Goal: Task Accomplishment & Management: Manage account settings

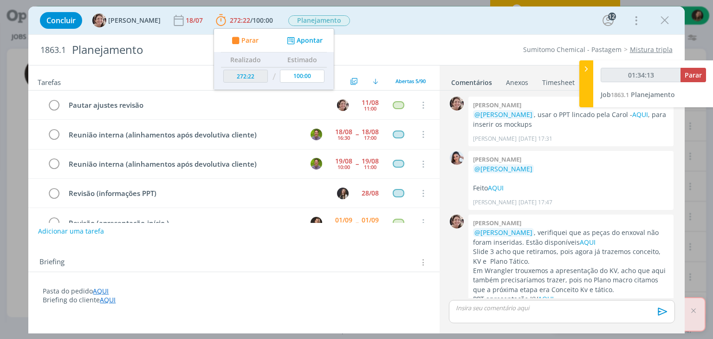
scroll to position [1273, 0]
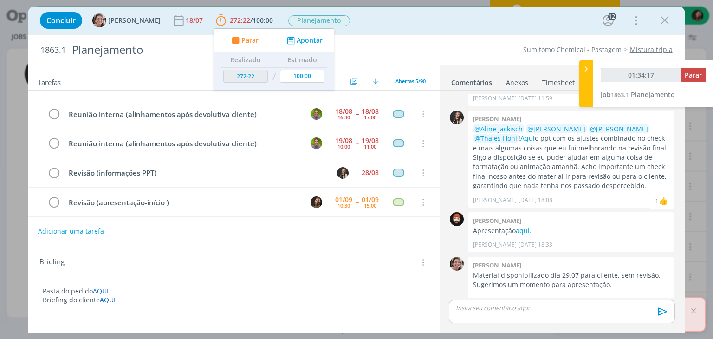
click at [243, 299] on p "Briefing do cliente AQUI" at bounding box center [234, 299] width 382 height 9
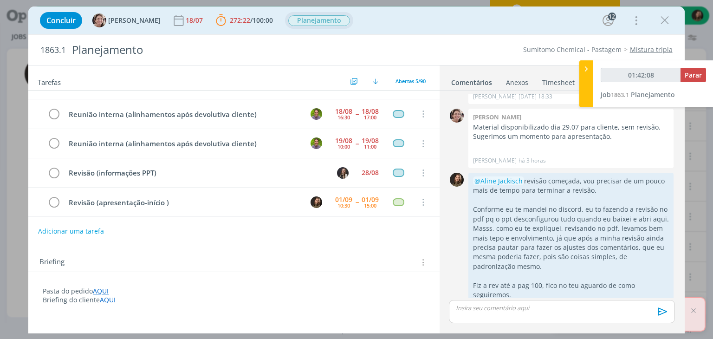
scroll to position [1422, 0]
click at [689, 75] on span "Parar" at bounding box center [693, 75] width 17 height 9
type input "01:47:00"
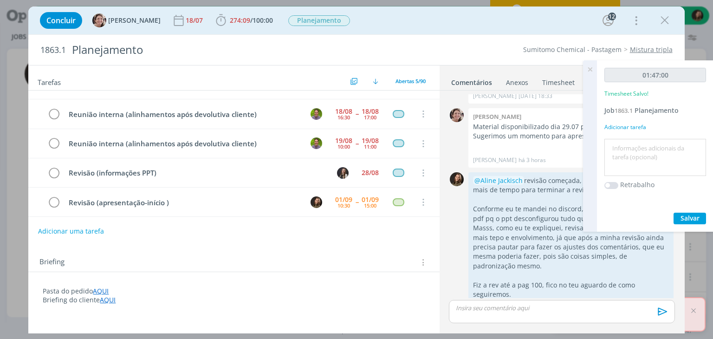
click at [631, 157] on textarea at bounding box center [655, 157] width 97 height 33
type textarea "5"
type textarea "revisão - continuidade"
click at [694, 218] on span "Salvar" at bounding box center [689, 217] width 19 height 9
click at [594, 70] on icon at bounding box center [589, 69] width 17 height 18
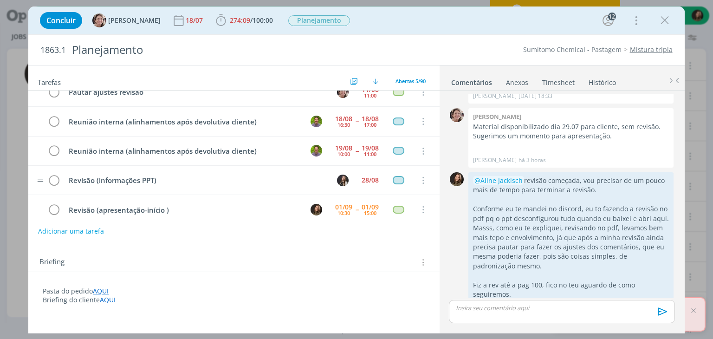
scroll to position [20, 0]
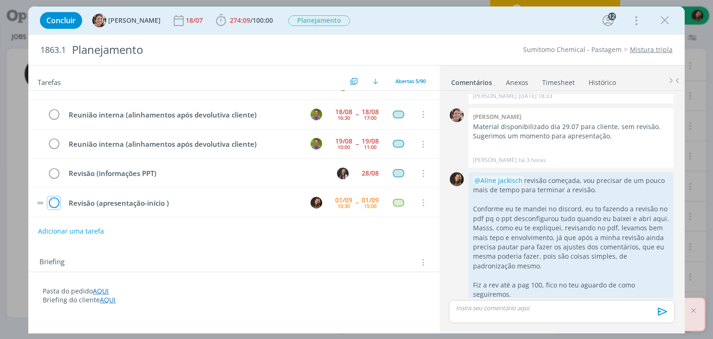
click at [52, 200] on icon "dialog" at bounding box center [53, 203] width 13 height 14
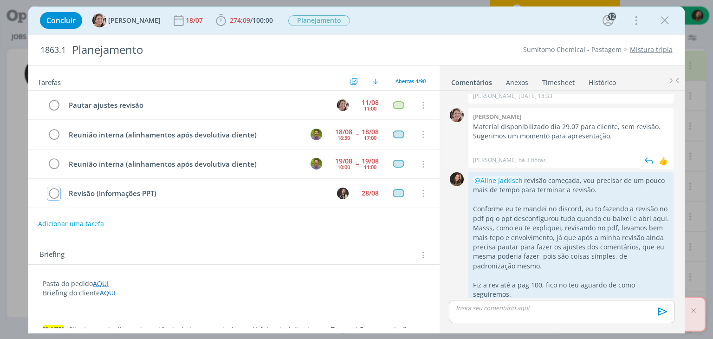
scroll to position [0, 0]
click at [55, 224] on button "Adicionar uma tarefa" at bounding box center [71, 223] width 66 height 16
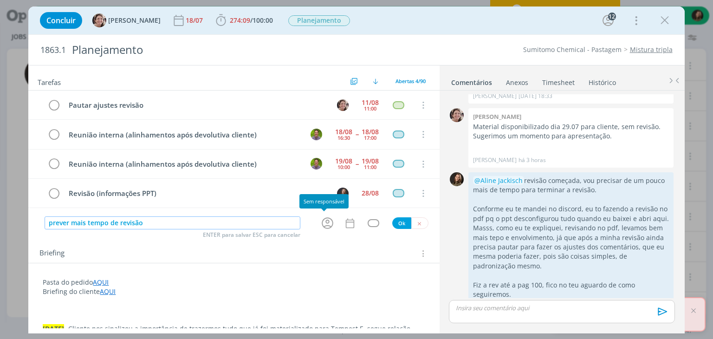
click at [320, 219] on icon "dialog" at bounding box center [327, 223] width 14 height 14
type input "prever mais tempo de revisão"
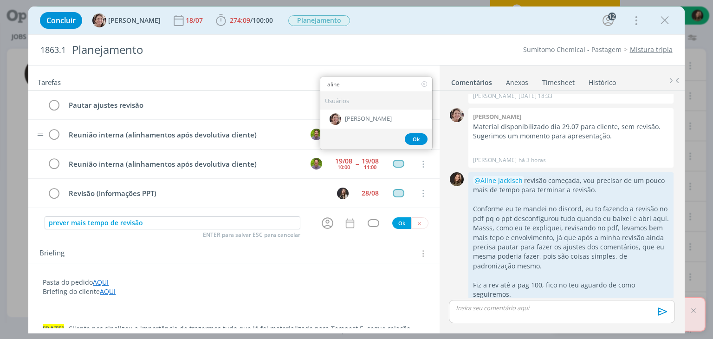
type input "aline"
click at [347, 116] on span "[PERSON_NAME]" at bounding box center [368, 119] width 47 height 7
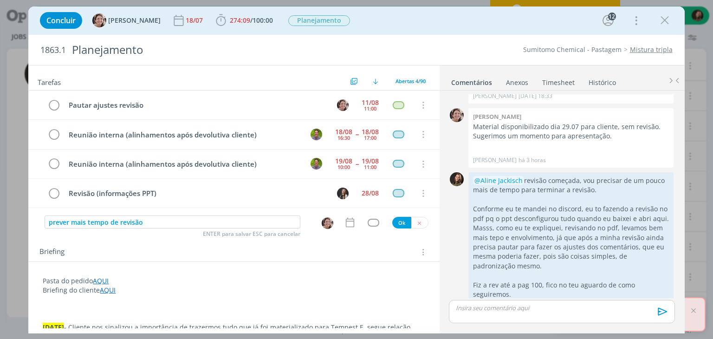
click at [345, 221] on icon "dialog" at bounding box center [350, 222] width 12 height 12
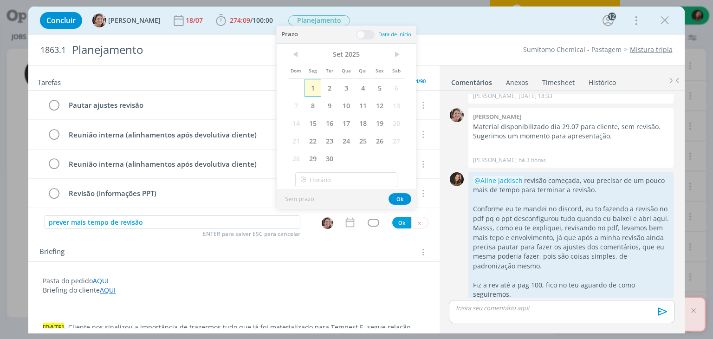
click at [320, 88] on span "1" at bounding box center [312, 88] width 17 height 18
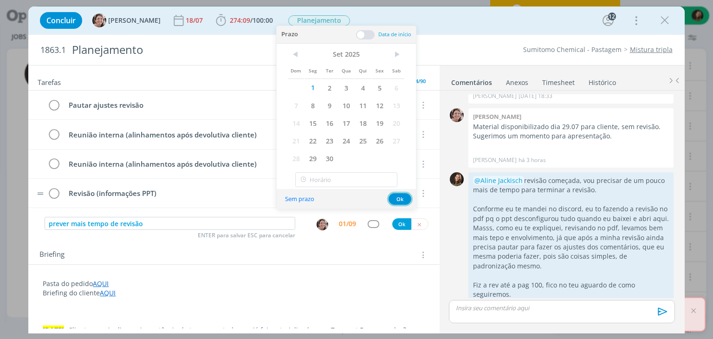
click at [401, 200] on button "Ok" at bounding box center [399, 199] width 23 height 12
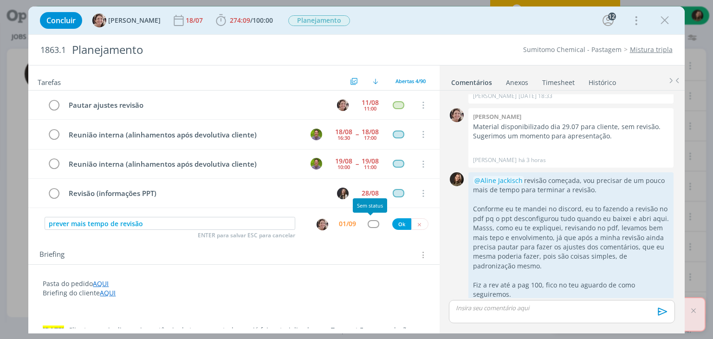
click at [370, 220] on div "dialog" at bounding box center [374, 224] width 12 height 8
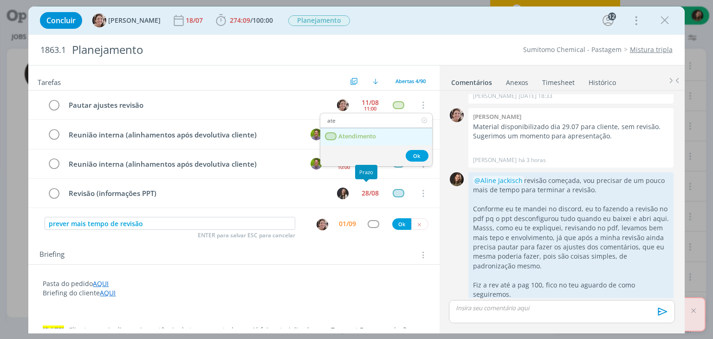
type input "ate"
click at [364, 136] on span "Atendimento" at bounding box center [358, 136] width 38 height 7
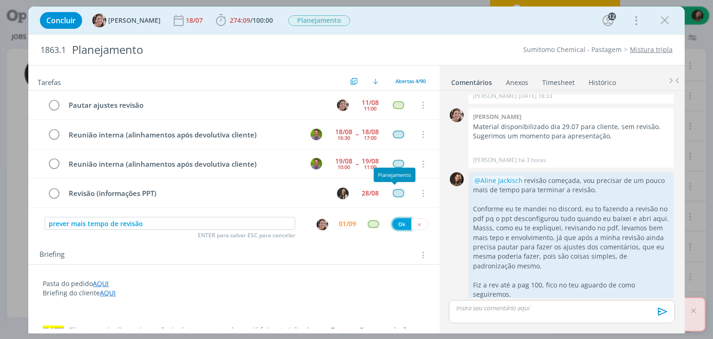
click at [393, 219] on button "Ok" at bounding box center [401, 224] width 19 height 12
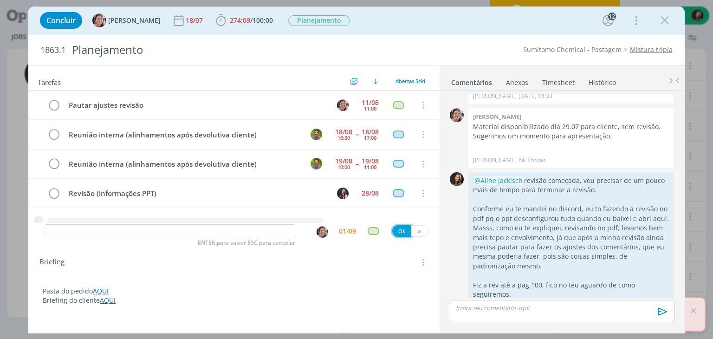
scroll to position [12, 0]
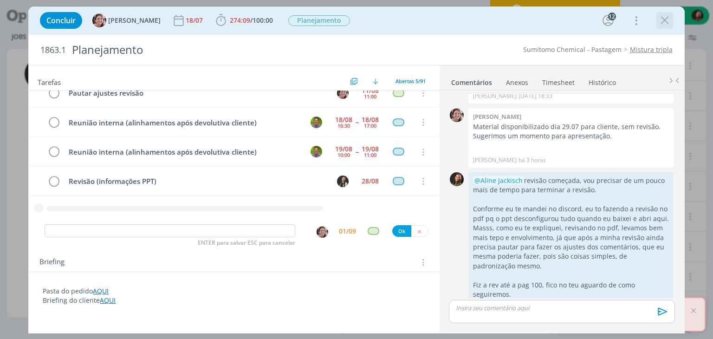
click at [667, 13] on icon "dialog" at bounding box center [665, 20] width 14 height 14
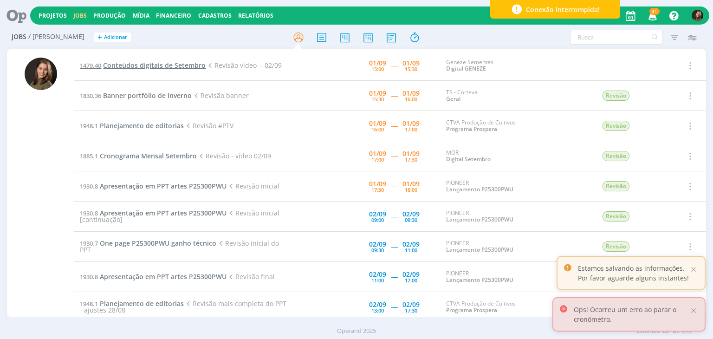
click at [147, 68] on span "Conteúdos digitais de Setembro" at bounding box center [154, 65] width 103 height 9
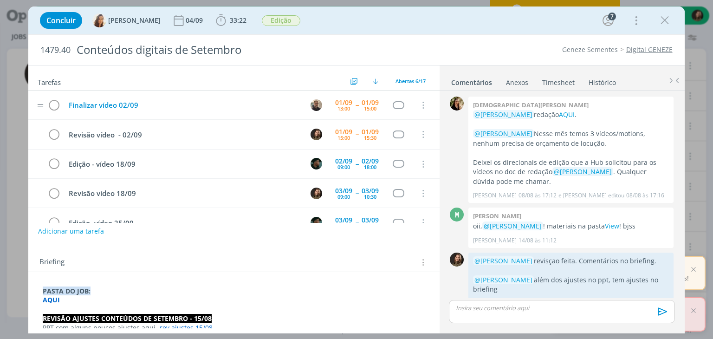
scroll to position [285, 0]
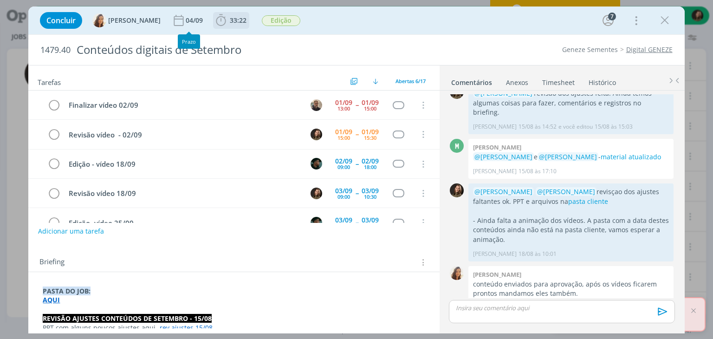
click at [214, 15] on icon "dialog" at bounding box center [221, 20] width 14 height 14
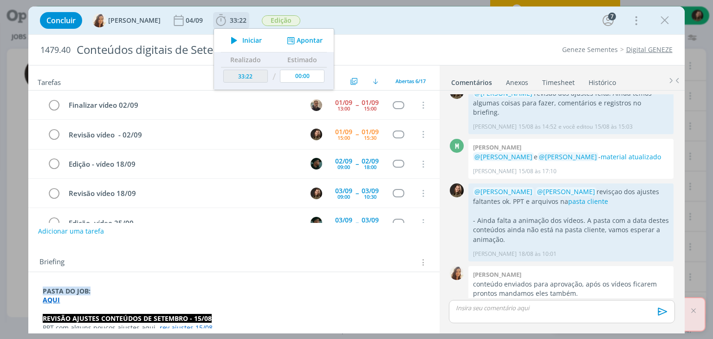
click at [234, 39] on icon "dialog" at bounding box center [234, 40] width 16 height 12
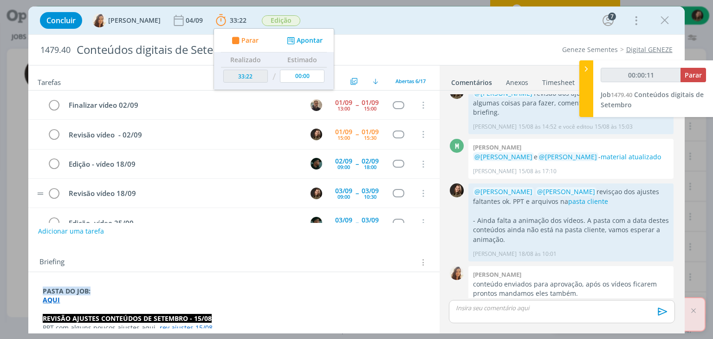
click at [34, 194] on tr "Revisão vídeo 18/09 03/09 09:00 -- 03/09 10:30 Cancelar" at bounding box center [233, 193] width 411 height 29
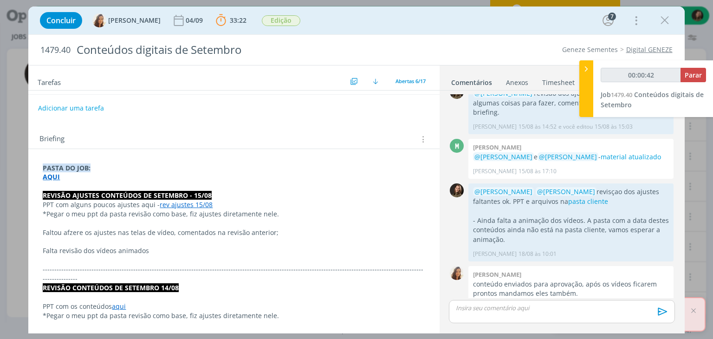
scroll to position [139, 0]
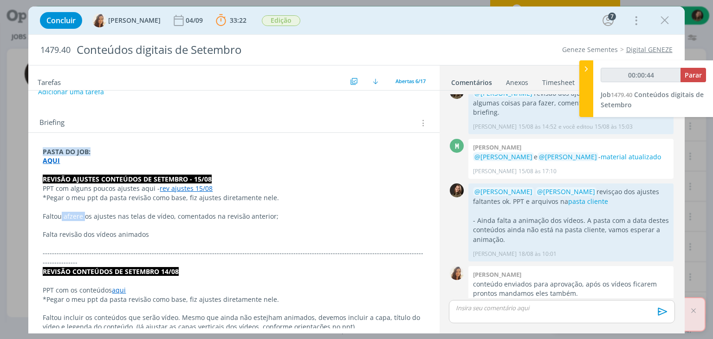
drag, startPoint x: 84, startPoint y: 216, endPoint x: 62, endPoint y: 220, distance: 22.1
click at [62, 220] on p "Faltou afzere os ajustes nas telas de vídeo, comentados na revisão anterior;" at bounding box center [234, 216] width 382 height 9
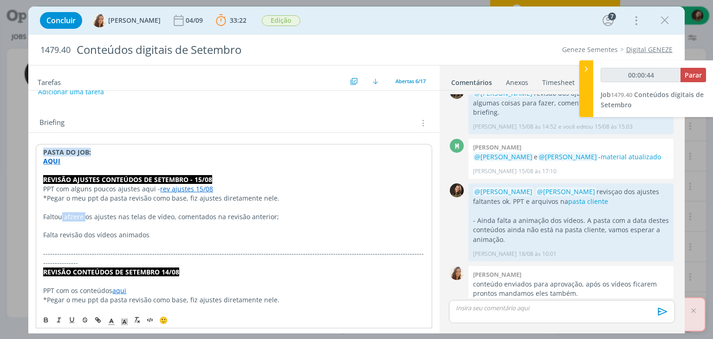
type input "00:00:45"
click at [61, 218] on p "Faltoufazeros ajustes nas telas de vídeo, comentados na revisão anterior;" at bounding box center [233, 216] width 381 height 9
click at [78, 218] on p "Faltou fazeros ajustes nas telas de vídeo, comentados na revisão anterior;" at bounding box center [233, 216] width 381 height 9
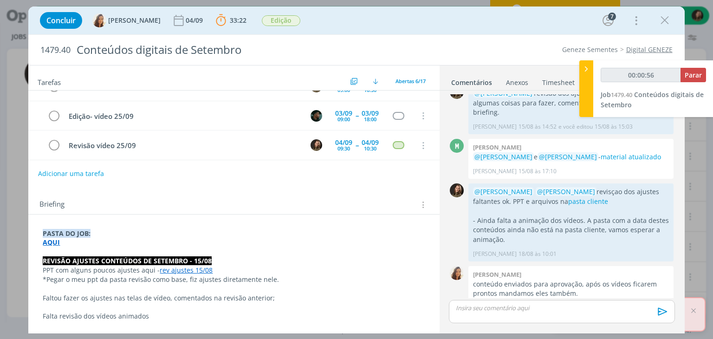
scroll to position [0, 0]
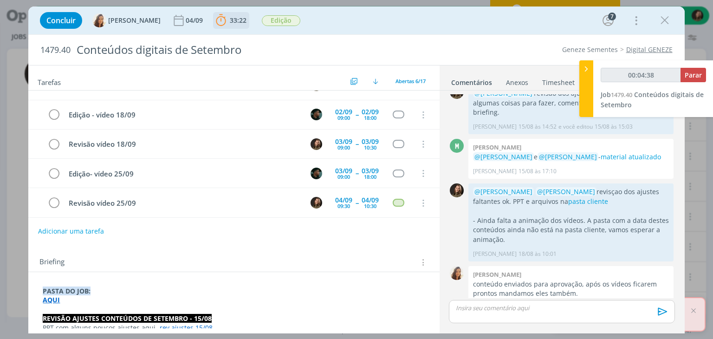
type input "00:05:38"
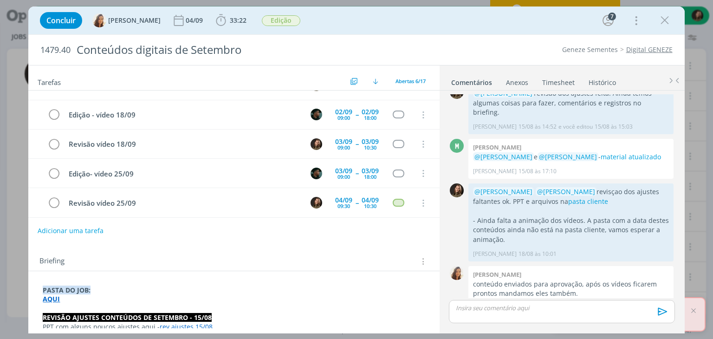
click at [84, 230] on button "Adicionar uma tarefa" at bounding box center [71, 231] width 66 height 16
click at [79, 236] on div "ENTER para salvar ESC para cancelar" at bounding box center [173, 230] width 256 height 14
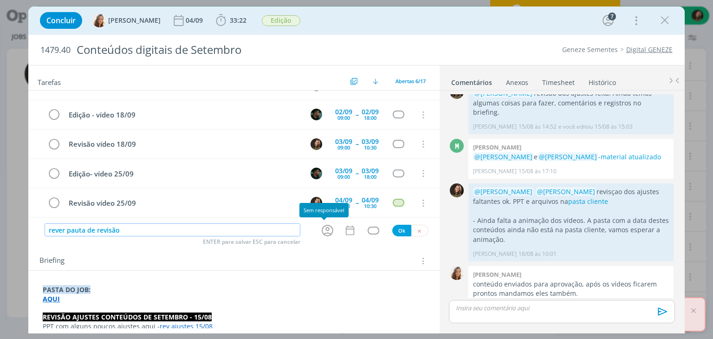
click at [320, 232] on icon "dialog" at bounding box center [327, 230] width 14 height 14
type input "rever pauta de revisão"
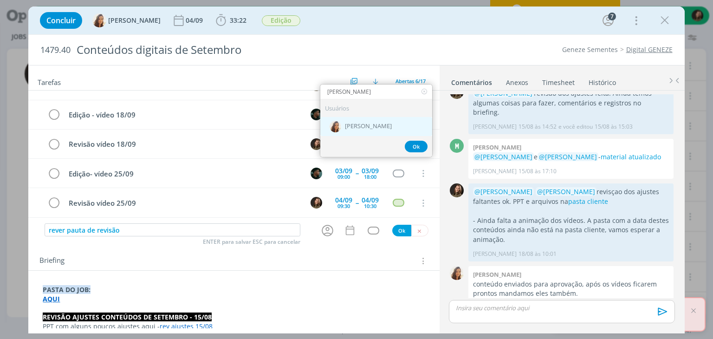
type input "vanessa"
click at [355, 126] on span "[PERSON_NAME]" at bounding box center [368, 126] width 47 height 7
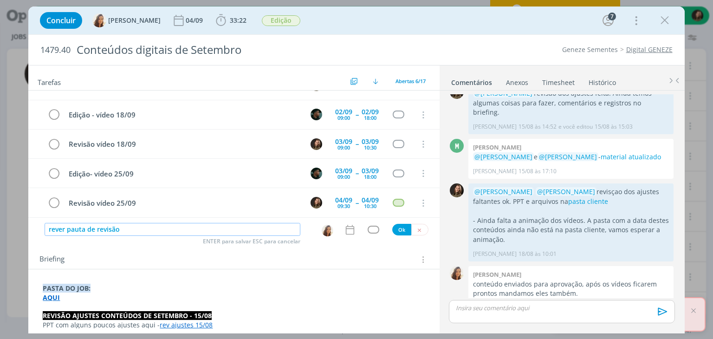
click at [129, 231] on input "rever pauta de revisão" at bounding box center [173, 229] width 256 height 13
type input "rever pauta de revisão vídeo"
click at [345, 231] on icon "dialog" at bounding box center [350, 230] width 12 height 12
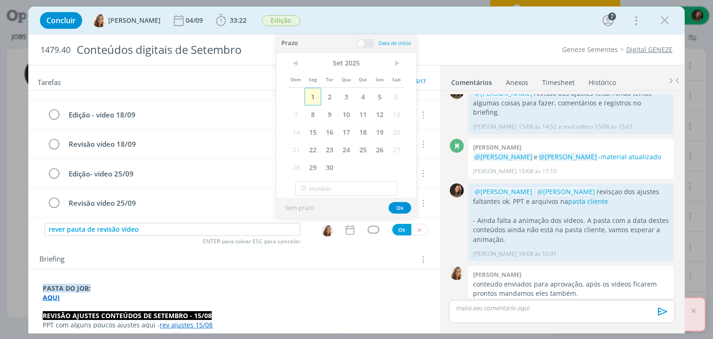
click at [316, 100] on span "1" at bounding box center [312, 97] width 17 height 18
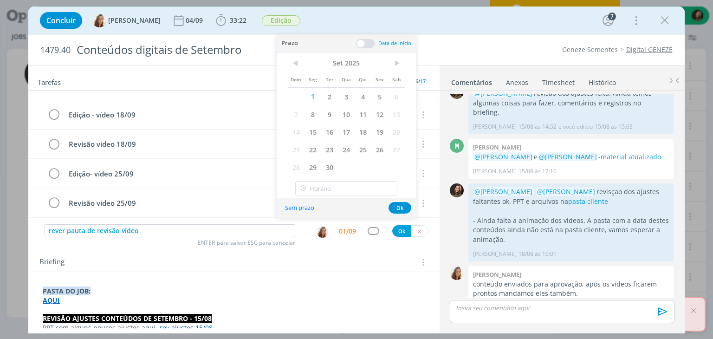
click at [401, 199] on div "Sem prazo Ok" at bounding box center [346, 208] width 139 height 20
click at [399, 210] on button "Ok" at bounding box center [399, 208] width 23 height 12
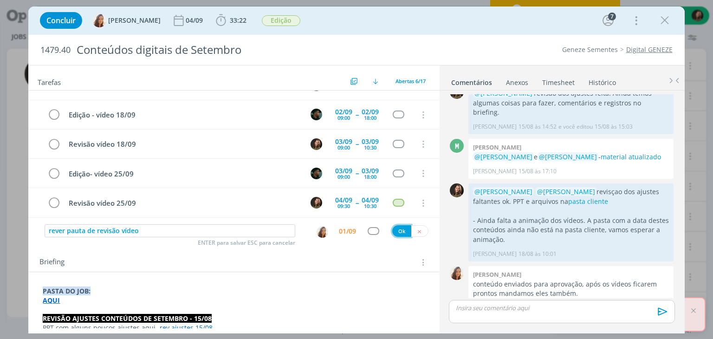
click at [398, 230] on button "Ok" at bounding box center [401, 231] width 19 height 12
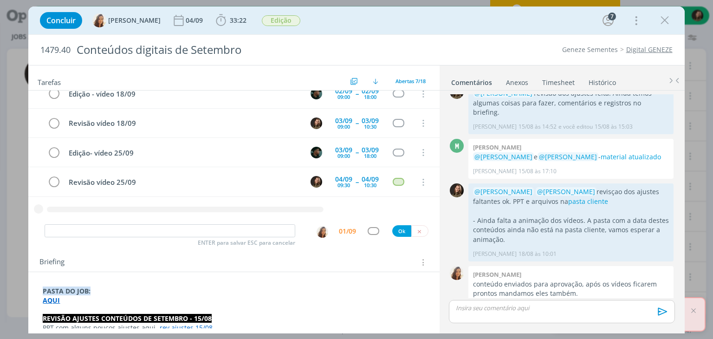
drag, startPoint x: 488, startPoint y: 312, endPoint x: 497, endPoint y: 318, distance: 10.3
click at [489, 312] on div "dialog" at bounding box center [562, 311] width 226 height 23
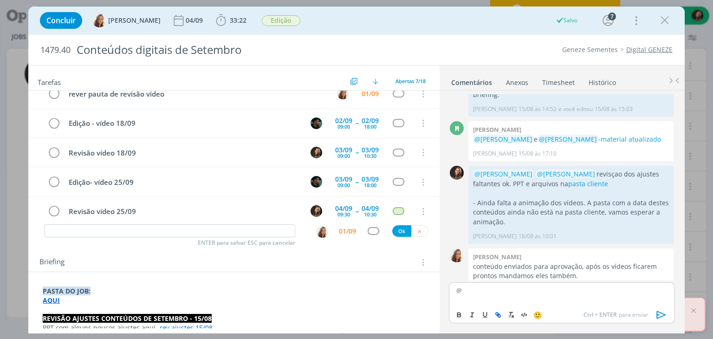
scroll to position [78, 0]
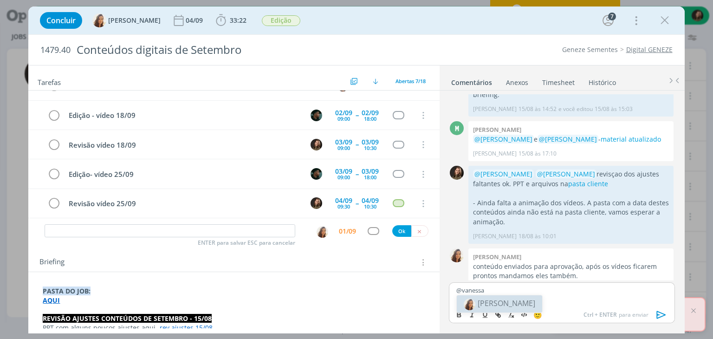
click at [498, 307] on span "[PERSON_NAME]" at bounding box center [507, 303] width 58 height 10
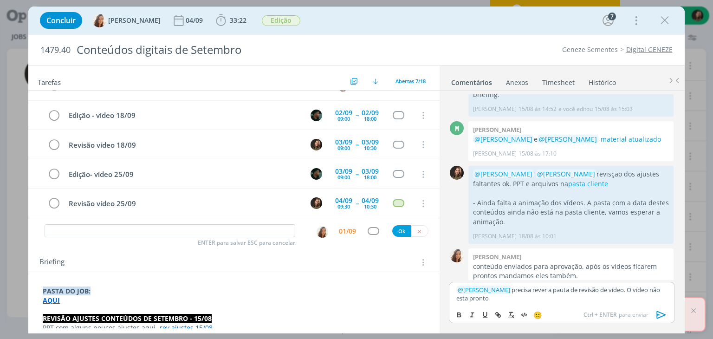
click at [661, 312] on icon "dialog" at bounding box center [660, 315] width 9 height 8
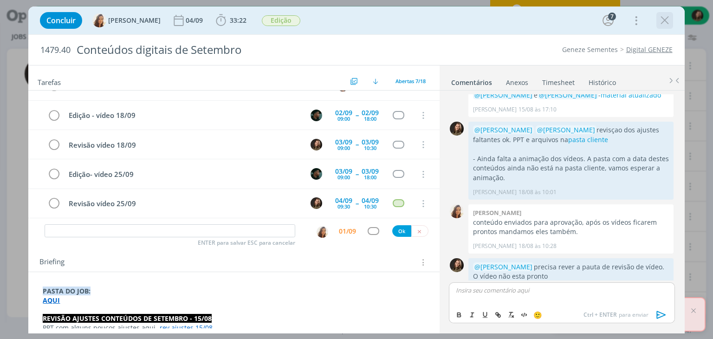
click at [669, 20] on icon "dialog" at bounding box center [665, 20] width 14 height 14
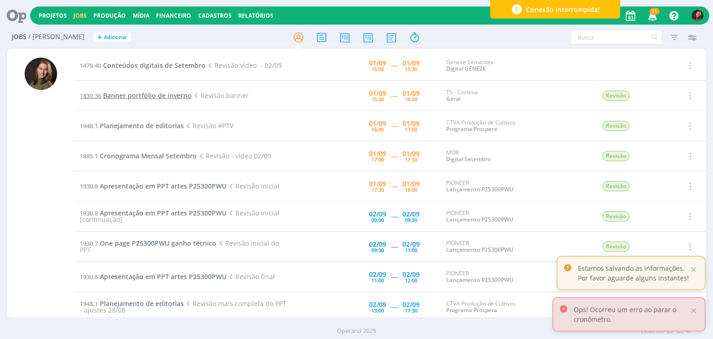
click at [161, 92] on span "Banner portfólio de inverno" at bounding box center [147, 95] width 89 height 9
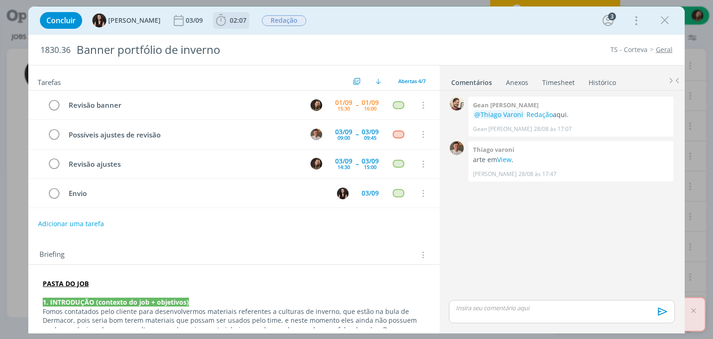
click at [214, 21] on icon "dialog" at bounding box center [221, 20] width 14 height 14
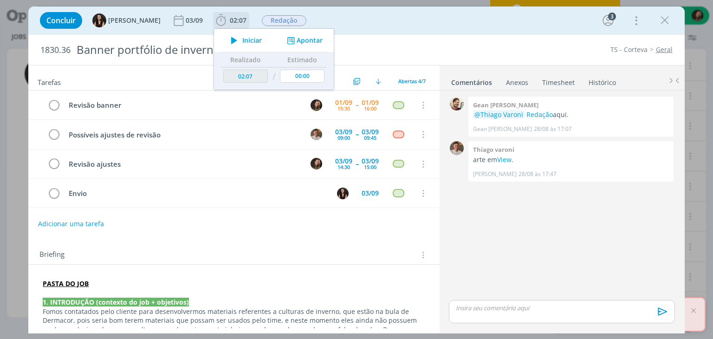
click at [226, 44] on icon "dialog" at bounding box center [234, 40] width 16 height 12
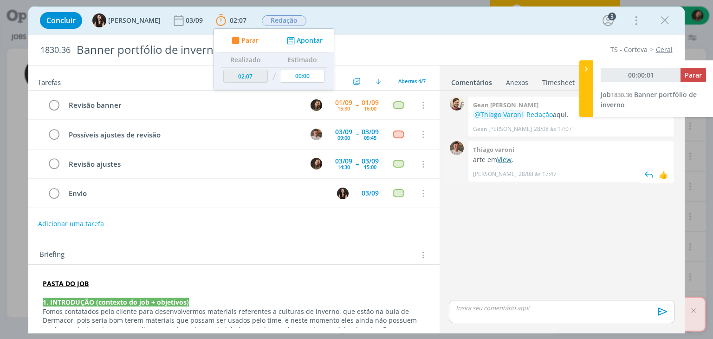
click at [504, 157] on link "View" at bounding box center [504, 159] width 14 height 9
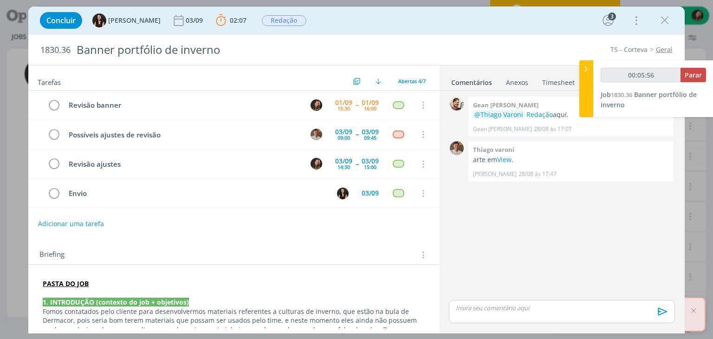
click at [43, 294] on p "dialog" at bounding box center [234, 292] width 382 height 9
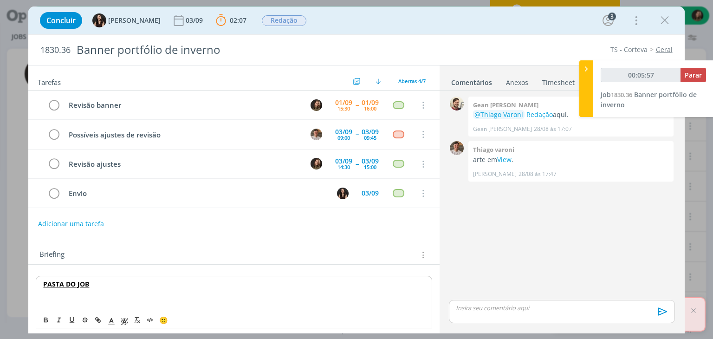
type input "00:05:58"
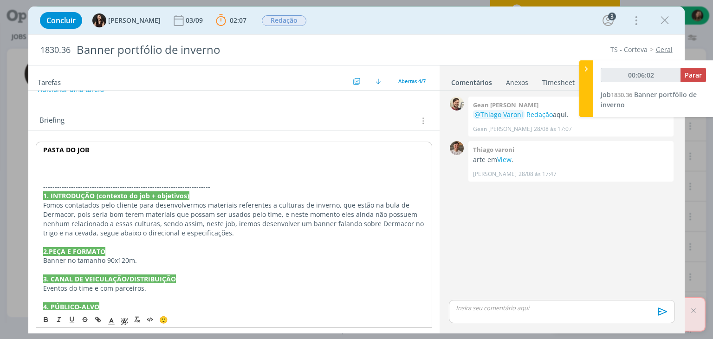
scroll to position [139, 0]
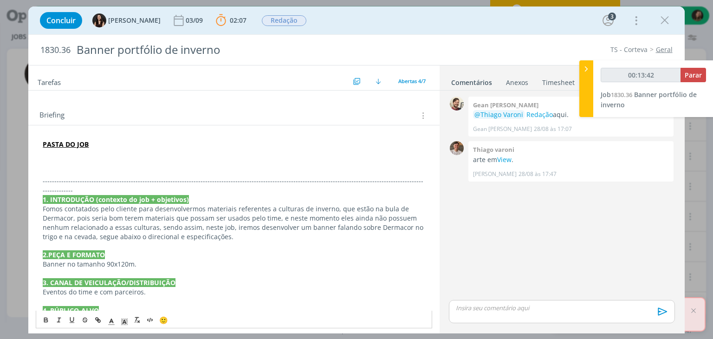
click at [54, 158] on p "dialog" at bounding box center [234, 162] width 382 height 9
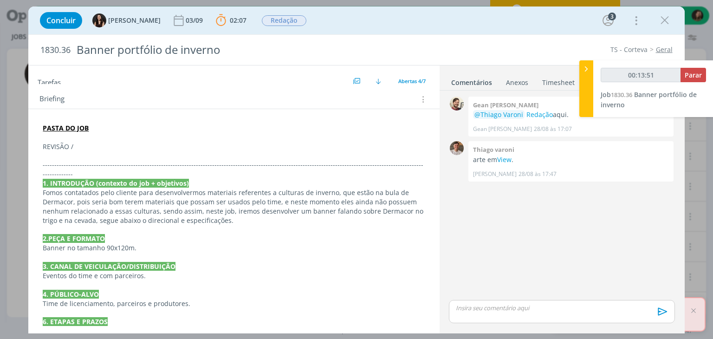
scroll to position [72, 0]
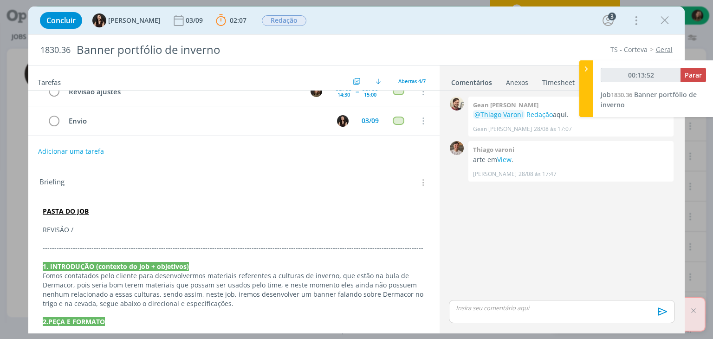
click at [85, 231] on p "REVISÃO /" at bounding box center [234, 229] width 382 height 9
click at [52, 240] on p "dialog" at bounding box center [234, 238] width 382 height 9
click at [71, 234] on p "dialog" at bounding box center [234, 238] width 382 height 9
click at [536, 116] on link "Redação" at bounding box center [539, 114] width 26 height 9
click at [52, 237] on p "dialog" at bounding box center [234, 238] width 382 height 9
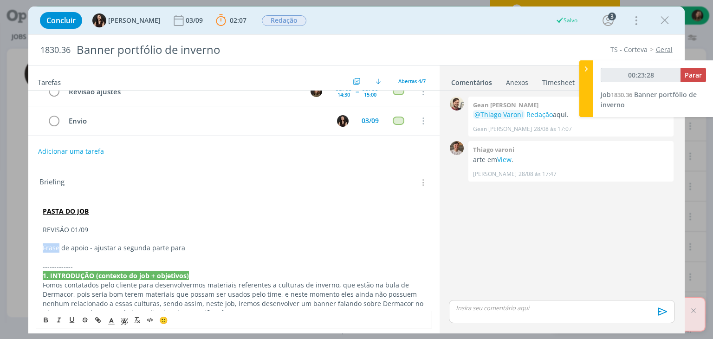
drag, startPoint x: 59, startPoint y: 249, endPoint x: 41, endPoint y: 249, distance: 18.6
click at [189, 244] on p "Texto de apoio - ajustar a segunda parte para" at bounding box center [234, 247] width 382 height 9
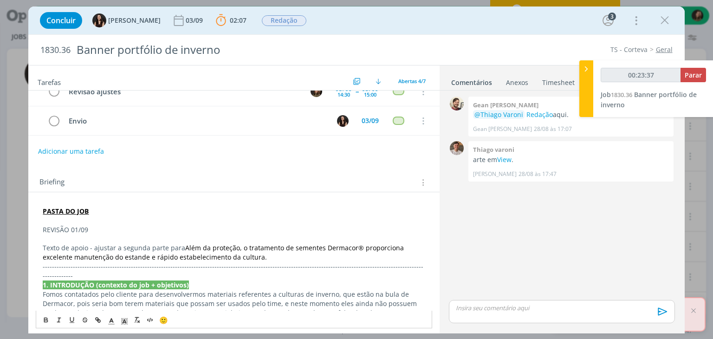
click at [180, 249] on p "Texto de apoio - ajustar a segunda parte para Além da proteção, o tratamento de…" at bounding box center [234, 252] width 382 height 19
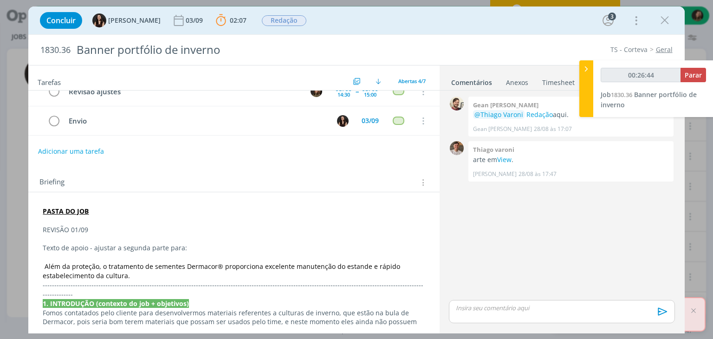
click at [60, 256] on p "dialog" at bounding box center [234, 256] width 382 height 9
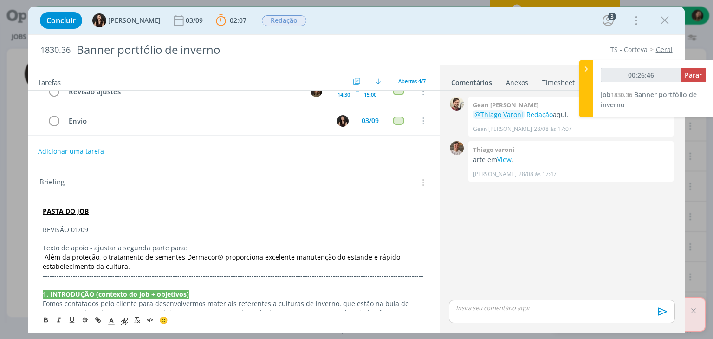
click at [48, 255] on span "Além da proteção, o tratamento de sementes Dermacor® proporciona excelente manu…" at bounding box center [222, 261] width 359 height 18
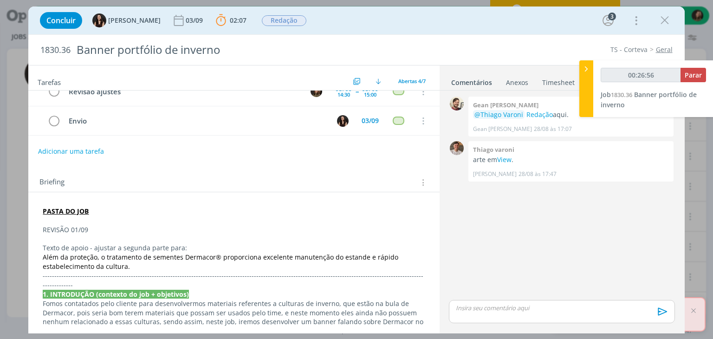
click at [103, 264] on p "Além da proteção, o tratamento de sementes Dermacor® proporciona excelente manu…" at bounding box center [234, 261] width 382 height 19
click at [115, 262] on p "Além da proteção, o tratamento de sementes Dermacor® proporciona excelente manu…" at bounding box center [234, 261] width 382 height 19
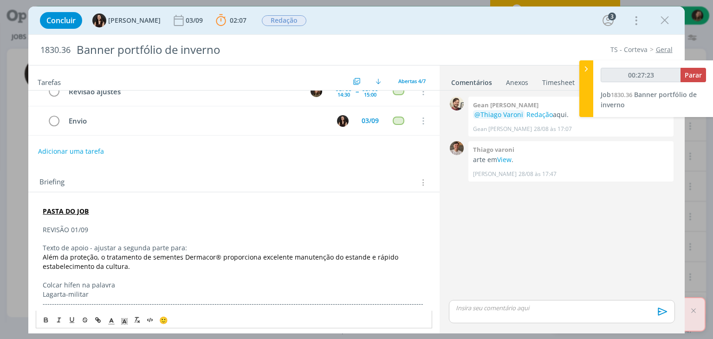
click at [51, 283] on p "Colcar hífen na palavra" at bounding box center [234, 284] width 382 height 9
click at [52, 283] on p "Colcar hífen na palavra" at bounding box center [234, 284] width 382 height 9
click at [97, 280] on p "Colocar hífen na palavra" at bounding box center [234, 284] width 382 height 9
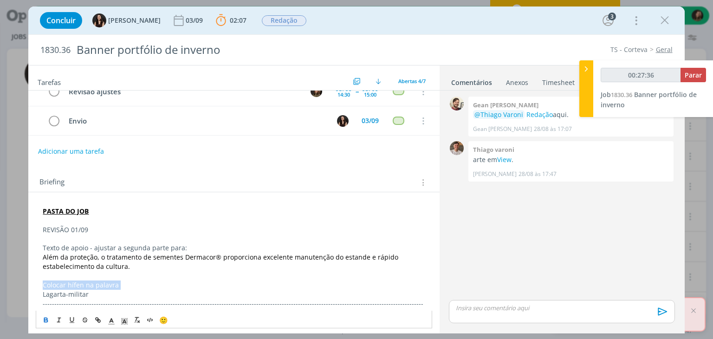
click at [43, 318] on icon "dialog" at bounding box center [45, 319] width 7 height 7
click at [119, 247] on p "Texto de apoio - ajustar a segunda parte para:" at bounding box center [234, 247] width 382 height 9
click at [118, 247] on p "Texto de apoio - ajustar a segunda parte para:" at bounding box center [234, 247] width 382 height 9
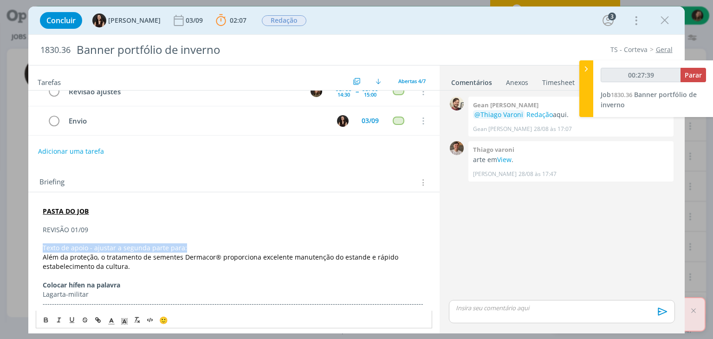
click at [118, 247] on p "Texto de apoio - ajustar a segunda parte para:" at bounding box center [234, 247] width 382 height 9
click at [42, 320] on icon "dialog" at bounding box center [45, 319] width 7 height 7
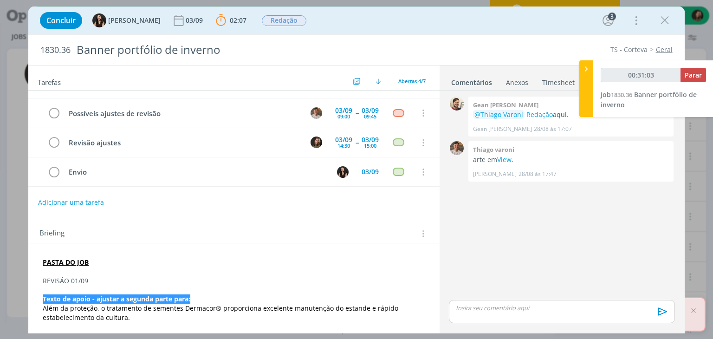
scroll to position [139, 0]
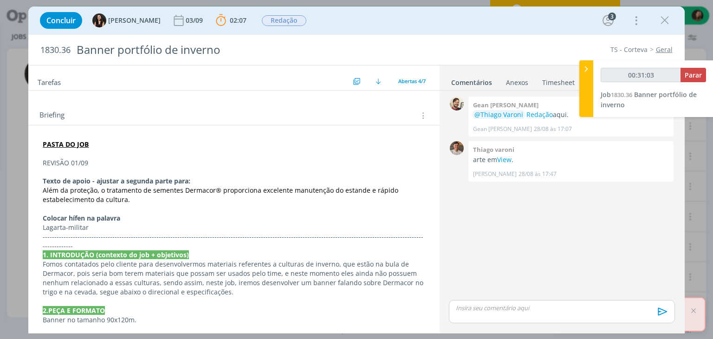
click at [240, 227] on p "Lagarta-militar" at bounding box center [234, 227] width 382 height 9
click at [106, 188] on span "Além da proteção, o tratamento de sementes Dermacor® proporciona excelente manu…" at bounding box center [221, 195] width 357 height 18
click at [154, 187] on span "Além da proteção, o Tratamento de sementes Dermacor® proporciona excelente manu…" at bounding box center [222, 195] width 359 height 18
click at [102, 225] on p "Lagarta-militar" at bounding box center [234, 227] width 382 height 9
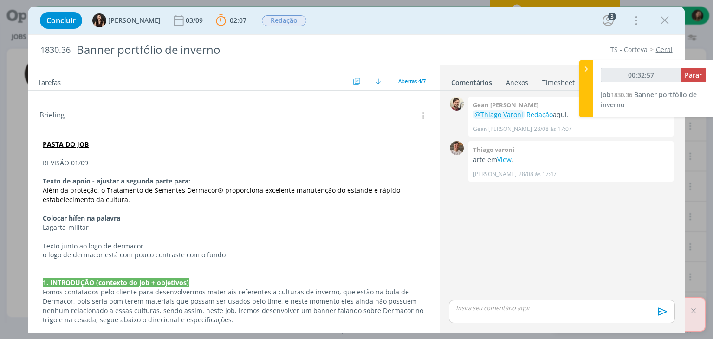
click at [103, 245] on p "Texto junto ao logo de dermacor" at bounding box center [234, 245] width 382 height 9
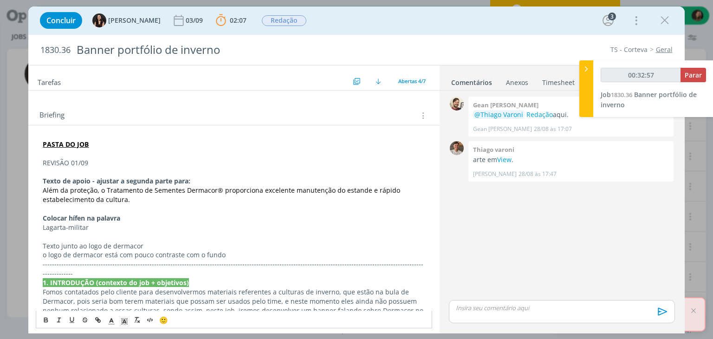
click at [104, 244] on p "Texto junto ao logo de dermacor" at bounding box center [234, 245] width 382 height 9
click at [106, 244] on p "Texto junto ao logo de dermacor" at bounding box center [234, 245] width 382 height 9
click at [106, 245] on p "Texto junto ao logo de dermacor" at bounding box center [234, 245] width 382 height 9
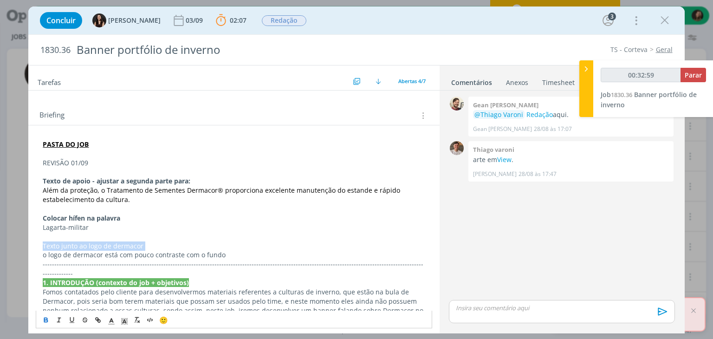
click at [44, 321] on icon "dialog" at bounding box center [45, 319] width 7 height 7
click at [75, 160] on p "REVISÃO 01/09" at bounding box center [234, 162] width 382 height 9
click at [46, 323] on button "dialog" at bounding box center [46, 319] width 13 height 11
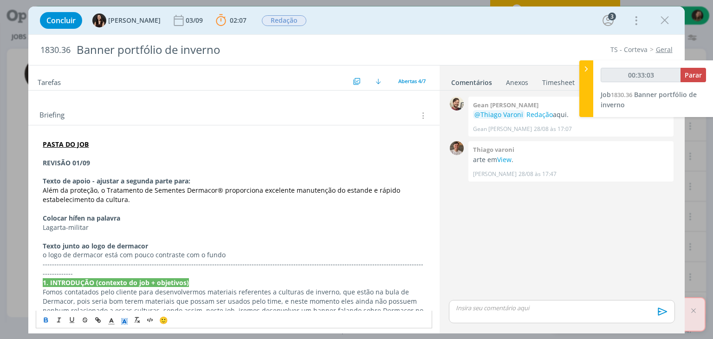
click at [123, 321] on icon "dialog" at bounding box center [124, 321] width 8 height 8
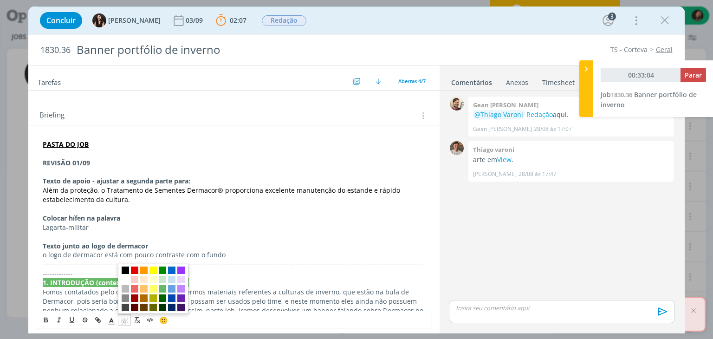
click at [126, 271] on span "dialog" at bounding box center [125, 269] width 7 height 7
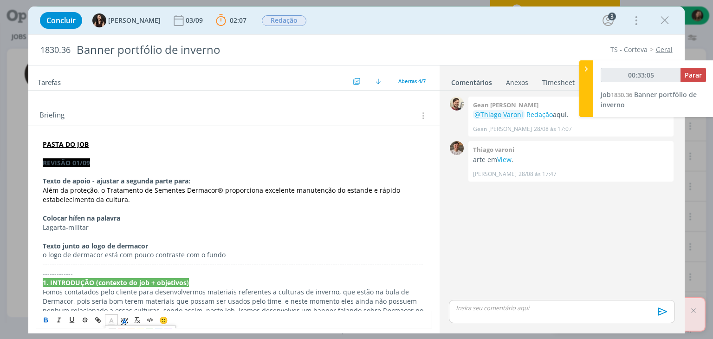
click at [110, 322] on icon "dialog" at bounding box center [111, 321] width 8 height 8
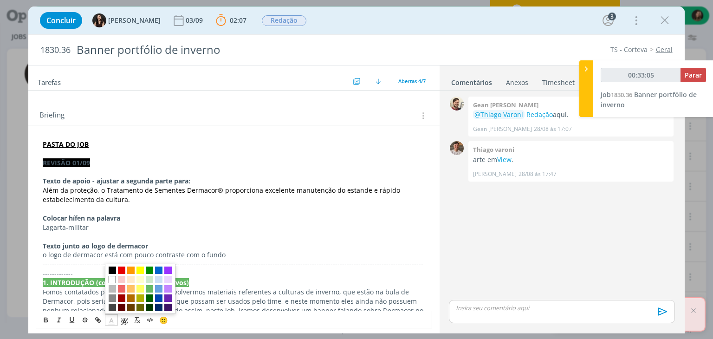
click at [113, 281] on span "dialog" at bounding box center [112, 279] width 7 height 7
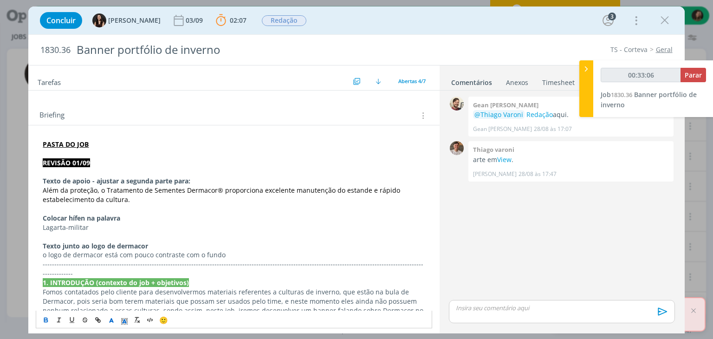
drag, startPoint x: 133, startPoint y: 214, endPoint x: 127, endPoint y: 207, distance: 10.2
click at [134, 214] on p "Colocar hífen na palavra" at bounding box center [234, 217] width 382 height 9
click at [72, 170] on p "dialog" at bounding box center [234, 172] width 382 height 9
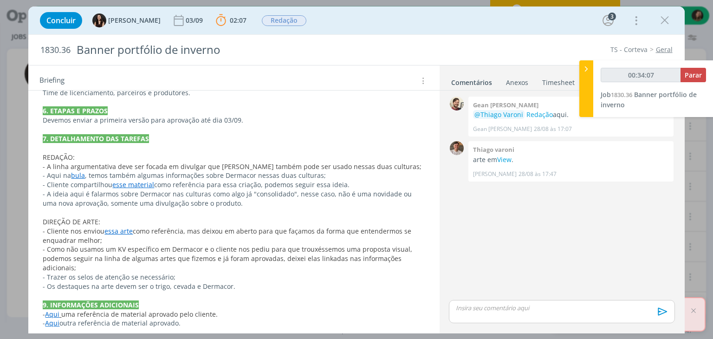
scroll to position [444, 0]
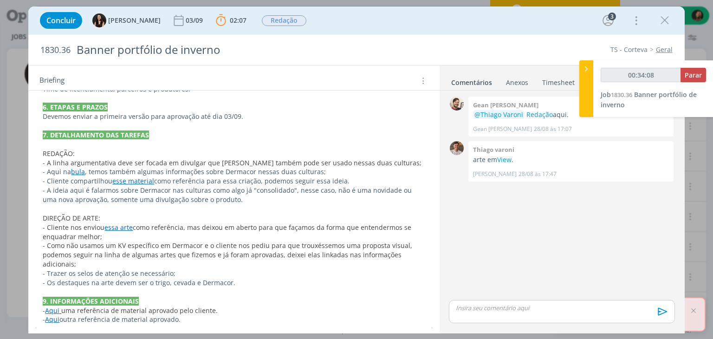
click at [111, 223] on link "essa arte" at bounding box center [118, 227] width 28 height 9
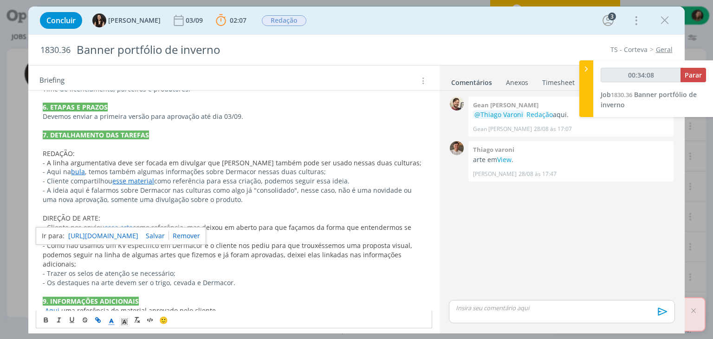
click at [119, 231] on link "https://sobeae.sharepoint.com/:i:/s/SOBEAE/EYvzCl0Ar8BOqMZc5RoPnZsBSePkyPoFOIEA…" at bounding box center [103, 236] width 70 height 12
click at [298, 285] on div "PASTA DO JOB REVISÃO 01/09 Texto de apoio - ajustar a segunda parte para: Além …" at bounding box center [234, 79] width 396 height 495
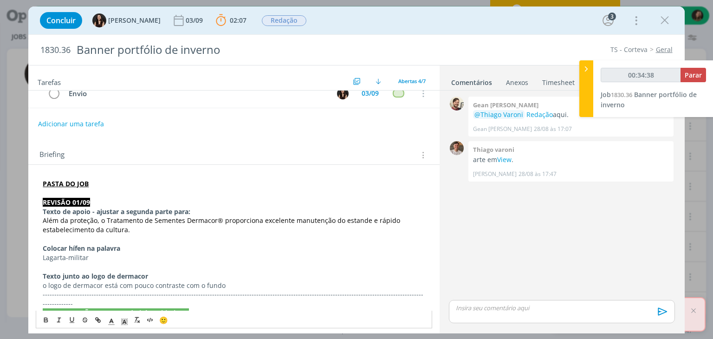
scroll to position [72, 0]
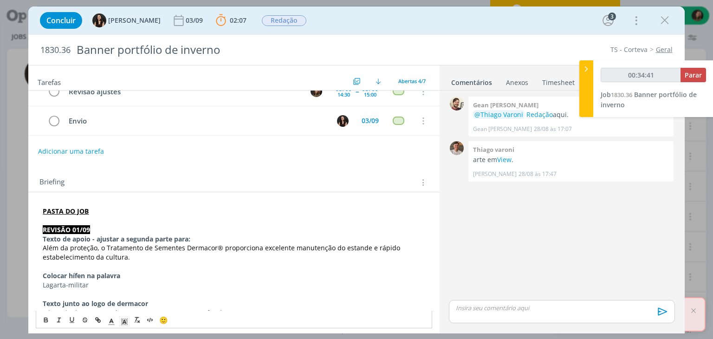
click at [471, 316] on div "dialog" at bounding box center [562, 311] width 226 height 23
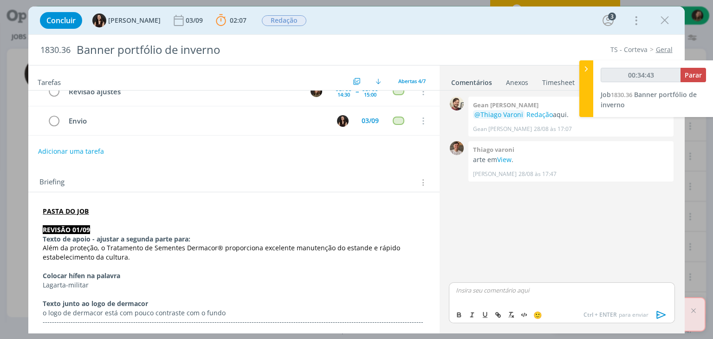
type input "00:34:44"
click at [517, 306] on span "[PERSON_NAME]" at bounding box center [507, 303] width 58 height 10
click at [466, 300] on p "Falta revisão de AF" at bounding box center [561, 298] width 211 height 8
click at [466, 299] on p "Falta revisão de AF" at bounding box center [561, 298] width 211 height 8
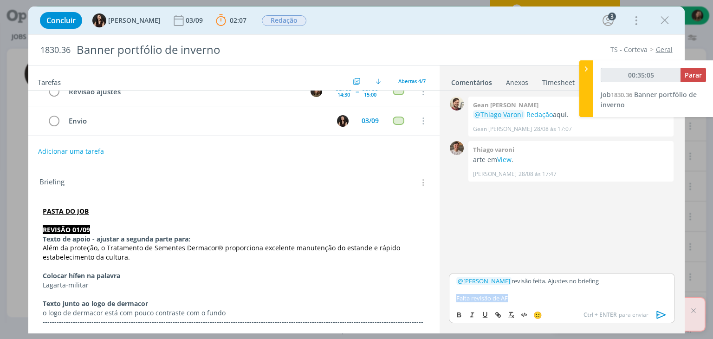
click at [466, 299] on p "Falta revisão de AF" at bounding box center [561, 298] width 211 height 8
copy p "Falta revisão de AF"
click at [229, 312] on p "o logo de dermacor está com pouco contraste com o fundo" at bounding box center [234, 312] width 382 height 9
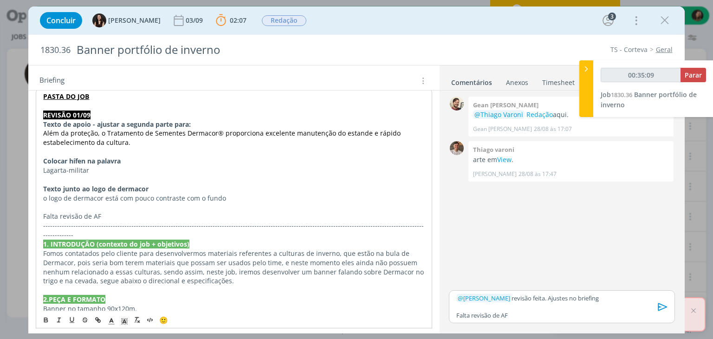
scroll to position [200, 0]
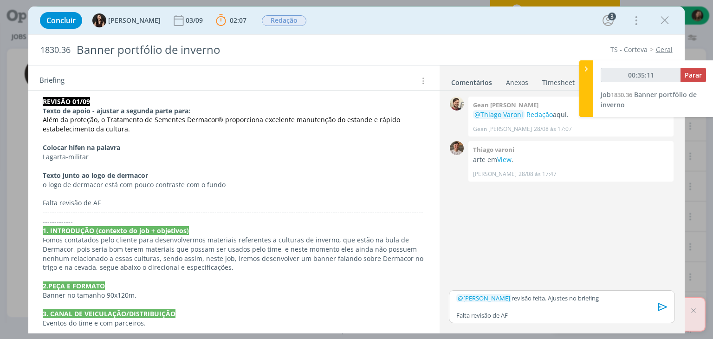
click at [661, 307] on icon "dialog" at bounding box center [663, 307] width 14 height 14
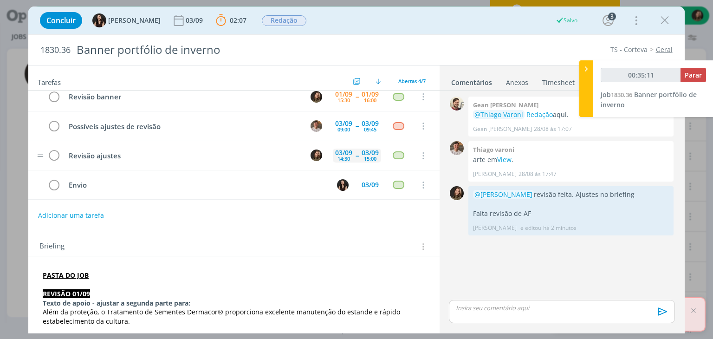
scroll to position [0, 0]
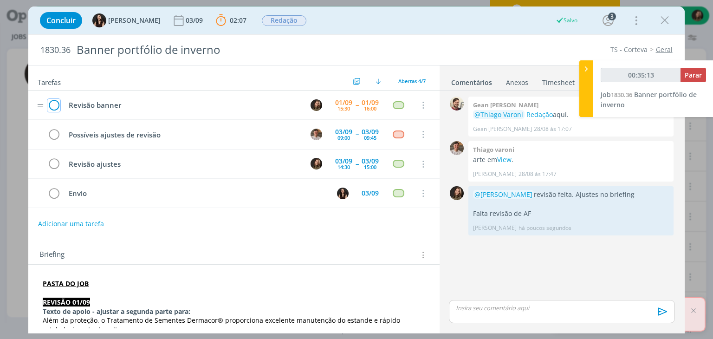
click at [56, 103] on icon "dialog" at bounding box center [53, 105] width 13 height 14
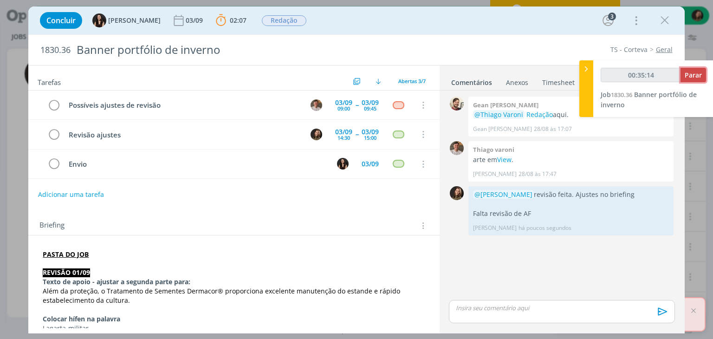
click at [696, 75] on span "Parar" at bounding box center [693, 75] width 17 height 9
click at [695, 68] on button "Parar" at bounding box center [693, 75] width 26 height 14
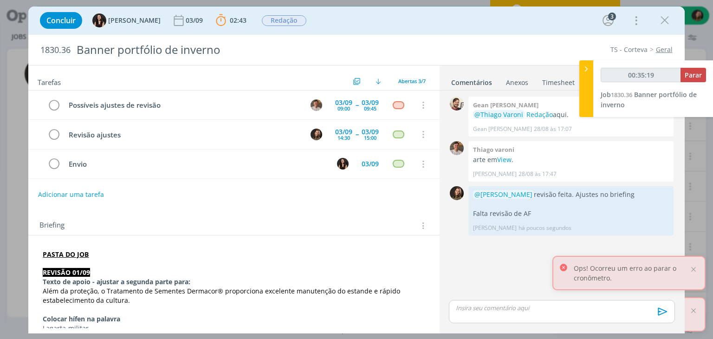
type input "00:36:00"
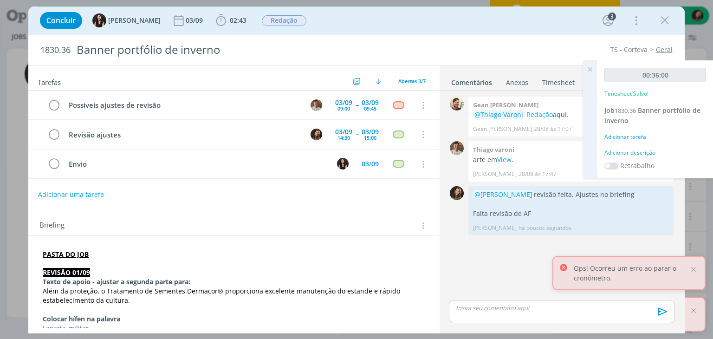
click at [631, 150] on div "Adicionar descrição" at bounding box center [655, 153] width 102 height 8
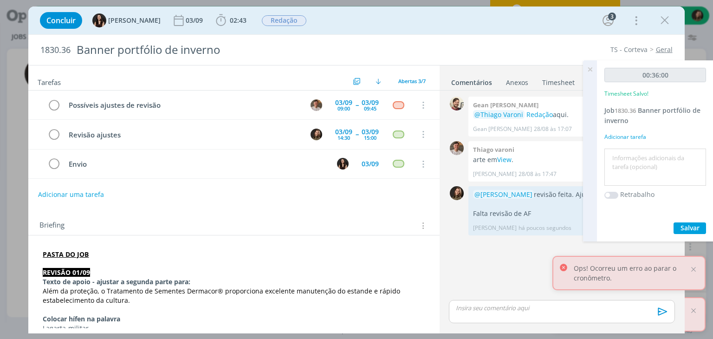
click at [631, 151] on textarea at bounding box center [655, 167] width 97 height 33
type textarea "revisão"
click at [694, 223] on span "Salvar" at bounding box center [689, 227] width 19 height 9
click at [591, 67] on icon at bounding box center [589, 69] width 17 height 18
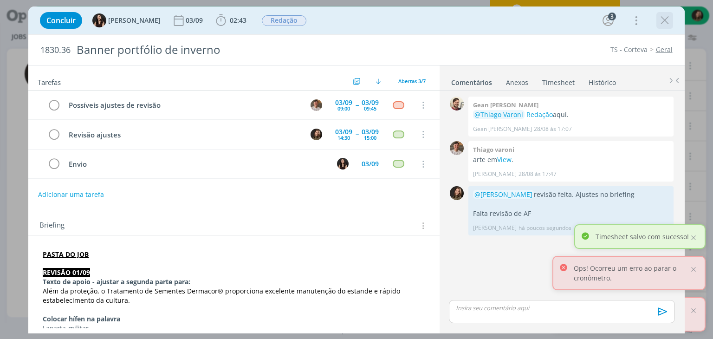
click at [658, 25] on button "dialog" at bounding box center [665, 20] width 14 height 14
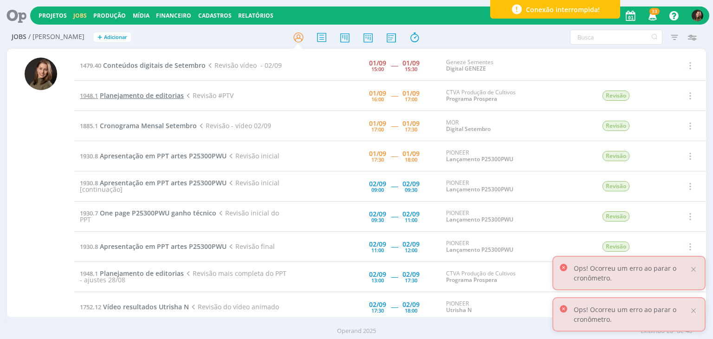
click at [145, 97] on span "Planejamento de editorias" at bounding box center [142, 95] width 84 height 9
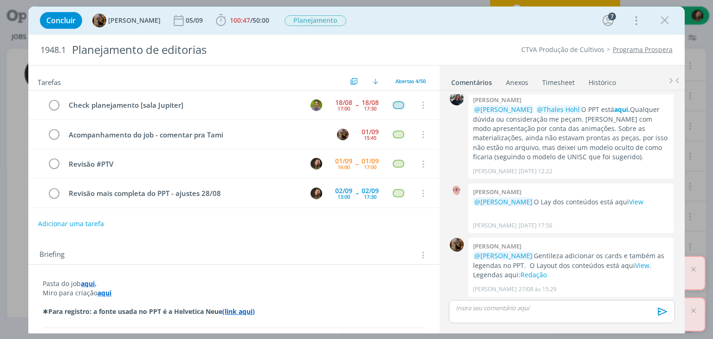
scroll to position [1285, 0]
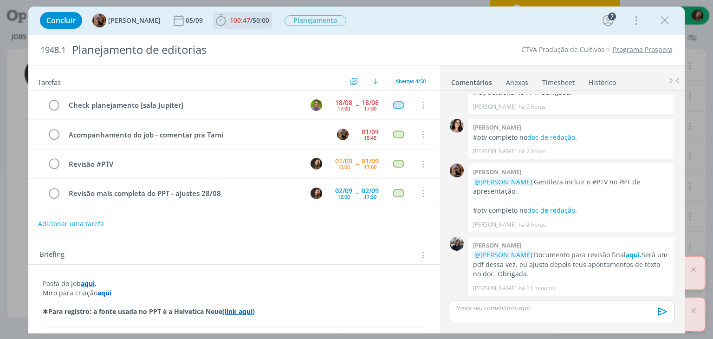
click at [249, 20] on span "100:47" at bounding box center [240, 20] width 20 height 9
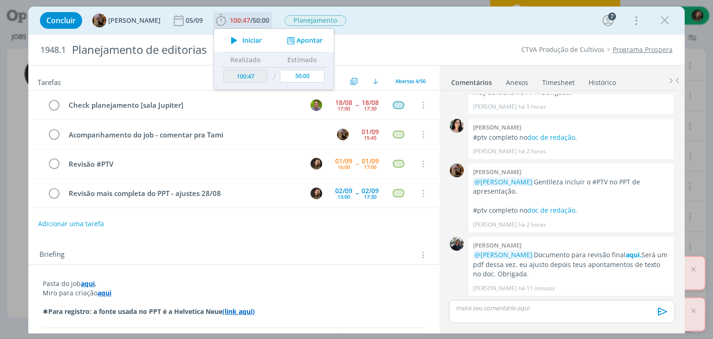
click at [242, 40] on icon "dialog" at bounding box center [234, 40] width 16 height 12
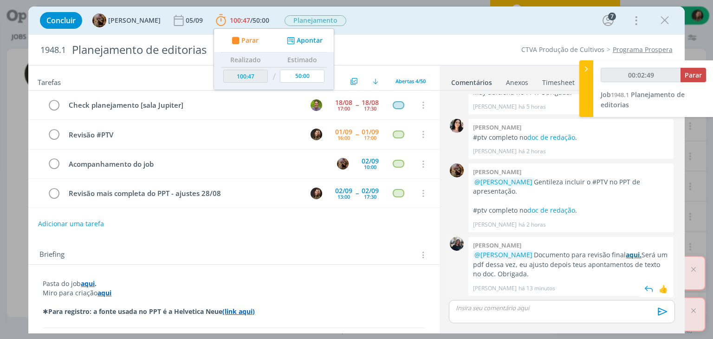
click at [626, 258] on strong "aqui." at bounding box center [634, 254] width 16 height 9
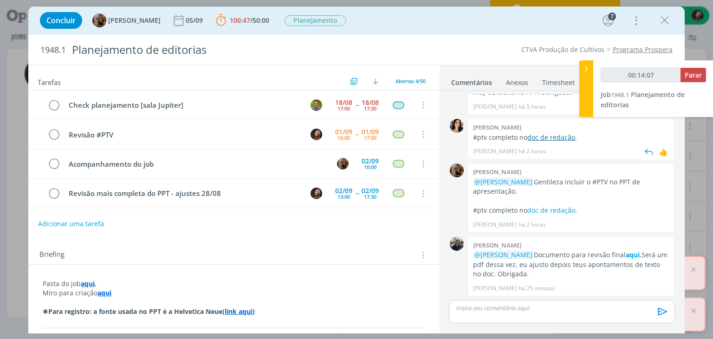
click at [537, 136] on link "doc de redação" at bounding box center [551, 137] width 48 height 9
type input "01:06:21"
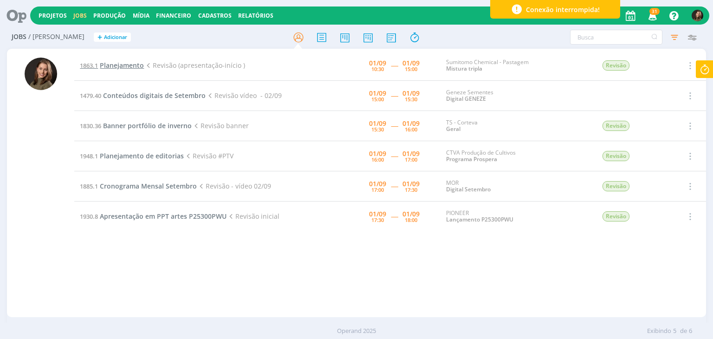
click at [128, 63] on span "Planejamento" at bounding box center [122, 65] width 44 height 9
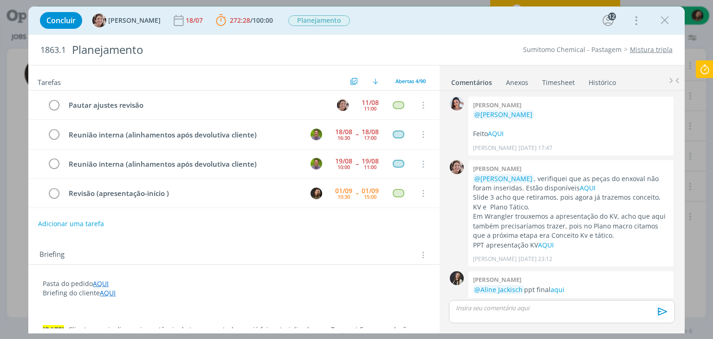
scroll to position [1220, 0]
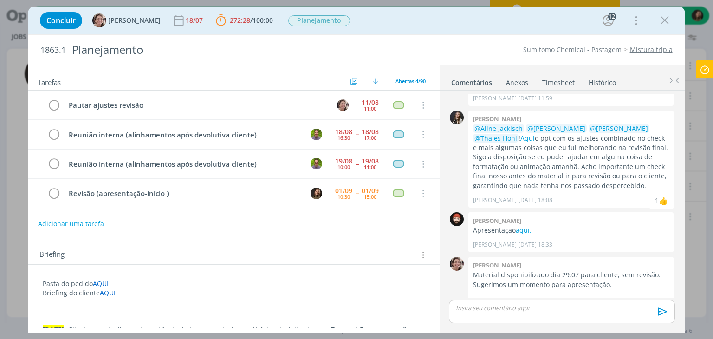
click at [478, 303] on div "dialog" at bounding box center [562, 311] width 226 height 23
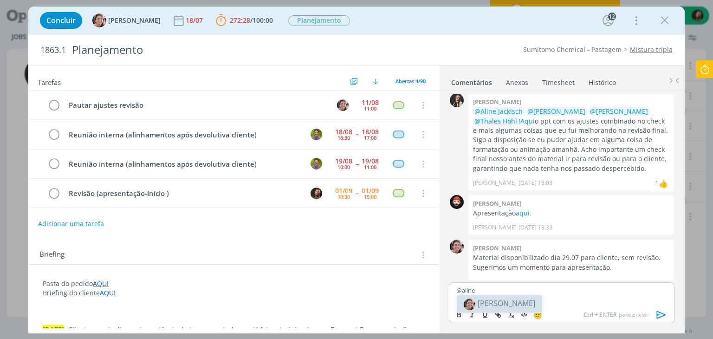
click at [478, 301] on li "[PERSON_NAME]" at bounding box center [499, 303] width 85 height 17
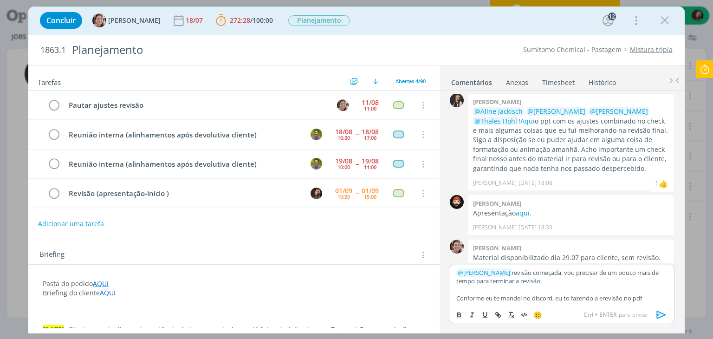
click at [606, 294] on p "Conforme eu te mandei no discord, eu to fazendo a erevisão no pdf" at bounding box center [561, 298] width 211 height 8
drag, startPoint x: 656, startPoint y: 287, endPoint x: 653, endPoint y: 294, distance: 7.5
click at [656, 290] on p "dialog" at bounding box center [561, 289] width 211 height 8
click at [651, 297] on p "Conforme eu te mandei no discord, eu to fazendo a revisão no pdf" at bounding box center [561, 298] width 211 height 8
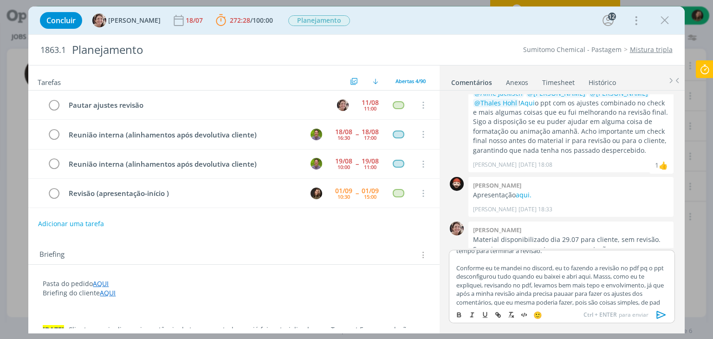
scroll to position [24, 0]
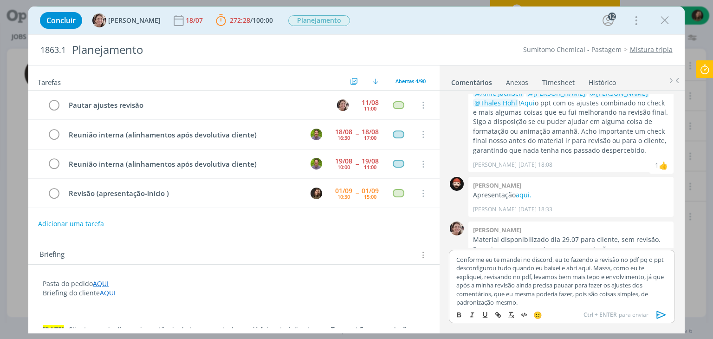
click at [579, 283] on p "Conforme eu te mandei no discord, eu to fazendo a revisão no pdf pq o ppt desco…" at bounding box center [561, 281] width 211 height 52
click at [582, 286] on p "Conforme eu te mandei no discord, eu to fazendo a revisão no pdf pq o ppt desco…" at bounding box center [561, 281] width 211 height 52
click at [529, 302] on p "Conforme eu te mandei no discord, eu to fazendo a revisão no pdf pq o ppt desco…" at bounding box center [561, 281] width 211 height 52
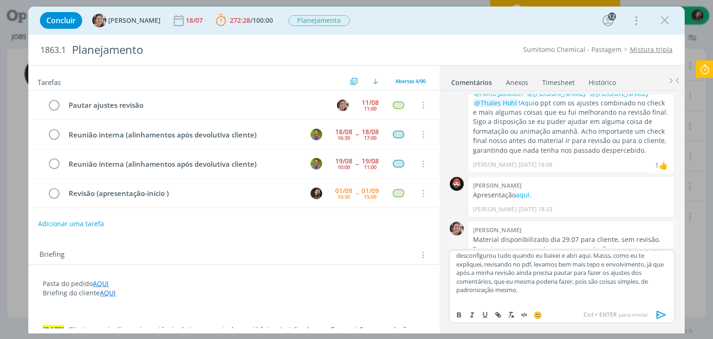
scroll to position [41, 0]
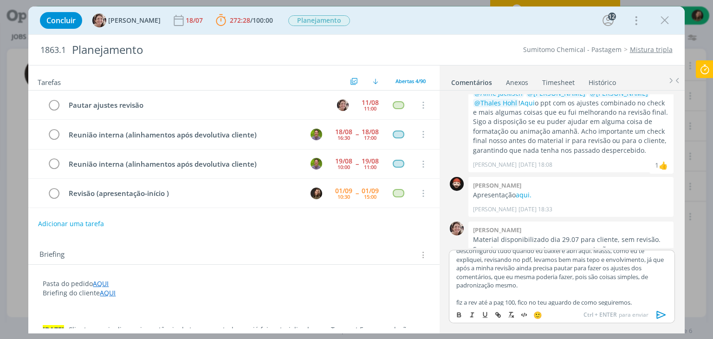
click at [458, 302] on p "fiz a rev até a pag 100, fico no teu aguardo de como seguiremos." at bounding box center [561, 302] width 211 height 8
click at [100, 283] on link "AQUI" at bounding box center [101, 283] width 16 height 9
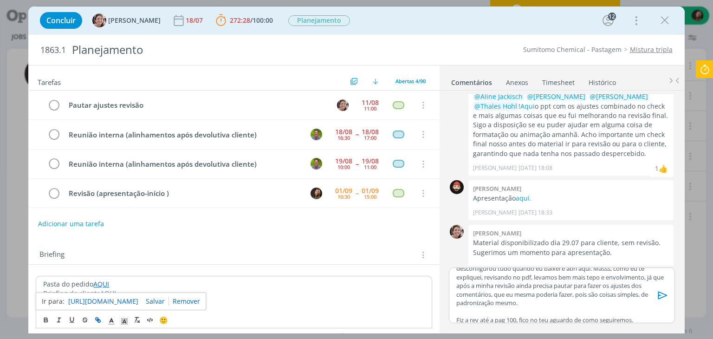
click at [102, 295] on link "https://sobeae.sharepoint.com/:f:/s/SOBEAE/EuugPl01CpxOqANOCUEvO6wBAM9cFob903WC…" at bounding box center [103, 301] width 70 height 12
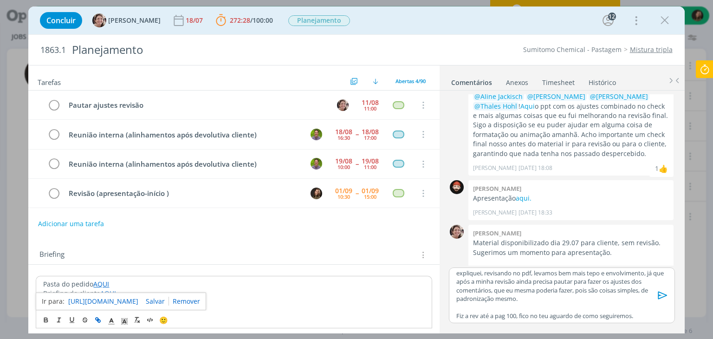
click at [663, 297] on icon "dialog" at bounding box center [663, 295] width 14 height 14
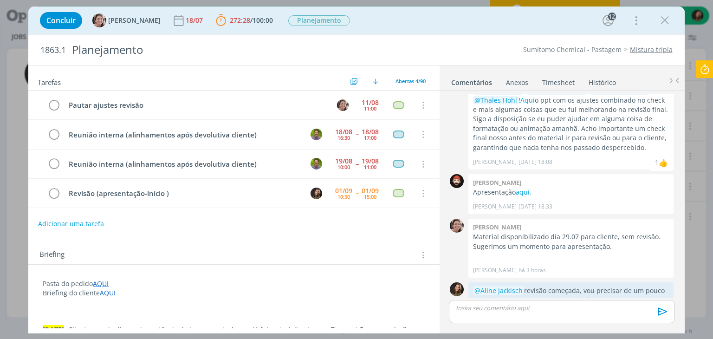
scroll to position [1368, 0]
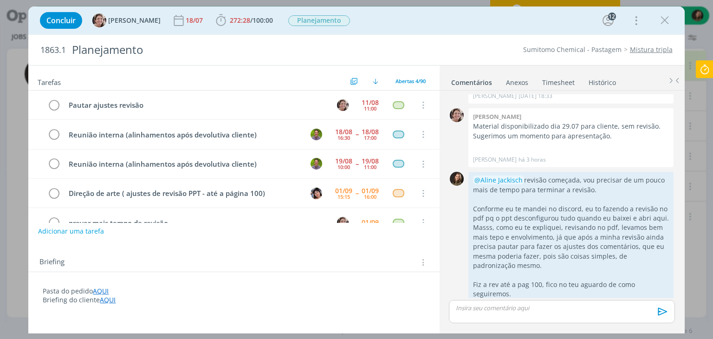
click at [702, 71] on icon at bounding box center [704, 69] width 17 height 18
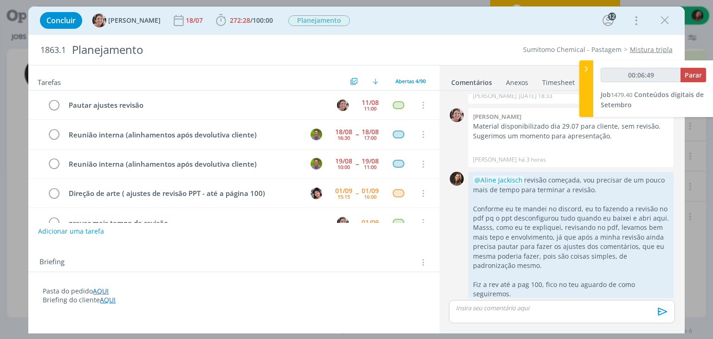
type input "00:06:50"
click at [698, 78] on span "Parar" at bounding box center [693, 75] width 17 height 9
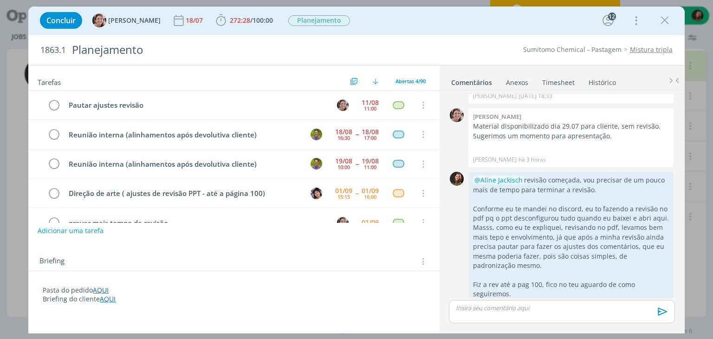
click at [82, 230] on button "Adicionar uma tarefa" at bounding box center [71, 231] width 66 height 16
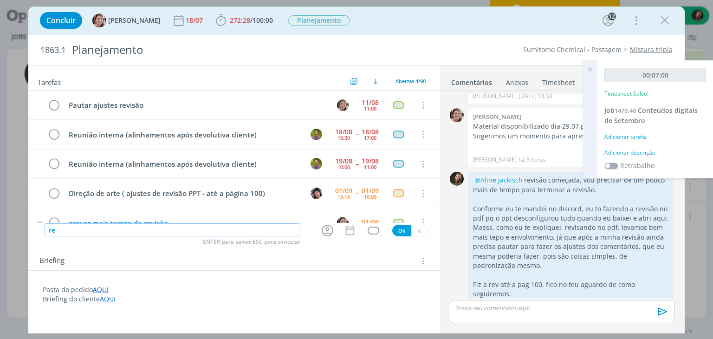
type input "r"
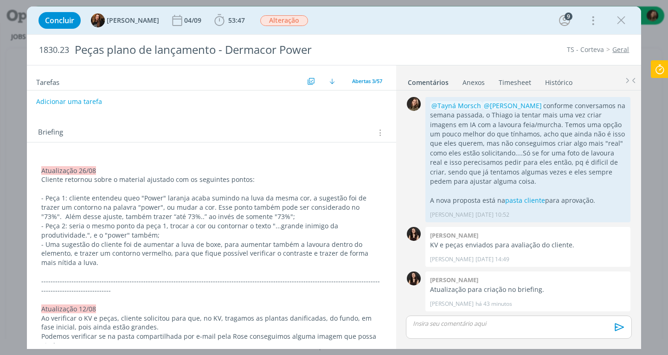
scroll to position [891, 0]
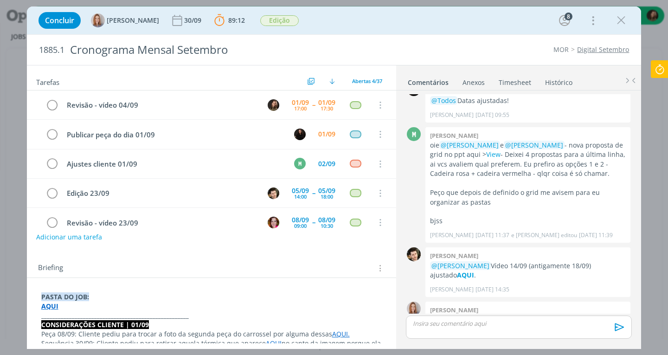
scroll to position [1638, 0]
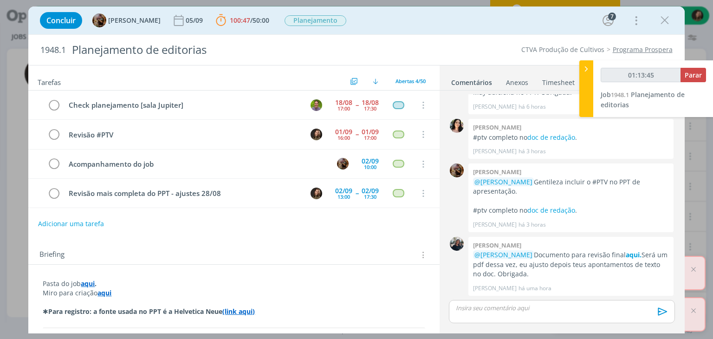
click at [466, 306] on p "dialog" at bounding box center [561, 308] width 211 height 8
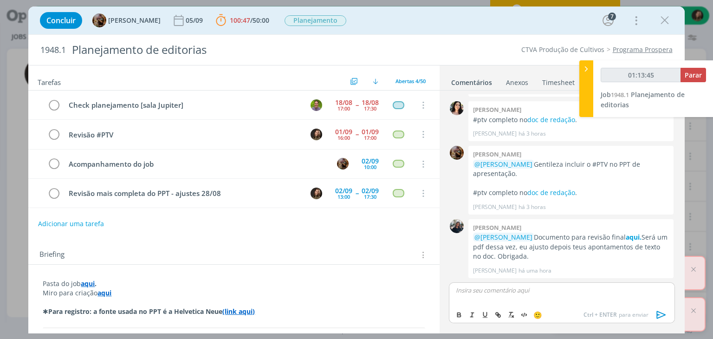
scroll to position [1303, 0]
type input "01:13:46"
drag, startPoint x: 468, startPoint y: 330, endPoint x: 473, endPoint y: 323, distance: 8.4
click at [470, 329] on div "dialog" at bounding box center [562, 327] width 226 height 8
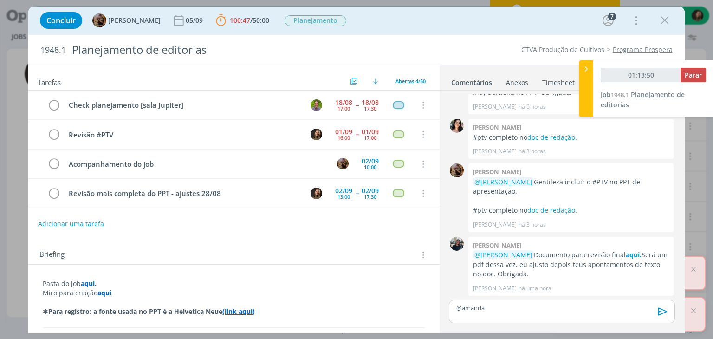
click at [534, 310] on p "@amanda" at bounding box center [561, 308] width 211 height 8
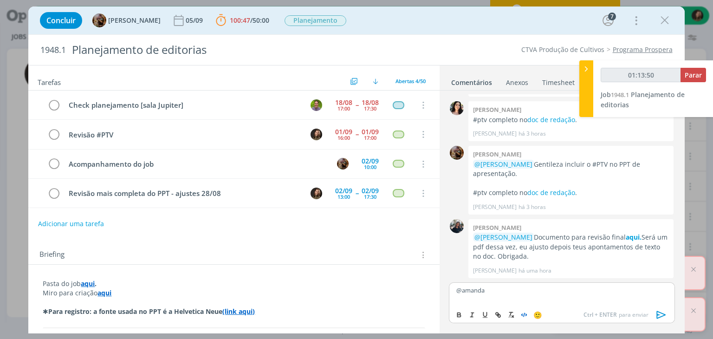
scroll to position [1303, 0]
click at [507, 315] on span "[PERSON_NAME]" at bounding box center [507, 320] width 58 height 10
drag, startPoint x: 619, startPoint y: 298, endPoint x: 625, endPoint y: 298, distance: 5.6
click at [625, 298] on p "﻿ @ Amanda Rodrigues ﻿ revisão das #ptvs feita. Como é uma arquivo em pdf, fiz …" at bounding box center [561, 293] width 211 height 17
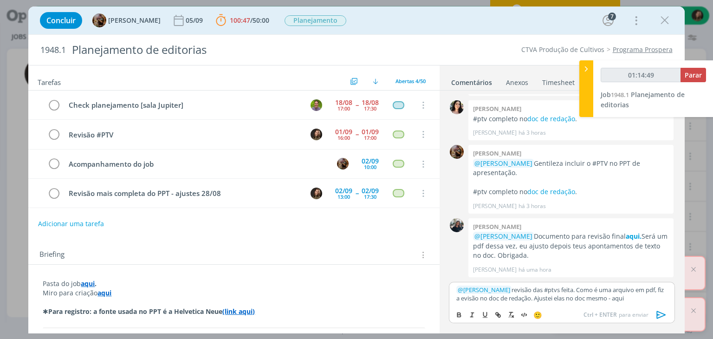
drag, startPoint x: 641, startPoint y: 299, endPoint x: 623, endPoint y: 301, distance: 18.2
click at [623, 301] on p "﻿ @ Amanda Rodrigues ﻿ revisão das #ptvs feita. Como é uma arquivo em pdf, fiz …" at bounding box center [561, 293] width 211 height 17
type input "01:14:50"
click at [496, 314] on icon "dialog" at bounding box center [497, 314] width 7 height 7
paste input "https://sobeae.sharepoint.com/:w:/r/sites/SOBEAE/_layouts/15/Doc.aspx?sourcedoc…"
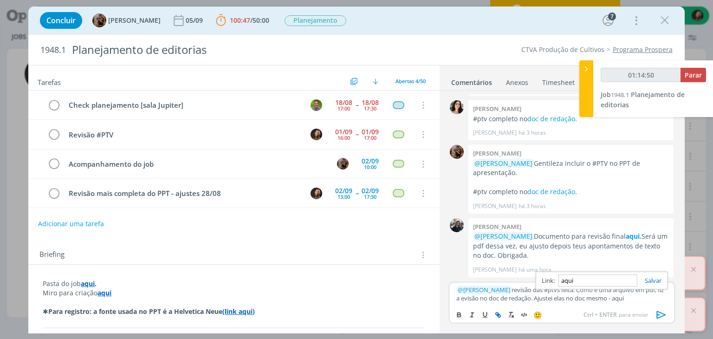
type input "https://sobeae.sharepoint.com/:w:/r/sites/SOBEAE/_layouts/15/Doc.aspx?sourcedoc…"
type input "01:14:51"
type input "https://sobeae.sharepoint.com/:w:/r/sites/SOBEAE/_layouts/15/Doc.aspx?sourcedoc…"
click at [650, 281] on link "dialog" at bounding box center [649, 280] width 24 height 8
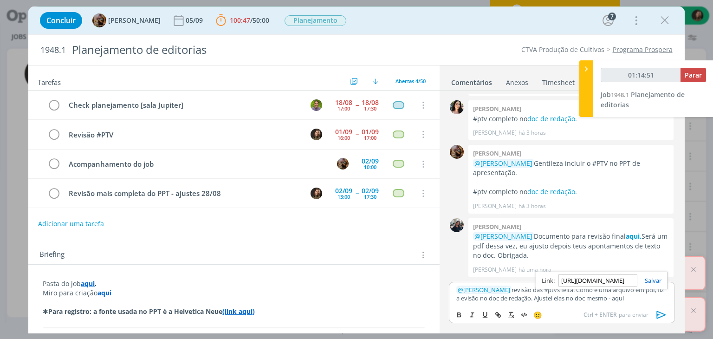
scroll to position [0, 0]
click at [646, 297] on p "﻿ @ Amanda Rodrigues ﻿ revisão das #ptvs feita. Como é uma arquivo em pdf, fiz …" at bounding box center [561, 293] width 211 height 17
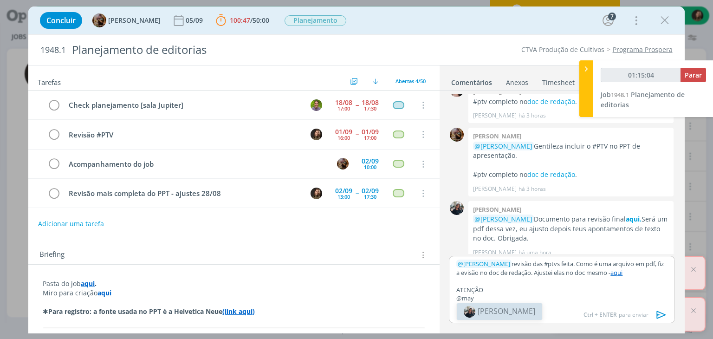
click at [492, 316] on span "[PERSON_NAME]" at bounding box center [507, 311] width 58 height 10
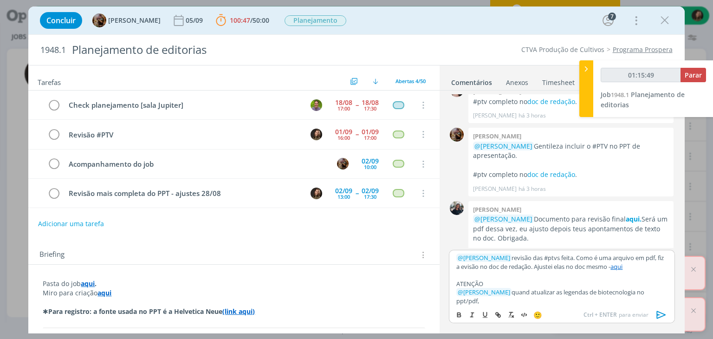
scroll to position [1336, 0]
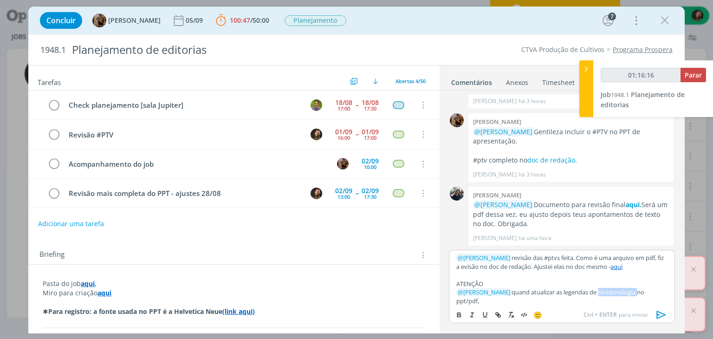
drag, startPoint x: 638, startPoint y: 294, endPoint x: 596, endPoint y: 294, distance: 41.3
click at [596, 294] on p "﻿ @ Mayara Peruzzo ﻿ quand atualizar as legendas de biotecnologia no ppt/pdf," at bounding box center [561, 296] width 211 height 17
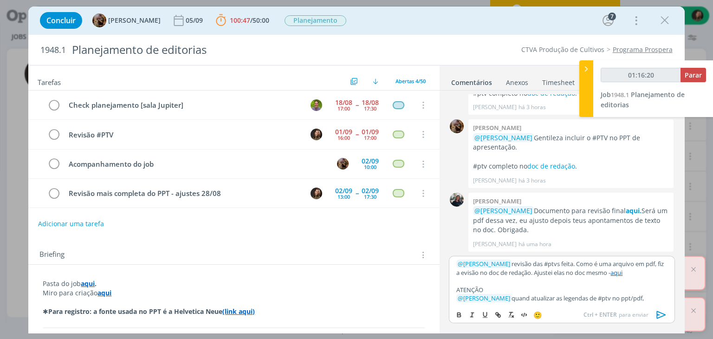
click at [667, 297] on p "﻿ @ Mayara Peruzzo ﻿ quand atualizar as legendas de #ptv no ppt/pdf," at bounding box center [561, 298] width 211 height 8
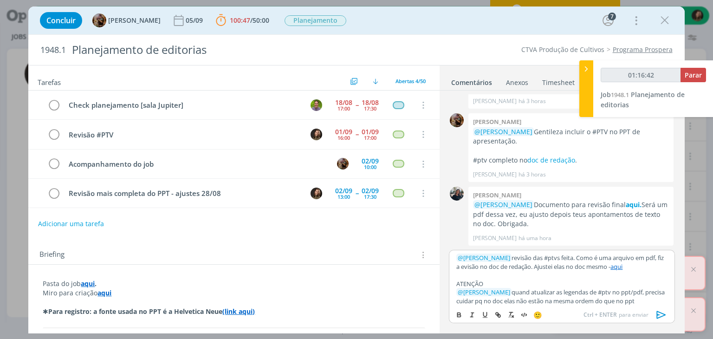
click at [530, 291] on p "﻿ @ Mayara Peruzzo ﻿ quand atualizar as legendas de #ptv no ppt/pdf, precisa cu…" at bounding box center [561, 296] width 211 height 17
click at [528, 291] on p "﻿ @ Mayara Peruzzo ﻿ quand atualizar as legendas de #ptv no ppt/pdf, precisa cu…" at bounding box center [561, 296] width 211 height 17
click at [611, 302] on p "﻿ @ Mayara Peruzzo ﻿ quando atualizar as legendas de #ptv no ppt/pdf, precisa c…" at bounding box center [561, 296] width 211 height 17
click at [567, 293] on p "﻿ @ Mayara Peruzzo ﻿ quando atualizar as legendas de #ptv no ppt/pdf, precisa c…" at bounding box center [561, 296] width 211 height 17
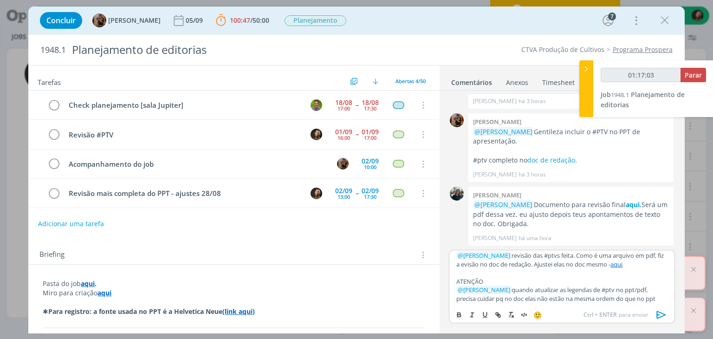
drag, startPoint x: 568, startPoint y: 294, endPoint x: 650, endPoint y: 303, distance: 82.6
click at [650, 303] on div "﻿ @ Amanda Rodrigues ﻿ revisão das #ptvs feita. Como é uma arquivo em pdf, fiz …" at bounding box center [562, 278] width 226 height 56
drag, startPoint x: 460, startPoint y: 315, endPoint x: 465, endPoint y: 313, distance: 4.8
click at [462, 315] on icon "dialog" at bounding box center [458, 314] width 7 height 7
click at [459, 315] on icon "dialog" at bounding box center [459, 316] width 3 height 2
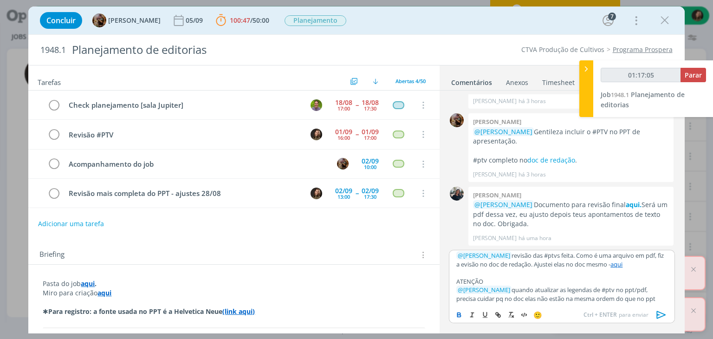
click at [458, 315] on icon "dialog" at bounding box center [459, 316] width 3 height 2
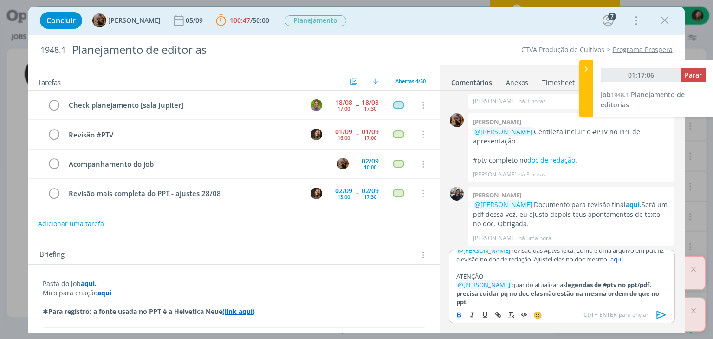
click at [622, 300] on p "﻿ @ Mayara Peruzzo ﻿ quando atualizar as legendas de #ptv no ppt/pdf, precisa c…" at bounding box center [561, 293] width 211 height 26
click at [541, 301] on p "﻿ @ Mayara Peruzzo ﻿ quando atualizar as legendas de #ptv no ppt/pdf, precisa c…" at bounding box center [561, 293] width 211 height 26
click at [473, 273] on div "﻿ @ Amanda Rodrigues ﻿ revisão das #ptvs feita. Como é uma arquivo em pdf, fiz …" at bounding box center [562, 278] width 226 height 56
click at [473, 276] on p "ATENÇÃO" at bounding box center [561, 276] width 211 height 8
click at [477, 274] on p "ATENÇÃO" at bounding box center [561, 276] width 211 height 8
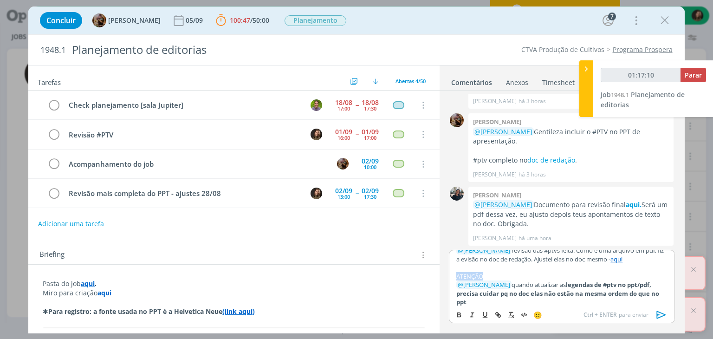
click at [477, 275] on p "ATENÇÃO" at bounding box center [561, 276] width 211 height 8
click at [458, 315] on icon "dialog" at bounding box center [459, 316] width 3 height 2
click at [484, 315] on icon "dialog" at bounding box center [484, 314] width 7 height 7
click at [504, 275] on p "ATENÇÃO" at bounding box center [561, 276] width 211 height 8
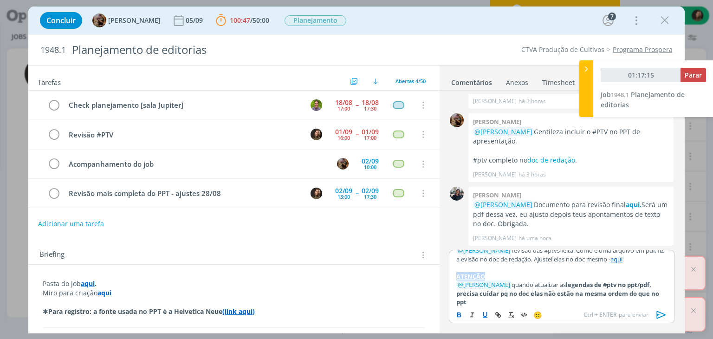
click at [510, 276] on p "ATENÇÃO" at bounding box center [561, 276] width 211 height 8
click at [657, 316] on icon "dialog" at bounding box center [660, 315] width 9 height 8
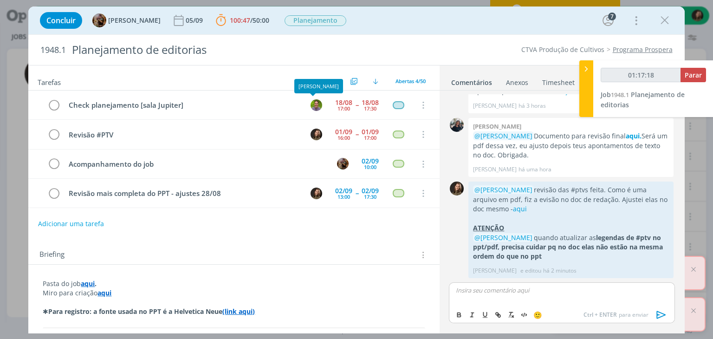
scroll to position [1404, 0]
type input "01:17:51"
click at [689, 75] on span "Parar" at bounding box center [693, 75] width 17 height 9
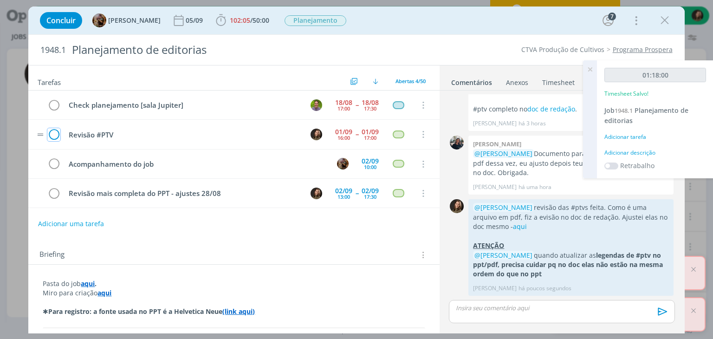
drag, startPoint x: 55, startPoint y: 131, endPoint x: 176, endPoint y: 166, distance: 126.3
click at [55, 131] on icon "dialog" at bounding box center [53, 135] width 13 height 14
click at [623, 154] on div "Adicionar descrição" at bounding box center [655, 153] width 102 height 8
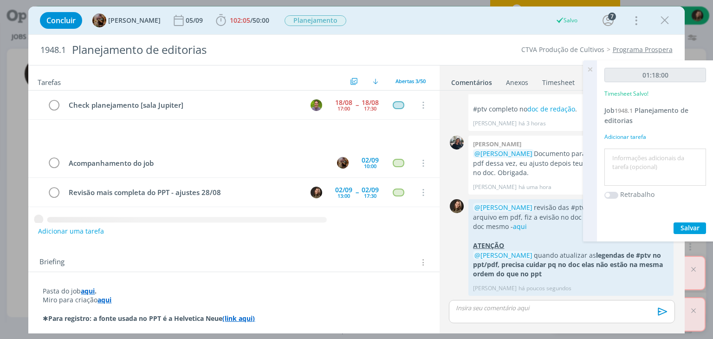
click at [623, 154] on textarea at bounding box center [655, 167] width 97 height 33
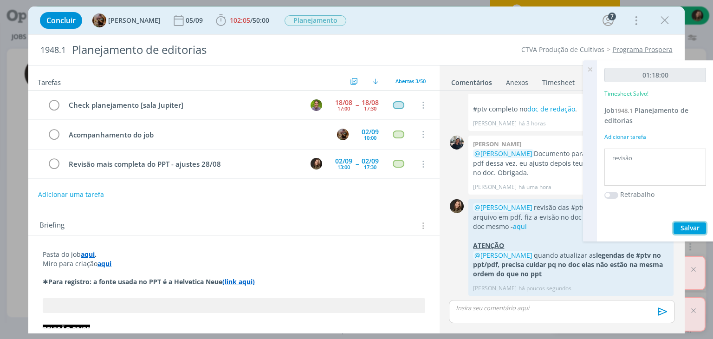
click at [682, 225] on span "Salvar" at bounding box center [689, 227] width 19 height 9
click at [659, 174] on textarea "revisão" at bounding box center [655, 167] width 97 height 33
type textarea "revisão #ptv"
click at [674, 228] on button "Salvar" at bounding box center [689, 228] width 32 height 12
click at [590, 69] on icon at bounding box center [589, 69] width 17 height 18
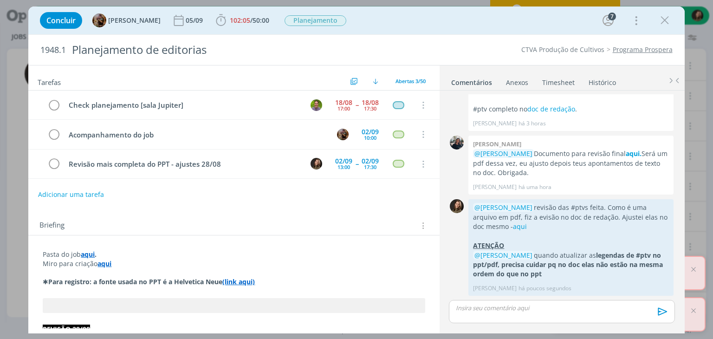
click at [666, 23] on icon "dialog" at bounding box center [665, 20] width 14 height 14
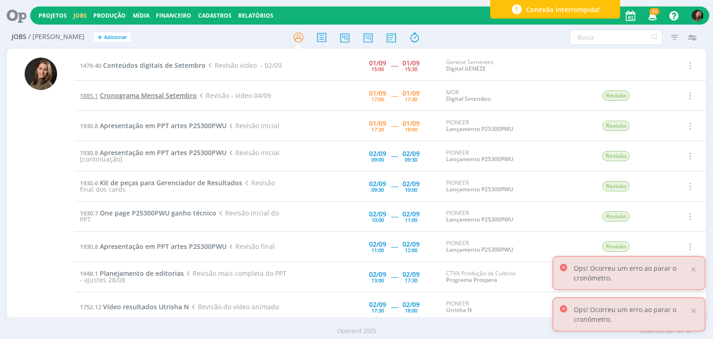
click at [158, 95] on span "Cronograma Mensal Setembro" at bounding box center [148, 95] width 97 height 9
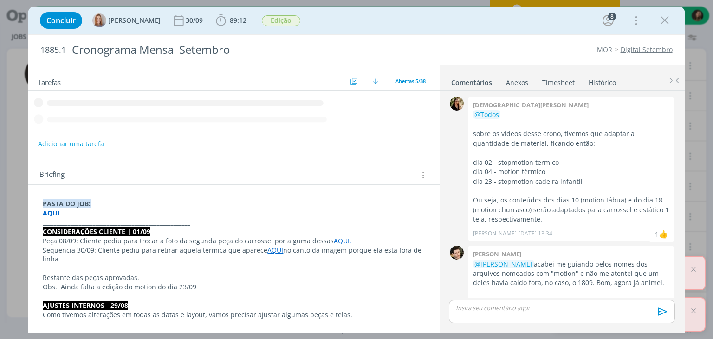
scroll to position [1599, 0]
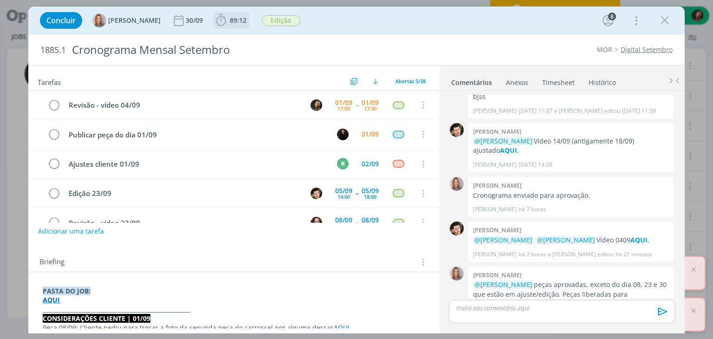
click at [238, 18] on span "89:12" at bounding box center [238, 20] width 17 height 9
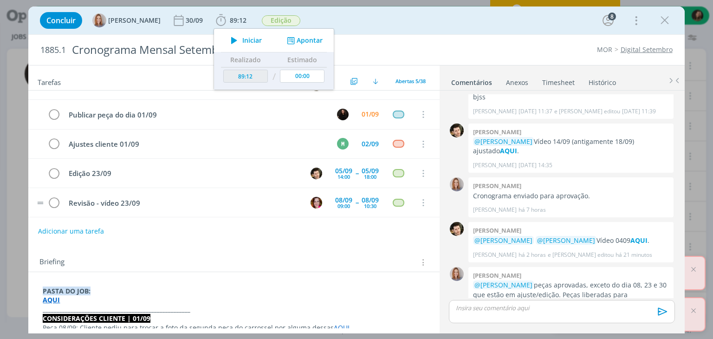
scroll to position [0, 0]
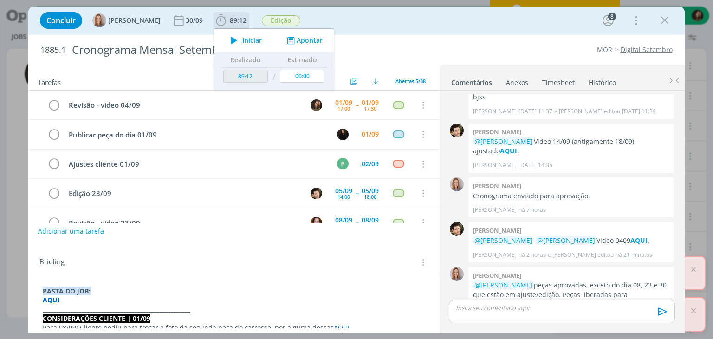
click at [253, 38] on span "Iniciar" at bounding box center [251, 40] width 19 height 6
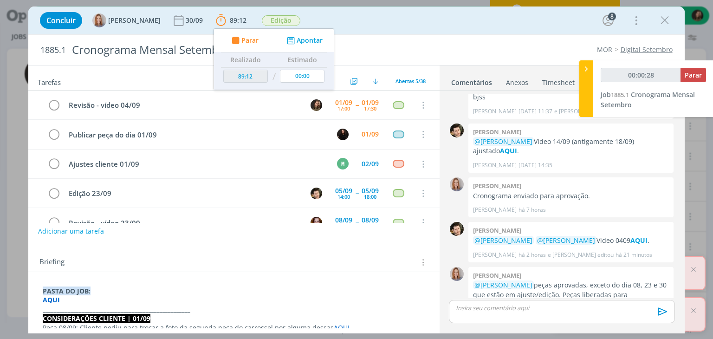
click at [22, 122] on div "Concluir Amanda Oliveira 30/09 89:12 Parar Apontar Data * 01/09/2025 Horas * 00…" at bounding box center [356, 169] width 713 height 339
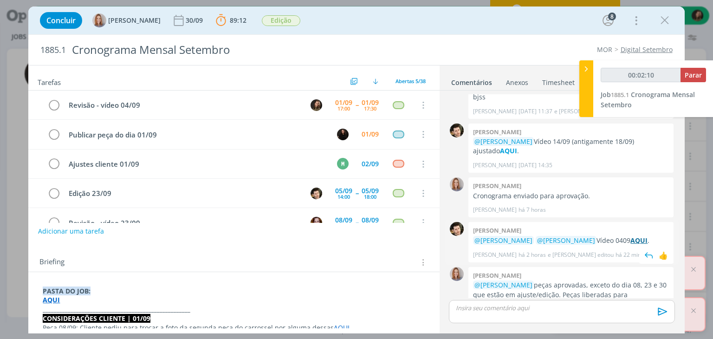
click at [630, 236] on strong "AQUI" at bounding box center [638, 240] width 17 height 9
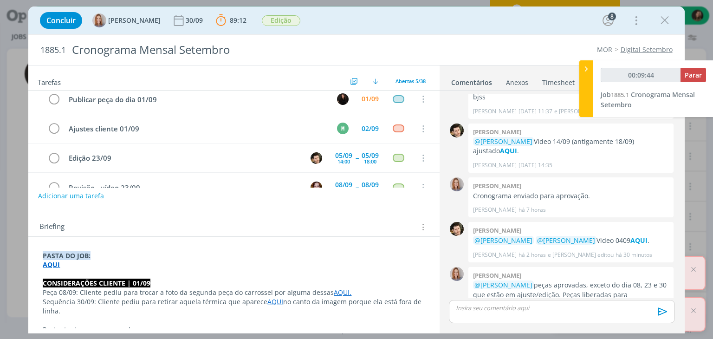
scroll to position [93, 0]
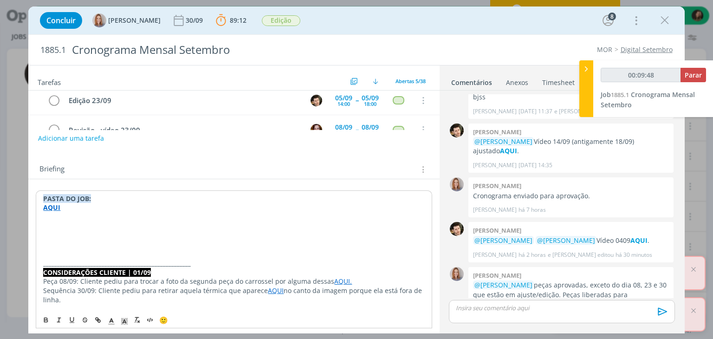
type input "00:09:49"
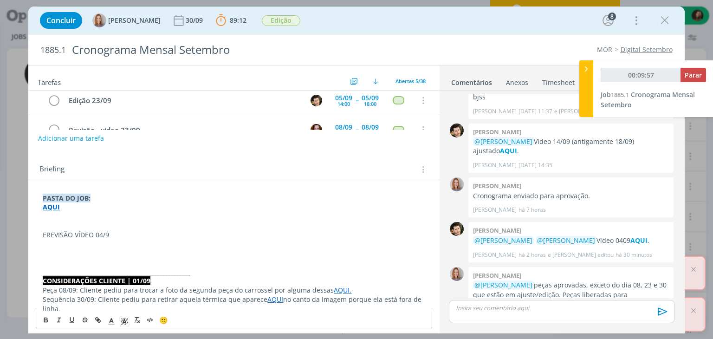
click at [48, 234] on p "EREVISÃO VÍDEO 04/9" at bounding box center [234, 234] width 382 height 9
click at [74, 251] on p "dialog" at bounding box center [234, 253] width 382 height 9
click at [196, 253] on p "Tem um pequeno ajuste para fazermos - 0:06" at bounding box center [234, 253] width 382 height 9
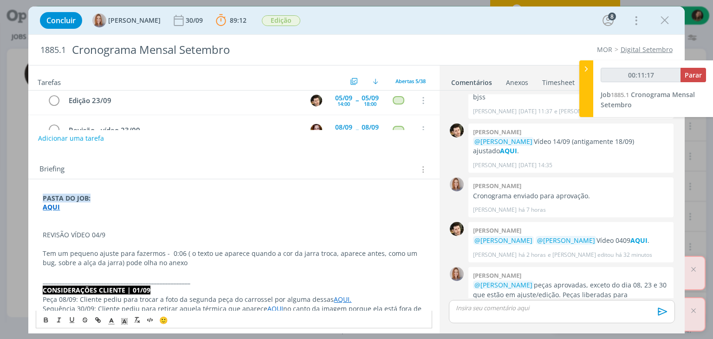
click at [513, 73] on ul "Comentários Anexos 0 Timesheet Histórico" at bounding box center [561, 77] width 245 height 25
drag, startPoint x: 171, startPoint y: 260, endPoint x: 106, endPoint y: 265, distance: 65.1
click at [106, 265] on p "Tem um pequeno ajuste para fazermos - 0:06 ( o texto ue aparece quando a cor da…" at bounding box center [234, 258] width 382 height 19
click at [520, 78] on div "Anexos 0" at bounding box center [517, 82] width 22 height 9
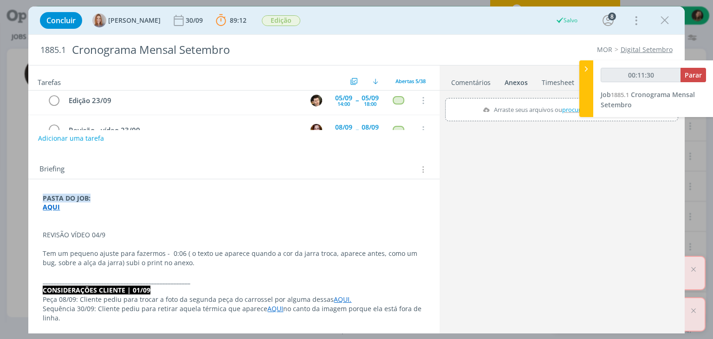
click at [515, 111] on label "Arraste seus arquivos ou procure em seu computador" at bounding box center [562, 109] width 166 height 12
click at [515, 101] on input "Arraste seus arquivos ou procure em seu computador" at bounding box center [561, 99] width 233 height 3
type input "00:11:33"
type input "C:\fakepath\jarra.png"
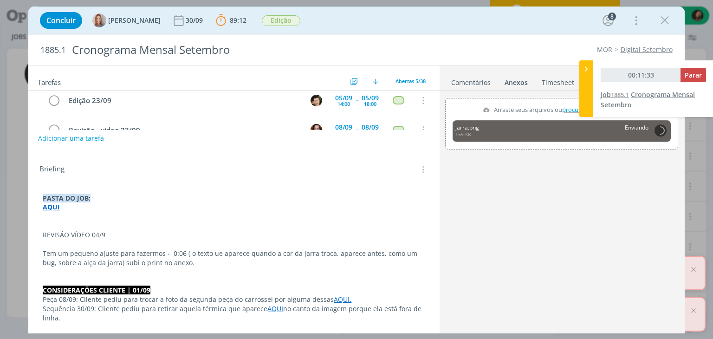
type input "00:11:34"
click at [587, 96] on div at bounding box center [586, 88] width 14 height 57
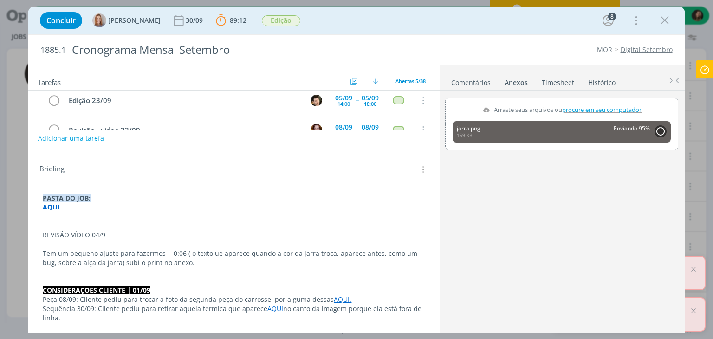
click at [81, 233] on p "REVISÃO VÍDEO 04/9" at bounding box center [234, 234] width 382 height 9
click at [81, 233] on p "REVISÃO VÍDEO 04/9" at bounding box center [233, 235] width 381 height 9
click at [45, 318] on icon "dialog" at bounding box center [45, 319] width 7 height 7
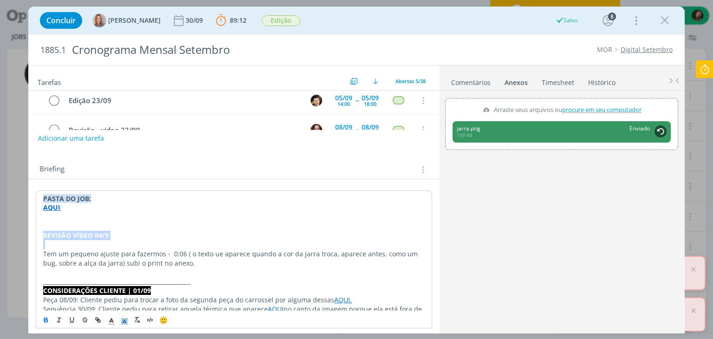
click at [124, 321] on icon "dialog" at bounding box center [124, 321] width 8 height 8
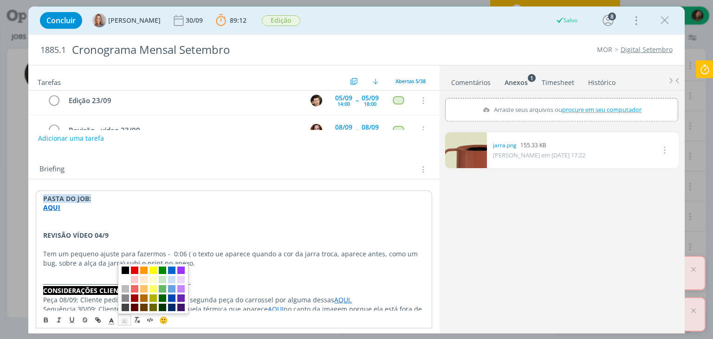
click at [124, 267] on span "dialog" at bounding box center [125, 269] width 7 height 7
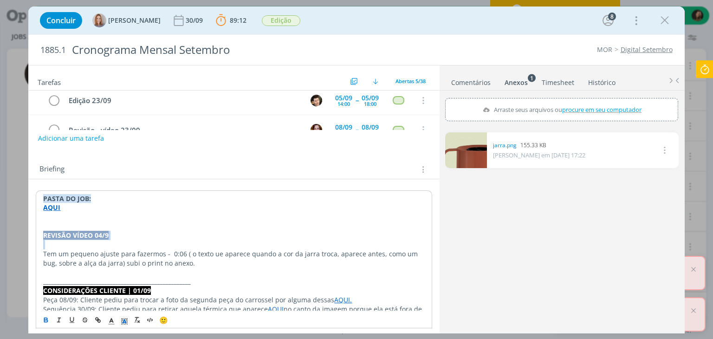
click at [74, 241] on p "dialog" at bounding box center [233, 244] width 381 height 9
click at [57, 244] on p "dialog" at bounding box center [233, 244] width 381 height 9
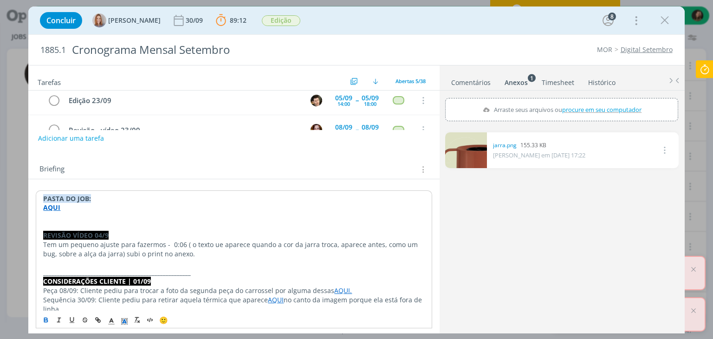
click at [58, 238] on strong "REVISÃO VÍDEO 04/9" at bounding box center [75, 235] width 65 height 9
click at [113, 321] on line "dialog" at bounding box center [111, 321] width 2 height 0
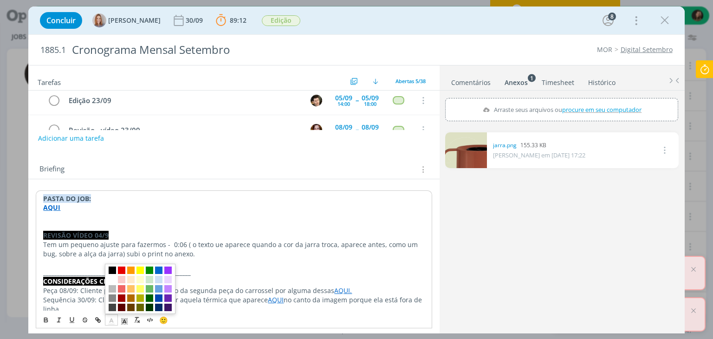
drag, startPoint x: 111, startPoint y: 275, endPoint x: 103, endPoint y: 262, distance: 16.1
click at [111, 276] on span "dialog" at bounding box center [112, 279] width 7 height 7
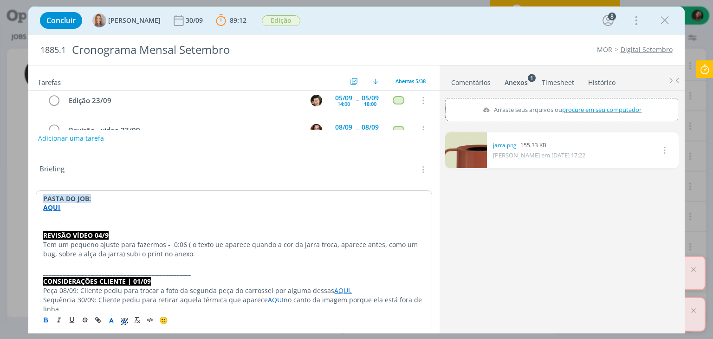
click at [76, 261] on p "dialog" at bounding box center [233, 262] width 381 height 9
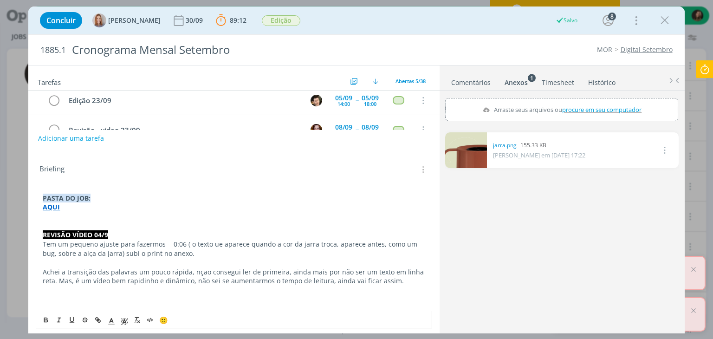
click at [171, 241] on p "Tem um pequeno ajuste para fazermos - 0:06 ( o texto ue aparece quando a cor da…" at bounding box center [234, 248] width 382 height 19
click at [169, 241] on p "Tem um pequeno ajuste para fazermos - 0:06 ( o texto ue aparece quando a cor da…" at bounding box center [234, 248] width 382 height 19
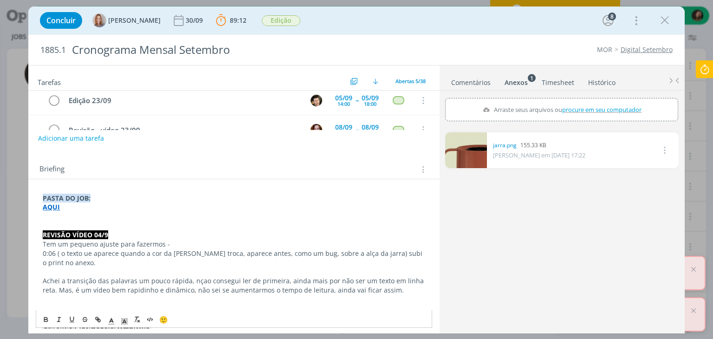
click at [465, 80] on link "Comentários" at bounding box center [471, 80] width 40 height 13
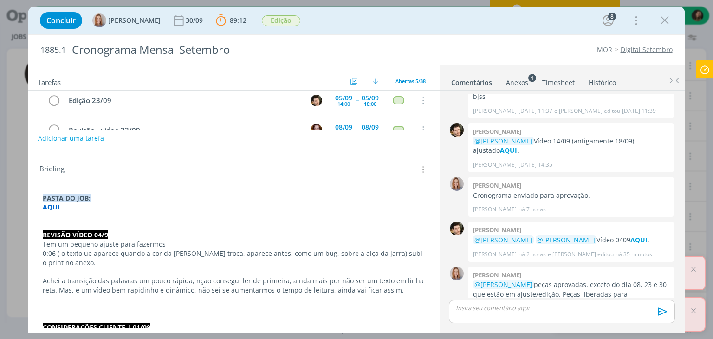
click at [492, 299] on div "0 Cristieli crizel @Todos sobre os vídeos desse crono, tivemos que adaptar a qu…" at bounding box center [561, 210] width 233 height 241
click at [490, 309] on p "dialog" at bounding box center [561, 308] width 211 height 8
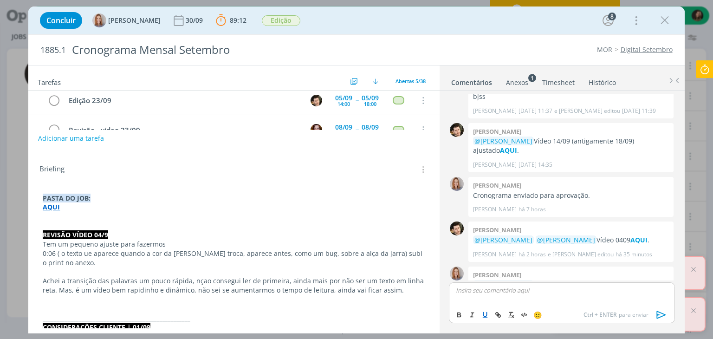
scroll to position [1616, 0]
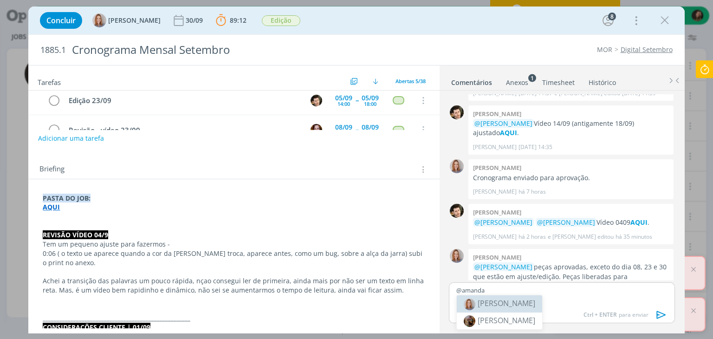
click at [497, 305] on span "[PERSON_NAME]" at bounding box center [507, 303] width 58 height 10
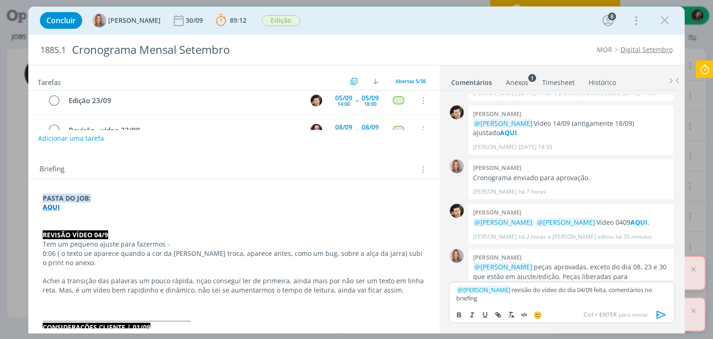
click at [658, 314] on icon "dialog" at bounding box center [660, 315] width 9 height 8
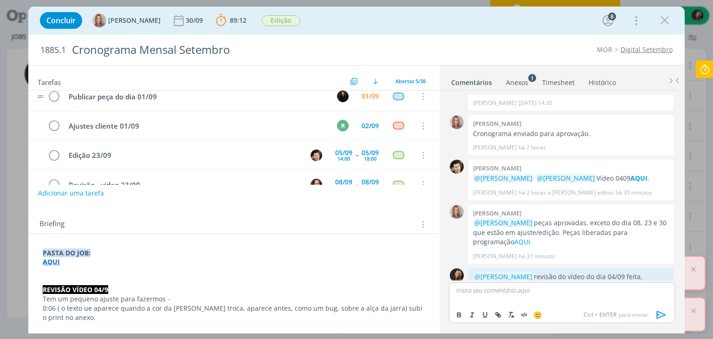
scroll to position [0, 0]
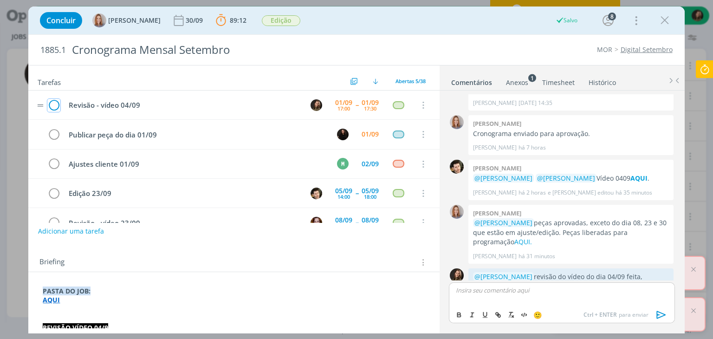
click at [56, 104] on icon "dialog" at bounding box center [53, 105] width 13 height 14
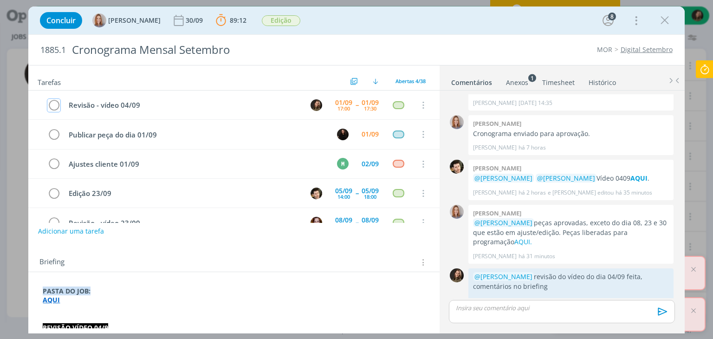
scroll to position [1643, 0]
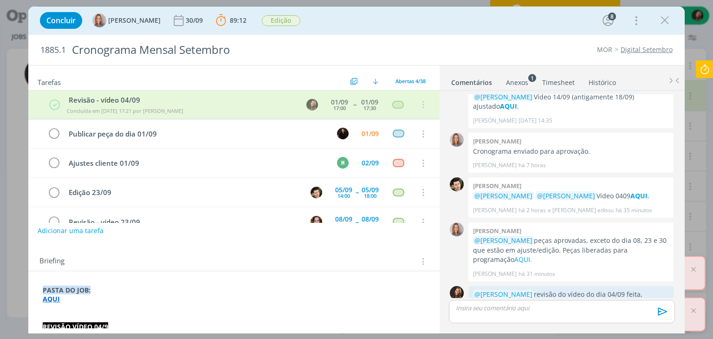
click at [59, 231] on button "Adicionar uma tarefa" at bounding box center [71, 231] width 66 height 16
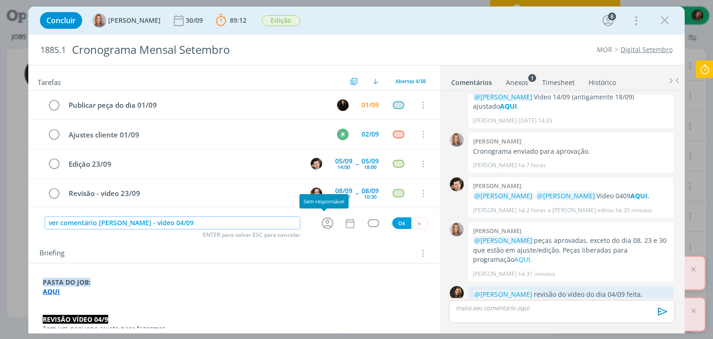
click at [328, 220] on icon "dialog" at bounding box center [327, 223] width 14 height 14
type input "ver comentário Julia - vídeo 04/09"
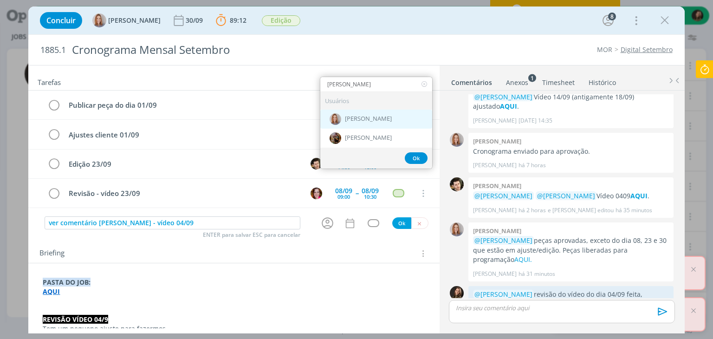
type input "amanda"
click at [341, 117] on div "[PERSON_NAME]" at bounding box center [376, 119] width 112 height 19
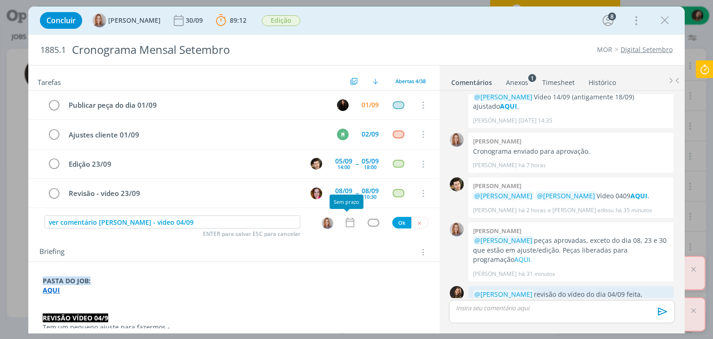
click at [346, 221] on icon "dialog" at bounding box center [350, 222] width 12 height 12
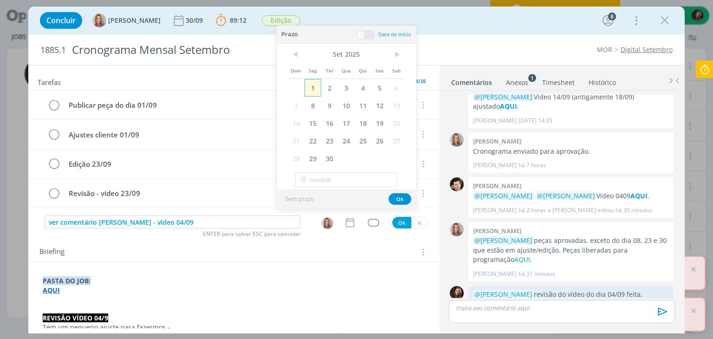
click at [312, 93] on span "1" at bounding box center [312, 88] width 17 height 18
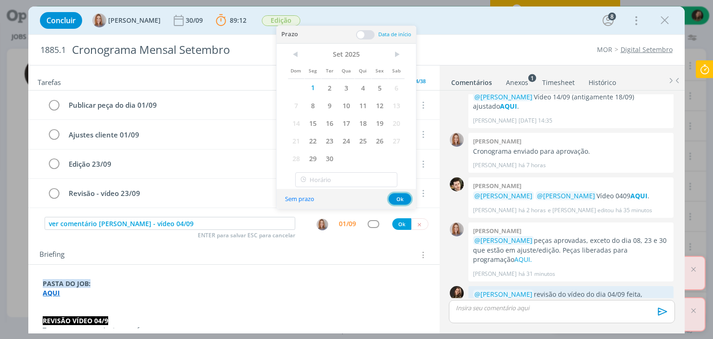
click at [398, 201] on button "Ok" at bounding box center [399, 199] width 23 height 12
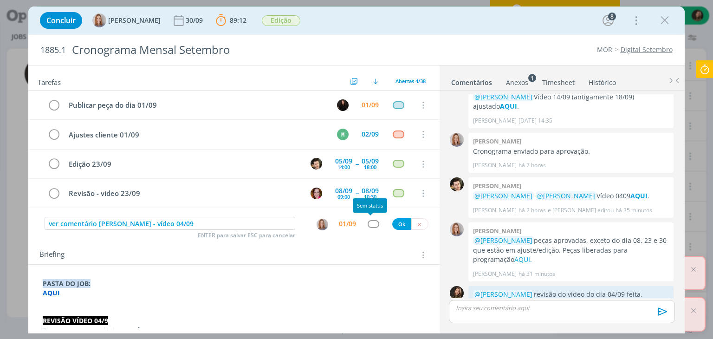
click at [368, 224] on div "dialog" at bounding box center [374, 224] width 12 height 8
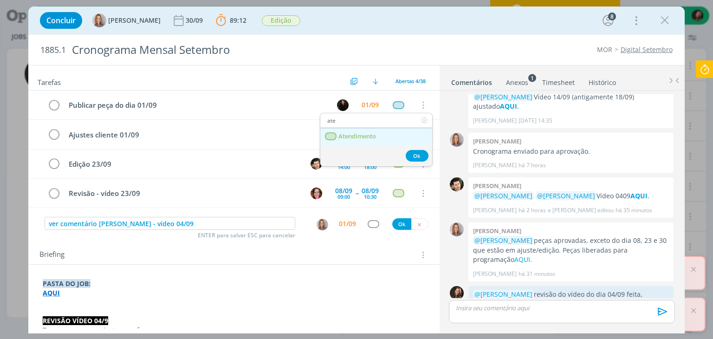
type input "ate"
click at [357, 137] on span "Atendimento" at bounding box center [358, 136] width 38 height 7
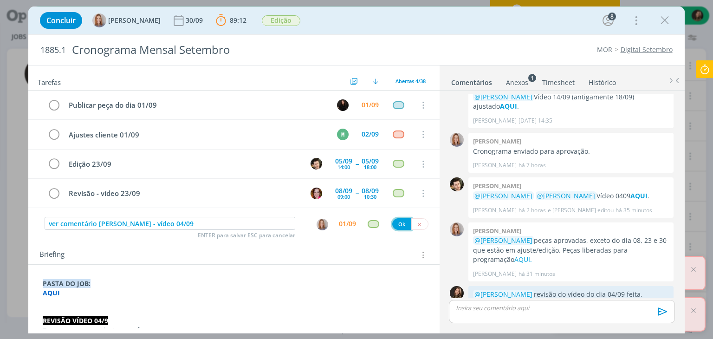
click at [392, 223] on button "Ok" at bounding box center [401, 224] width 19 height 12
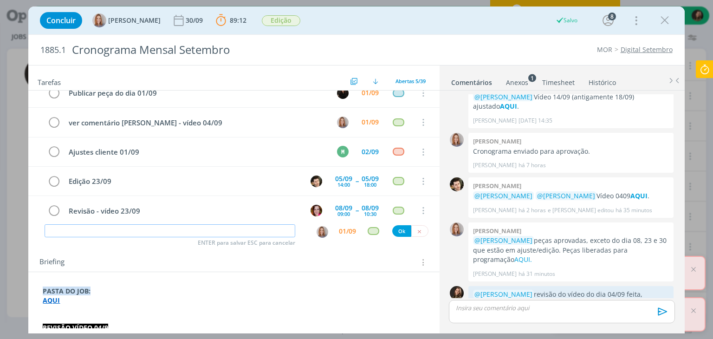
scroll to position [0, 0]
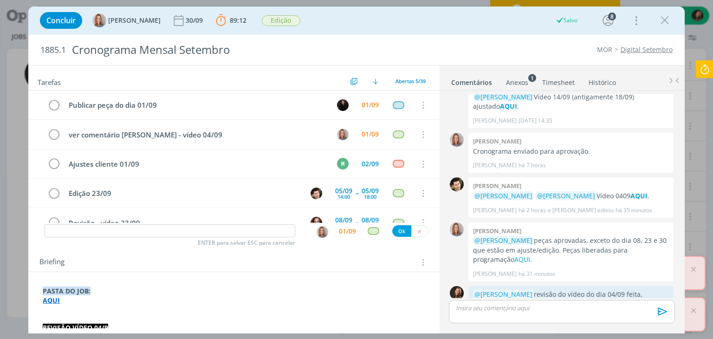
click at [700, 71] on icon at bounding box center [704, 69] width 17 height 18
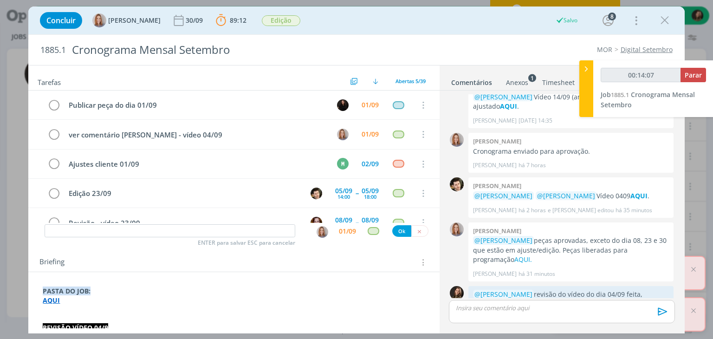
click at [697, 76] on span "Parar" at bounding box center [693, 75] width 17 height 9
click at [685, 80] on button "Parar" at bounding box center [693, 75] width 26 height 14
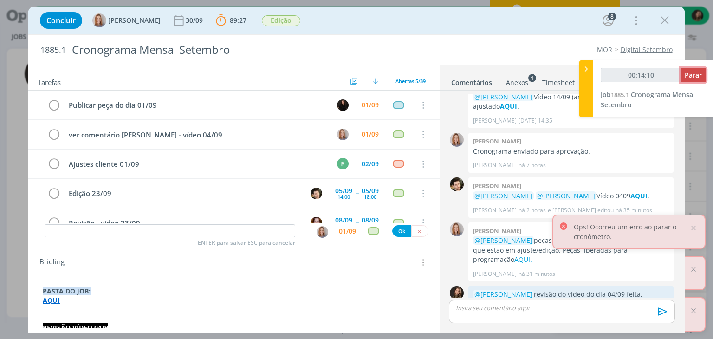
click at [685, 80] on button "Parar" at bounding box center [693, 75] width 26 height 14
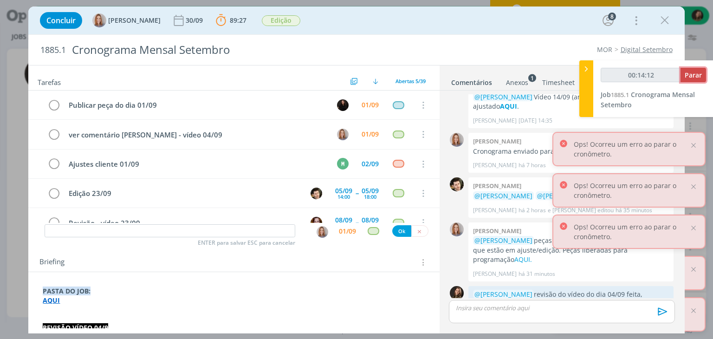
click at [685, 80] on button "Parar" at bounding box center [693, 75] width 26 height 14
type input "00:15:00"
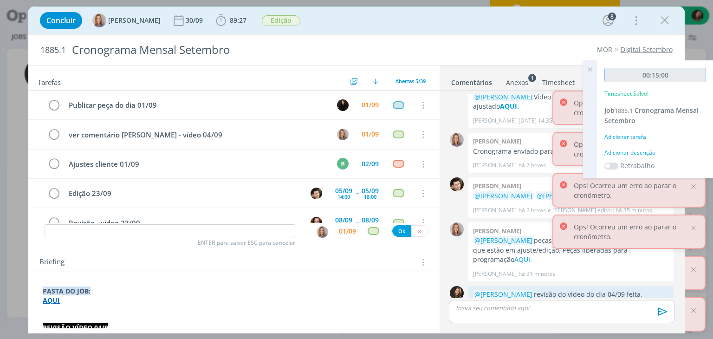
click at [685, 80] on input "00:15:00" at bounding box center [655, 75] width 102 height 14
click at [629, 149] on div "Adicionar descrição" at bounding box center [655, 153] width 102 height 8
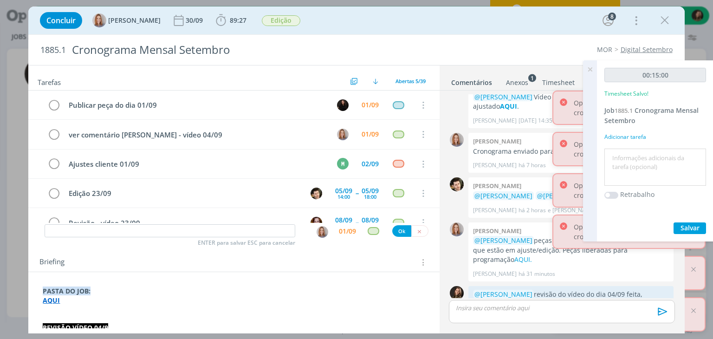
click at [627, 155] on textarea at bounding box center [655, 167] width 97 height 33
type textarea "revisão vídeo 04/09"
click at [681, 234] on div "00:15:00 Timesheet Salvo! Job 1885.1 Cronograma Mensal Setembro Adicionar taref…" at bounding box center [655, 150] width 116 height 181
click at [682, 230] on span "Salvar" at bounding box center [689, 227] width 19 height 9
click at [590, 73] on icon at bounding box center [589, 69] width 17 height 18
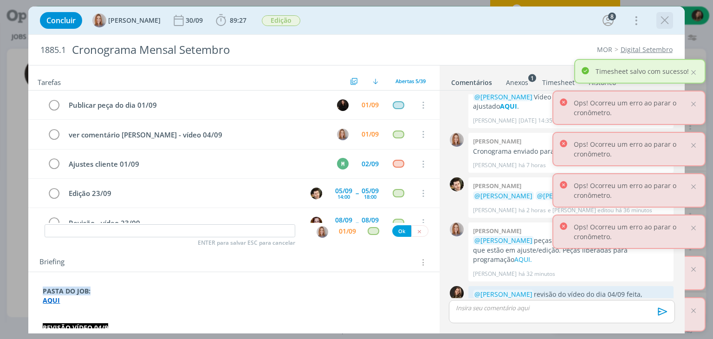
click at [660, 26] on icon "dialog" at bounding box center [665, 20] width 14 height 14
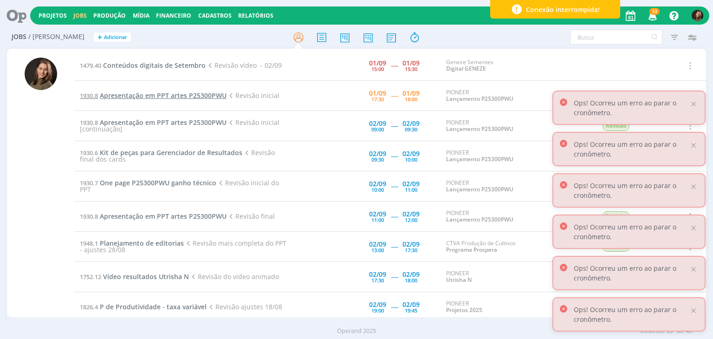
click at [139, 99] on span "Apresentação em PPT artes P25300PWU" at bounding box center [163, 95] width 127 height 9
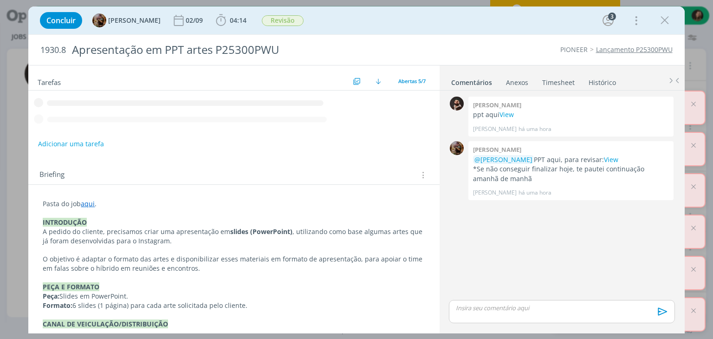
scroll to position [3, 0]
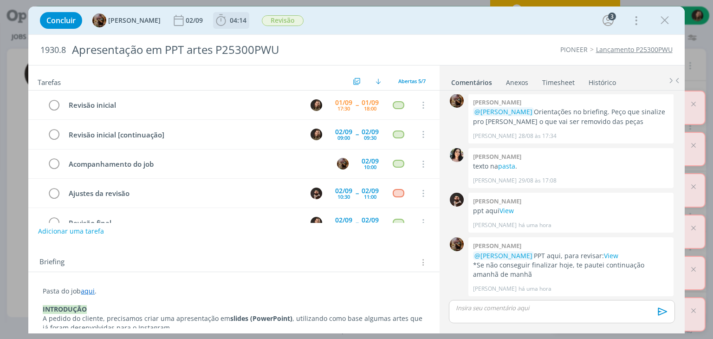
click at [228, 19] on icon "dialog" at bounding box center [221, 20] width 14 height 14
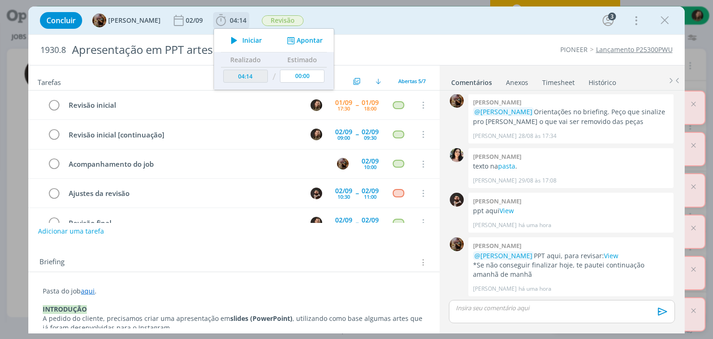
click at [241, 41] on icon "dialog" at bounding box center [234, 40] width 16 height 12
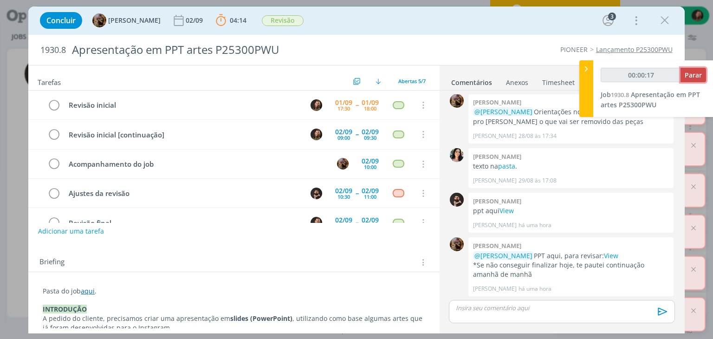
click at [685, 77] on span "Parar" at bounding box center [693, 75] width 17 height 9
click at [691, 77] on span "Parar" at bounding box center [693, 75] width 17 height 9
click at [690, 74] on span "Parar" at bounding box center [693, 75] width 17 height 9
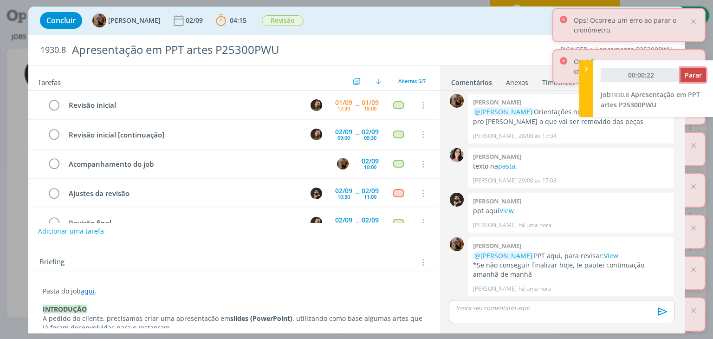
click at [693, 75] on span "Parar" at bounding box center [693, 75] width 17 height 9
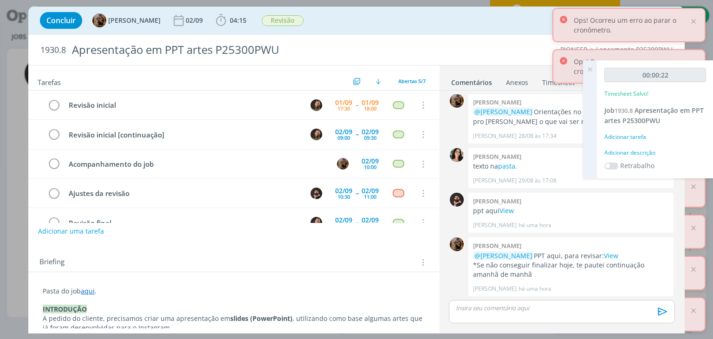
type input "00:01:00"
click at [590, 71] on icon at bounding box center [589, 69] width 17 height 18
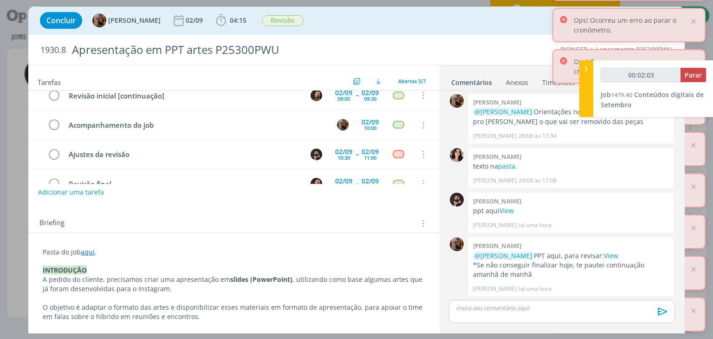
scroll to position [139, 0]
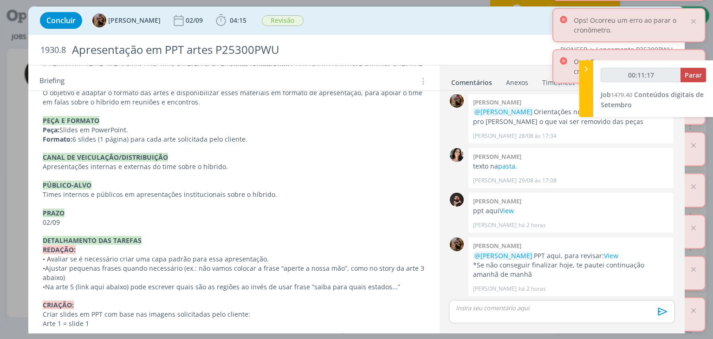
scroll to position [285, 0]
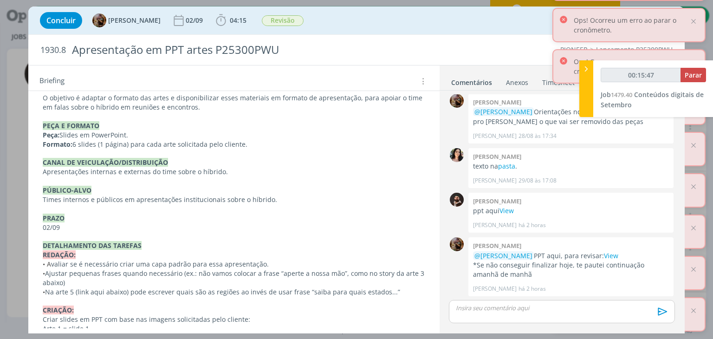
type input "00:15:48"
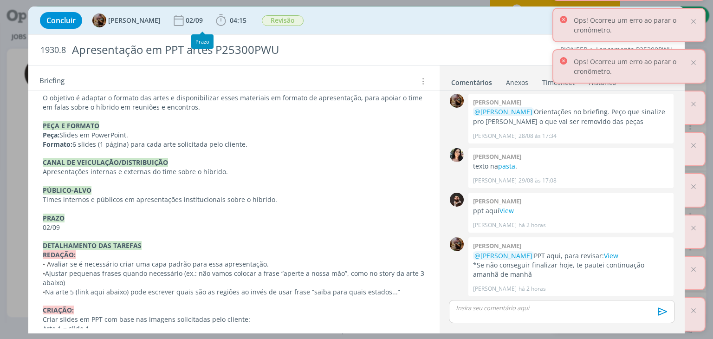
click at [220, 21] on div "Concluir Amanda Rodrigues 02/09 04:15 Iniciar Apontar Data * 01/09/2025 Horas *…" at bounding box center [356, 20] width 642 height 22
click at [239, 19] on span "04:15" at bounding box center [238, 20] width 17 height 9
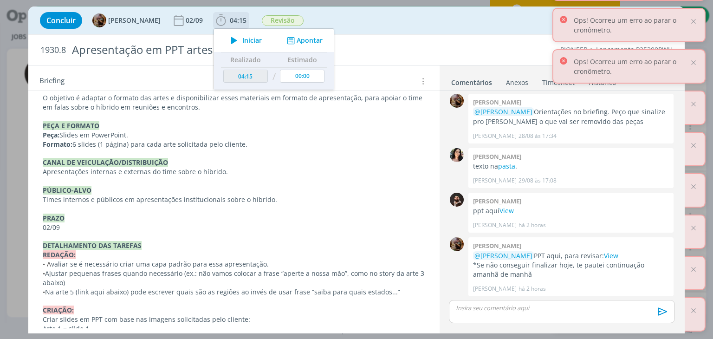
click at [250, 41] on span "Iniciar" at bounding box center [251, 40] width 19 height 6
click at [604, 258] on link "View" at bounding box center [611, 255] width 14 height 9
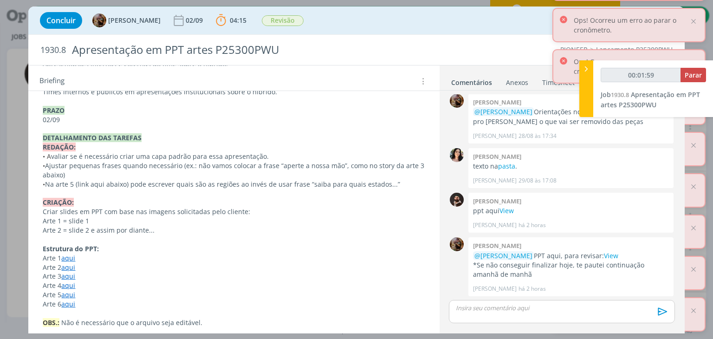
scroll to position [415, 0]
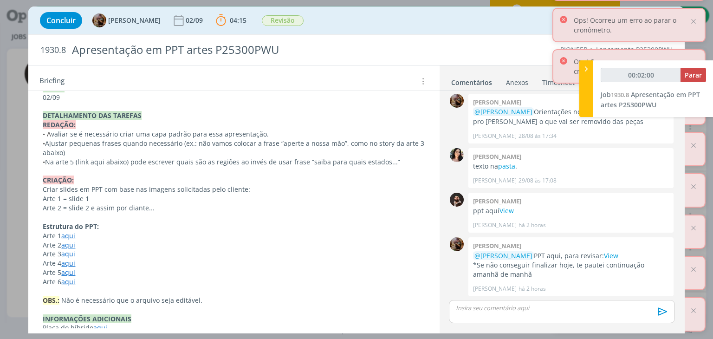
click at [74, 236] on link "aqui" at bounding box center [68, 235] width 14 height 9
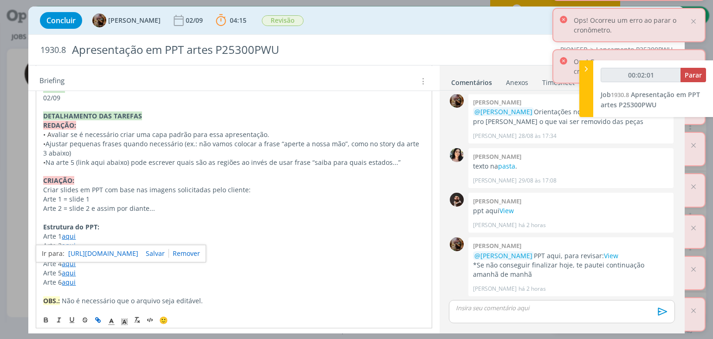
click at [77, 256] on link "https://sobeae.sharepoint.com/:i:/s/SOBEAE/EfwHLjwbuqBPl0GGwlbR5rUB2oG_30-mgH53…" at bounding box center [103, 253] width 70 height 12
click at [119, 232] on p "Arte 1 aqui" at bounding box center [233, 236] width 381 height 9
click at [73, 245] on link "aqui" at bounding box center [69, 245] width 14 height 9
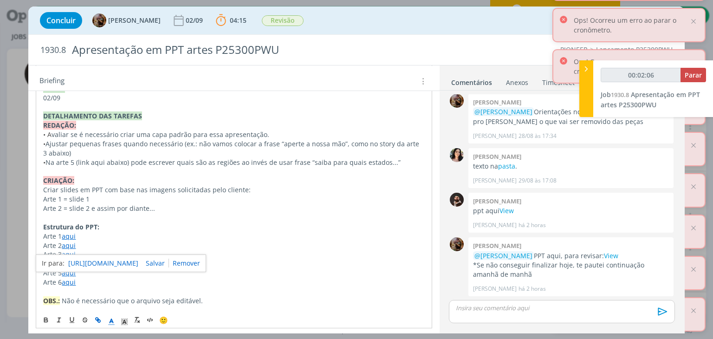
click at [85, 259] on link "https://sobeae.sharepoint.com/:i:/s/SOBEAE/EVxh-jqzWRhPghMZKWZGNUcBMVGRBRD0LD_j…" at bounding box center [103, 263] width 70 height 12
click at [199, 217] on p "dialog" at bounding box center [233, 217] width 381 height 9
click at [70, 255] on link "aqui" at bounding box center [69, 254] width 14 height 9
click at [92, 272] on link "https://sobeae.sharepoint.com/:i:/s/SOBEAE/EVcVALMxdqZIr6QVMv0jyiYBbxFSwqnnepJu…" at bounding box center [103, 272] width 70 height 12
click at [146, 242] on p "Arte 2 aqui" at bounding box center [233, 245] width 381 height 9
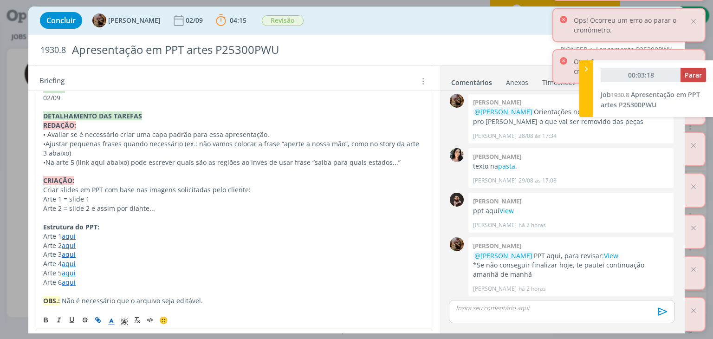
click at [67, 253] on link "aqui" at bounding box center [69, 254] width 14 height 9
click at [92, 271] on link "https://sobeae.sharepoint.com/:i:/s/SOBEAE/EVcVALMxdqZIr6QVMv0jyiYBbxFSwqnnepJu…" at bounding box center [103, 272] width 70 height 12
click at [501, 168] on link "pasta" at bounding box center [506, 165] width 17 height 9
click at [64, 265] on link "aqui" at bounding box center [68, 262] width 14 height 9
click at [85, 280] on link "https://sobeae.sharepoint.com/:i:/s/SOBEAE/EdC8YC9qNw1FgE_sTM_XTAkB5wPikBOAnZDe…" at bounding box center [103, 281] width 70 height 12
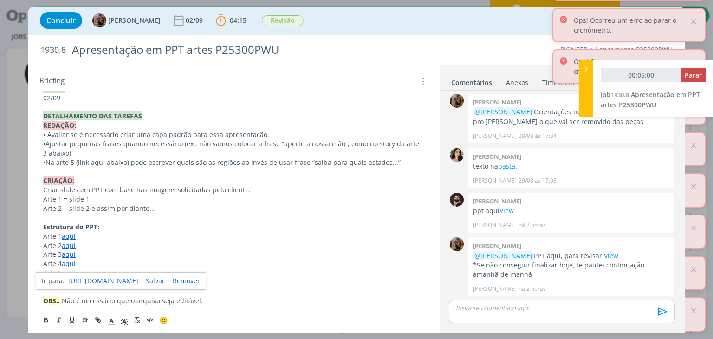
click at [107, 254] on p "Arte 3 aqui" at bounding box center [233, 254] width 381 height 9
click at [70, 271] on link "aqui" at bounding box center [69, 272] width 14 height 9
click at [92, 288] on link "https://sobeae.sharepoint.com/:i:/s/SOBEAE/EZ6c0TlEzF9NvgOw57AFbAwB_2yzjNnB9f19…" at bounding box center [103, 290] width 70 height 12
type input "00:10:41"
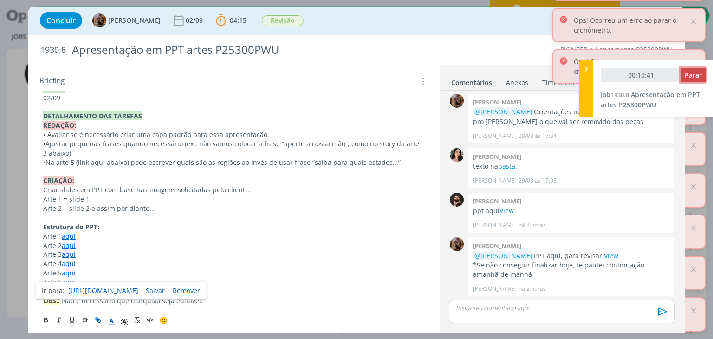
click at [691, 76] on span "Parar" at bounding box center [693, 75] width 17 height 9
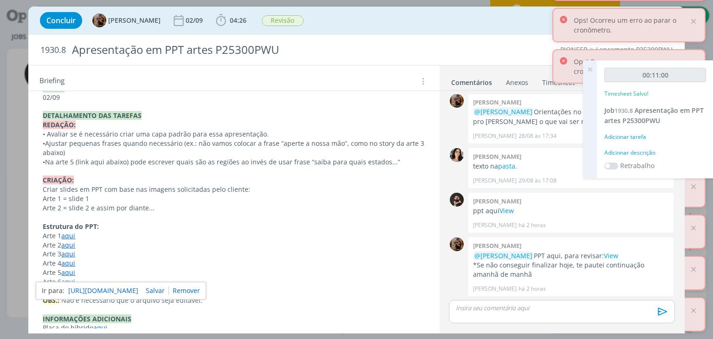
click at [646, 152] on div "Adicionar descrição" at bounding box center [655, 153] width 102 height 8
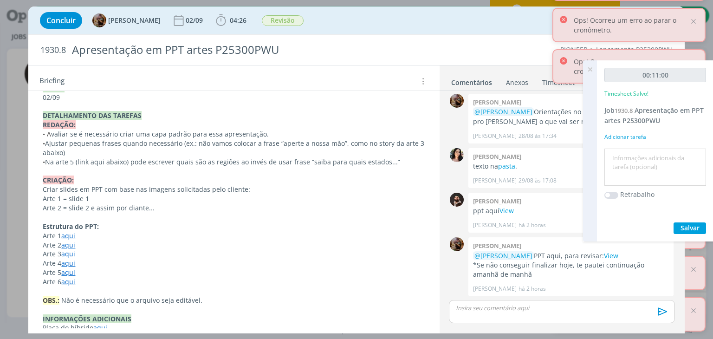
click at [647, 152] on textarea at bounding box center [655, 167] width 97 height 33
type textarea "revisão"
click at [683, 228] on span "Salvar" at bounding box center [689, 227] width 19 height 9
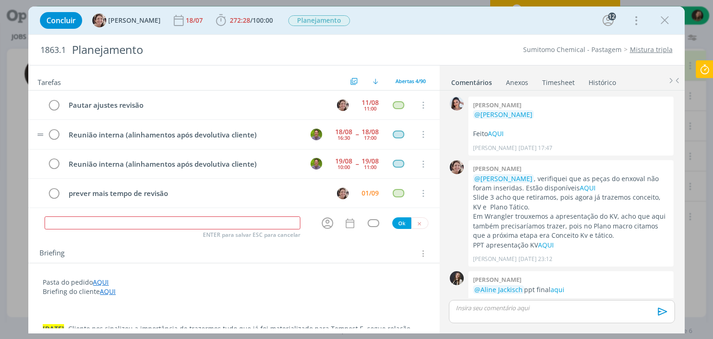
scroll to position [1432, 0]
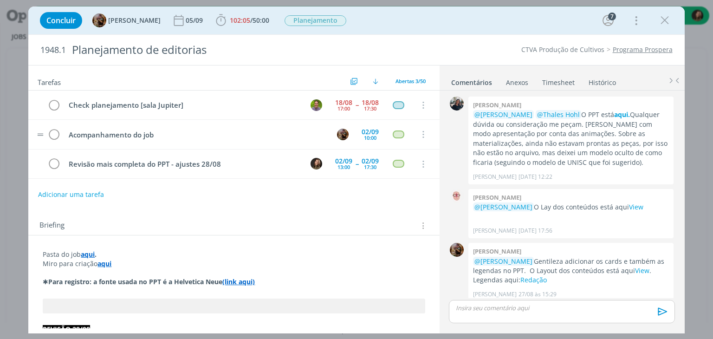
scroll to position [1333, 0]
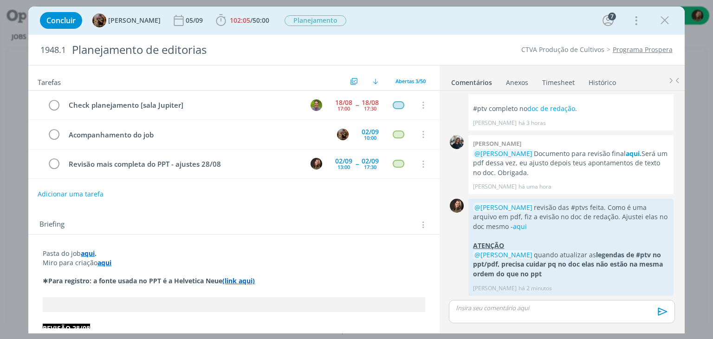
click at [86, 188] on button "Adicionar uma tarefa" at bounding box center [71, 194] width 66 height 16
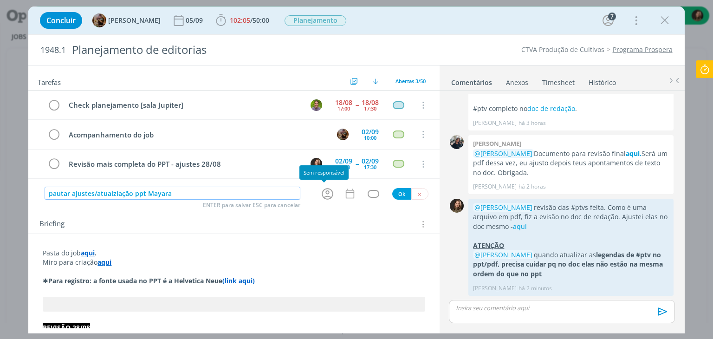
click at [321, 193] on icon "dialog" at bounding box center [327, 194] width 14 height 14
type input "pautar ajustes/atualziação ppt Mayara"
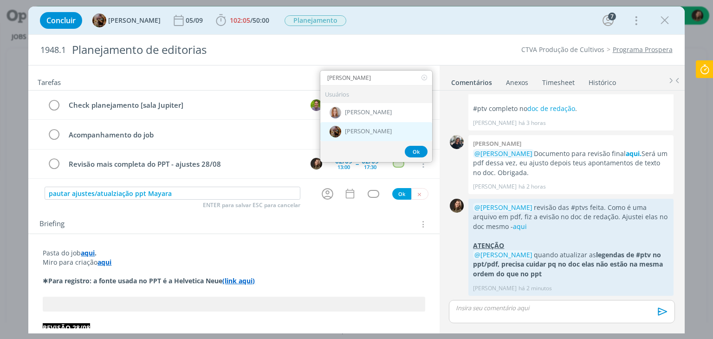
type input "[PERSON_NAME]"
click at [353, 123] on div "[PERSON_NAME]" at bounding box center [376, 131] width 112 height 19
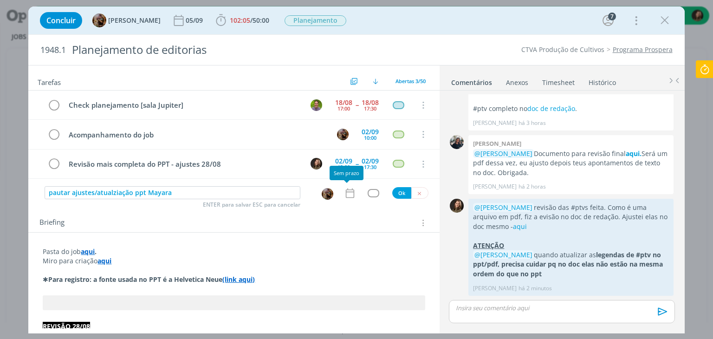
click at [345, 190] on icon "dialog" at bounding box center [349, 193] width 8 height 10
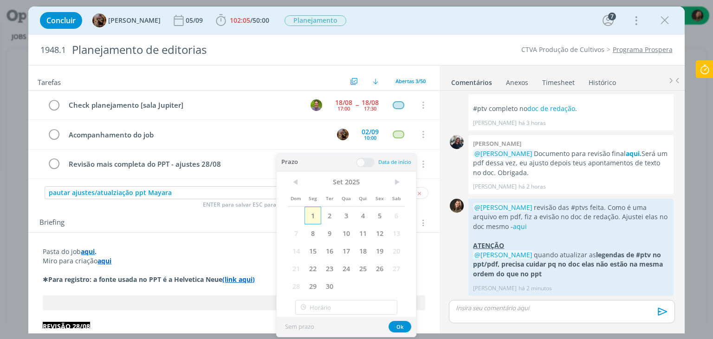
click at [310, 212] on span "1" at bounding box center [312, 216] width 17 height 18
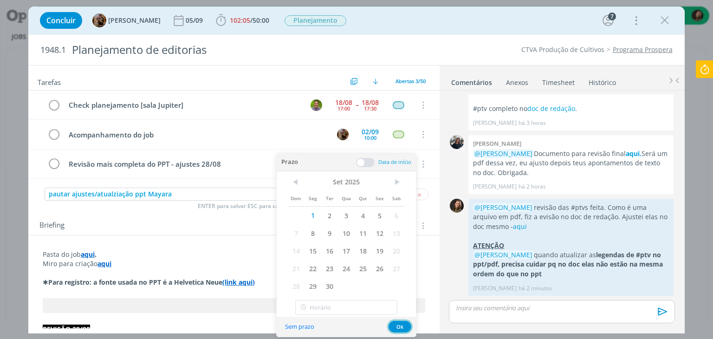
click at [392, 328] on button "Ok" at bounding box center [399, 327] width 23 height 12
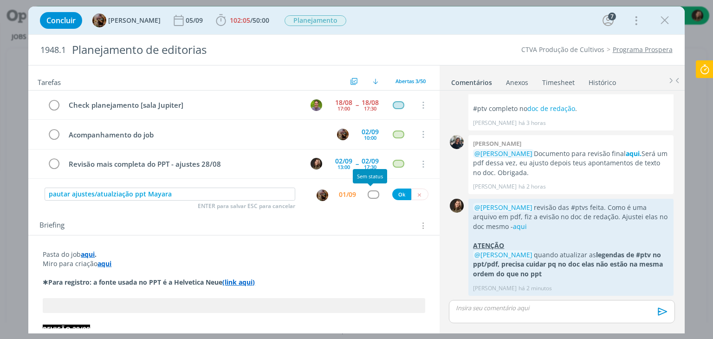
click at [371, 197] on div "dialog" at bounding box center [374, 194] width 12 height 8
click at [370, 190] on div "dialog" at bounding box center [374, 194] width 12 height 8
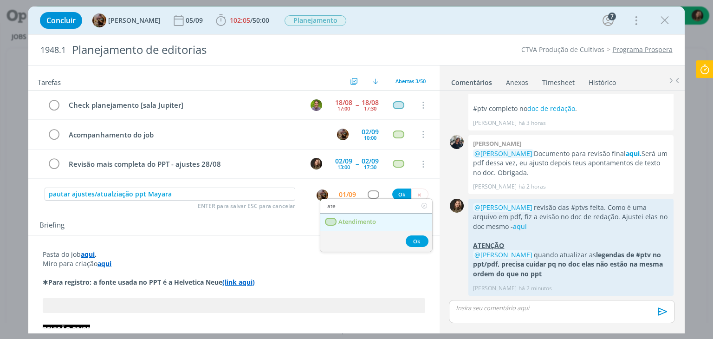
type input "ate"
click at [355, 224] on span "Atendimento" at bounding box center [358, 221] width 38 height 7
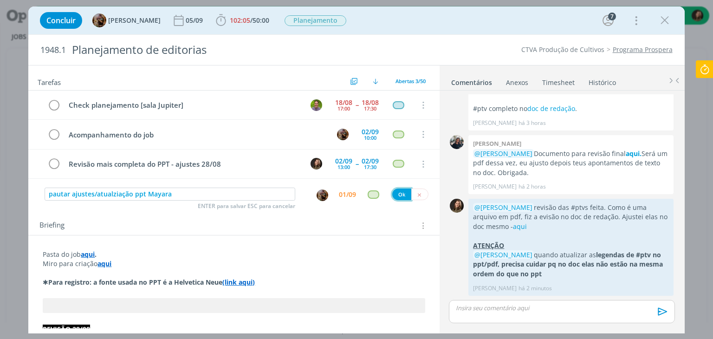
click at [394, 190] on button "Ok" at bounding box center [401, 194] width 19 height 12
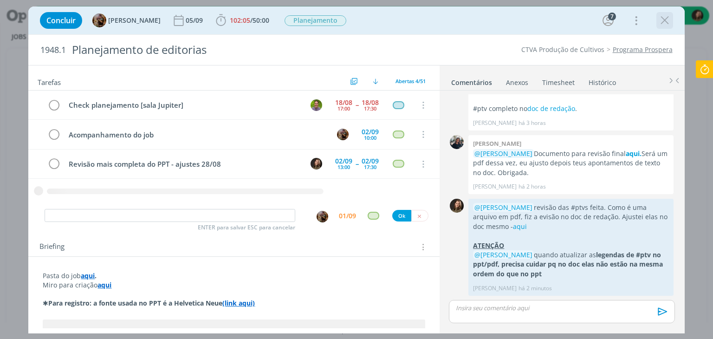
click at [665, 26] on icon "dialog" at bounding box center [665, 20] width 14 height 14
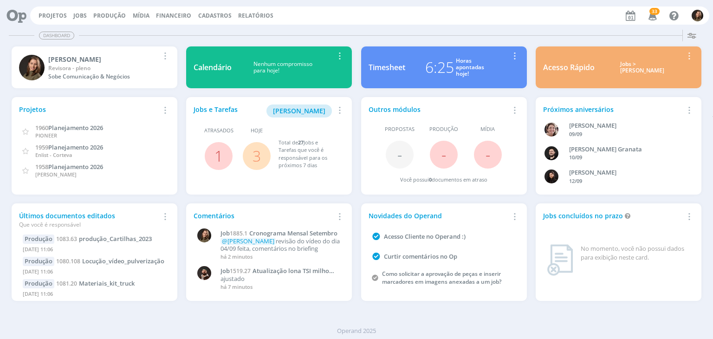
click at [265, 158] on span "3" at bounding box center [257, 156] width 28 height 28
click at [251, 153] on span "3" at bounding box center [257, 156] width 28 height 28
click at [258, 153] on link "3" at bounding box center [256, 156] width 8 height 20
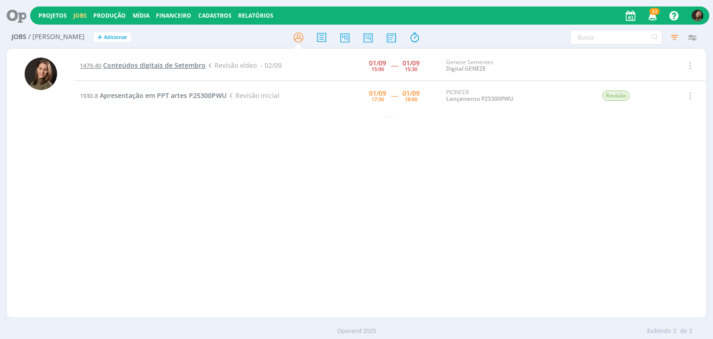
click at [191, 65] on span "Conteúdos digitais de Setembro" at bounding box center [154, 65] width 103 height 9
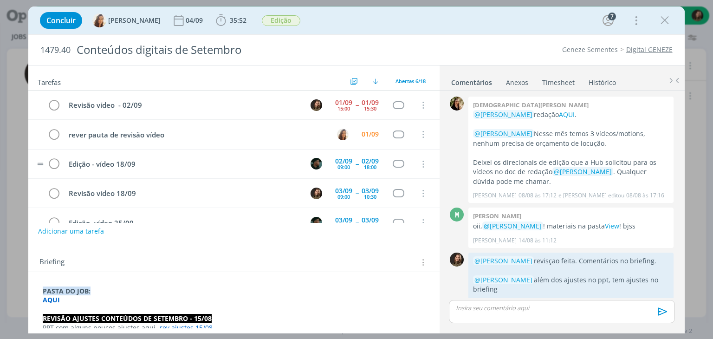
scroll to position [383, 0]
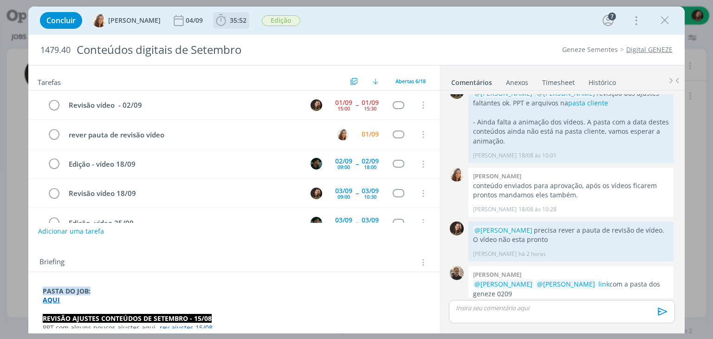
click at [237, 19] on span "35:52" at bounding box center [238, 20] width 17 height 9
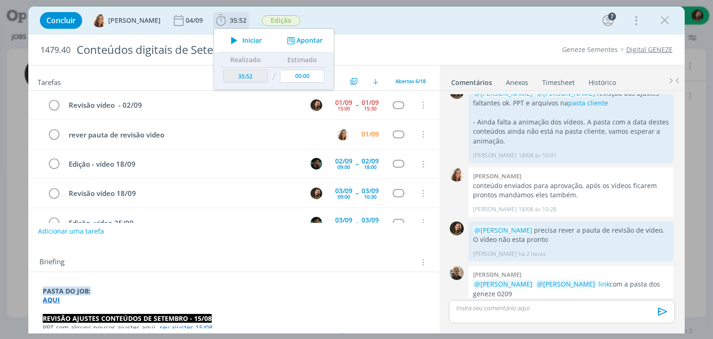
click at [248, 43] on span "Iniciar" at bounding box center [251, 40] width 19 height 6
click at [598, 279] on link "link" at bounding box center [603, 283] width 11 height 9
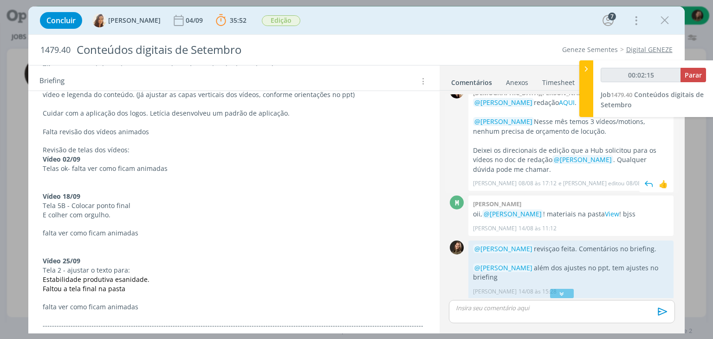
scroll to position [0, 0]
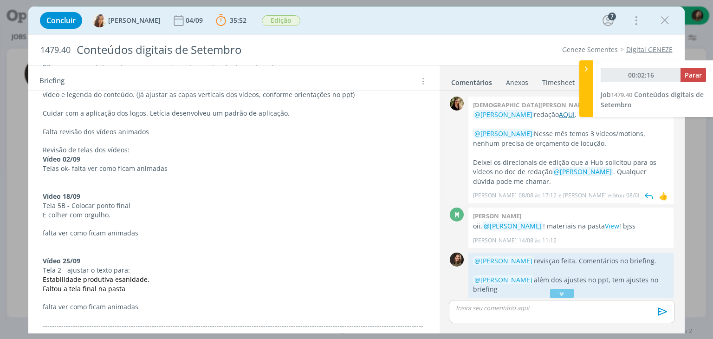
click at [559, 114] on link "AQUI" at bounding box center [567, 114] width 16 height 9
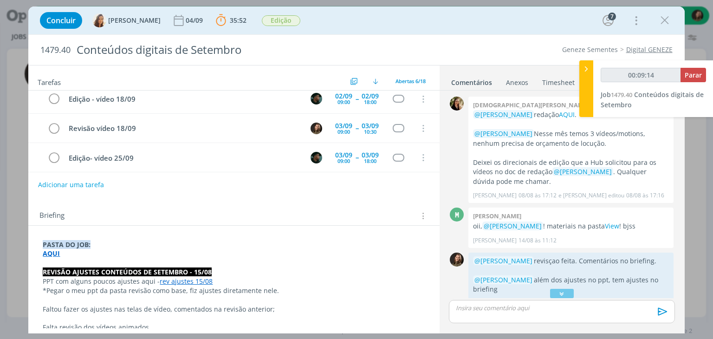
scroll to position [3, 0]
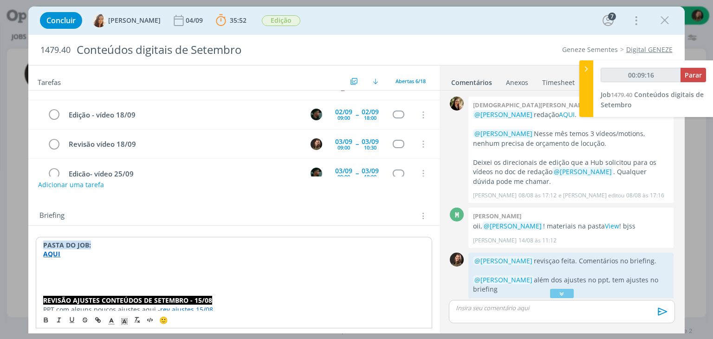
type input "00:09:17"
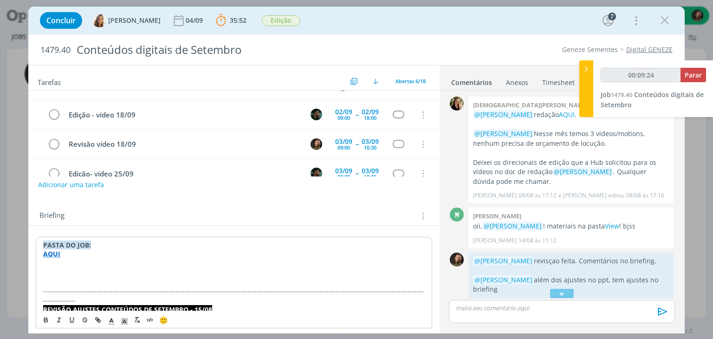
click at [60, 266] on p "dialog" at bounding box center [233, 262] width 381 height 9
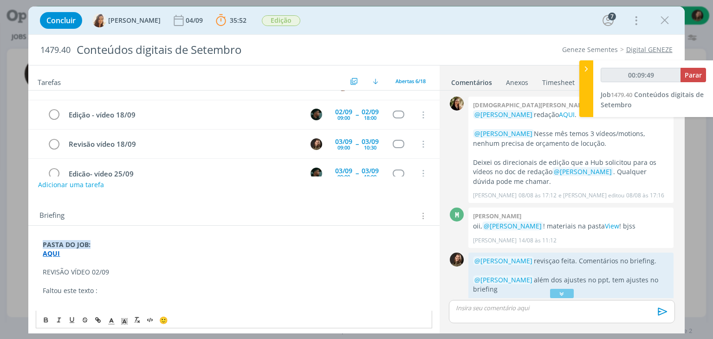
click at [45, 299] on p "dialog" at bounding box center [234, 299] width 382 height 9
click at [95, 289] on p "Faltou este texto :" at bounding box center [234, 290] width 382 height 9
click at [170, 292] on p "Faltou este texto - a tela completa ta aqui :" at bounding box center [234, 290] width 382 height 9
drag, startPoint x: 169, startPoint y: 289, endPoint x: 154, endPoint y: 290, distance: 14.9
click at [154, 290] on p "Faltou este texto - a tela completa ta aqui:" at bounding box center [234, 290] width 382 height 9
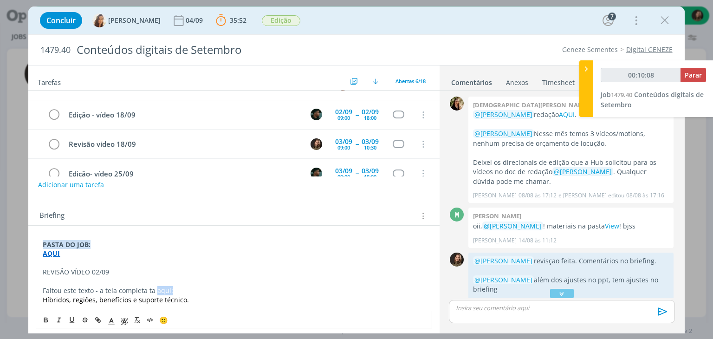
type input "00:10:09"
click at [98, 316] on icon "dialog" at bounding box center [97, 319] width 7 height 7
paste input "https://sobeae.sharepoint.com/sites/SOBEAE/Documentos%20Compartilhados/Forms/Al…"
type input "https://sobeae.sharepoint.com/sites/SOBEAE/Documentos%20Compartilhados/Forms/Al…"
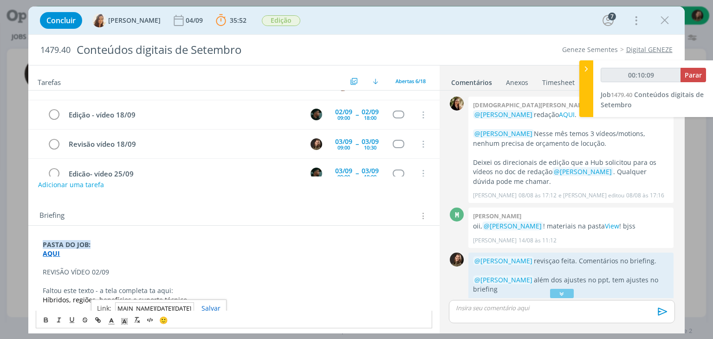
type input "00:10:10"
type input "https://sobeae.sharepoint.com/sites/SOBEAE/Documentos%20Compartilhados/Forms/Al…"
click at [204, 302] on div "https://sobeae.sharepoint.com/sites/SOBEAE/Documentos%20Compartilhados/Forms/Al…" at bounding box center [159, 308] width 136 height 18
click at [206, 309] on link "dialog" at bounding box center [207, 308] width 26 height 9
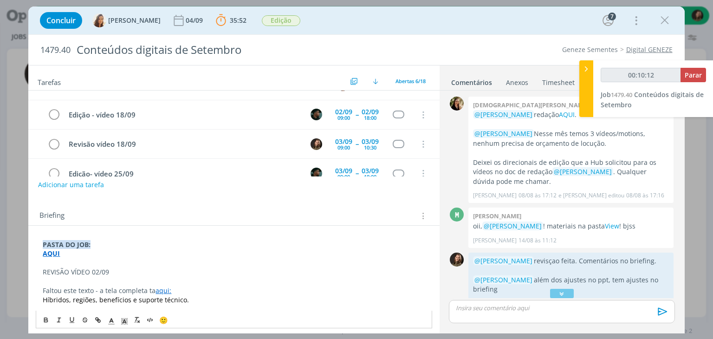
click at [154, 273] on p "REVISÃO VÍDEO 02/09" at bounding box center [234, 271] width 382 height 9
click at [91, 269] on p "REVISÃO VÍDEO 02/09" at bounding box center [234, 271] width 382 height 9
click at [91, 271] on p "REVISÃO VÍDEO 02/09" at bounding box center [234, 271] width 382 height 9
click at [78, 273] on p "REVISÃO VÍDEO 02/09" at bounding box center [234, 271] width 382 height 9
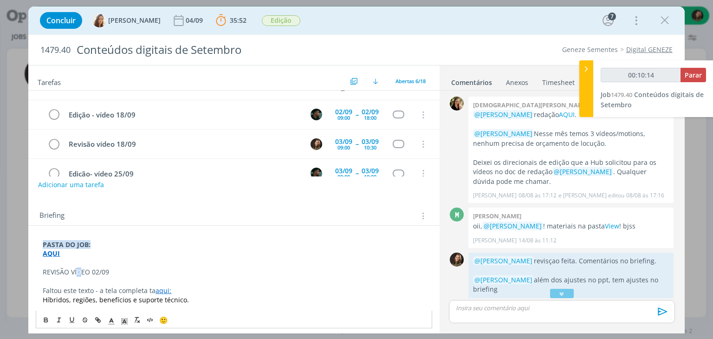
click at [78, 273] on p "REVISÃO VÍDEO 02/09" at bounding box center [234, 271] width 382 height 9
click at [48, 318] on icon "dialog" at bounding box center [45, 319] width 7 height 7
click at [128, 319] on icon "dialog" at bounding box center [124, 321] width 8 height 8
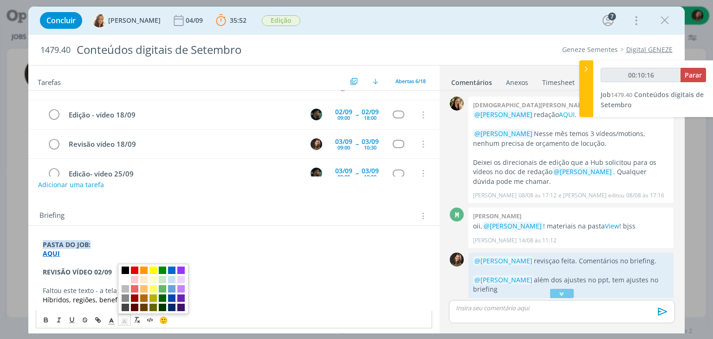
click at [125, 270] on span "dialog" at bounding box center [125, 269] width 7 height 7
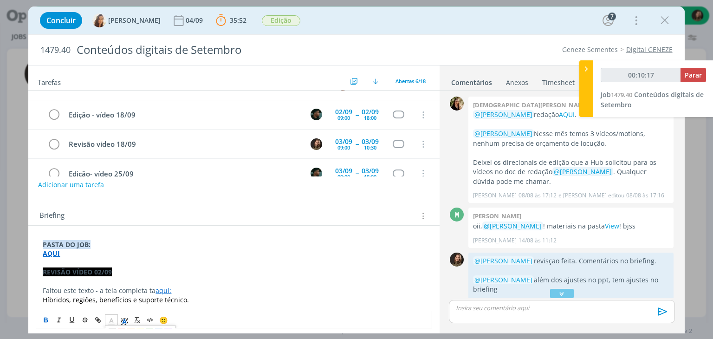
click at [110, 316] on span "dialog" at bounding box center [111, 319] width 13 height 11
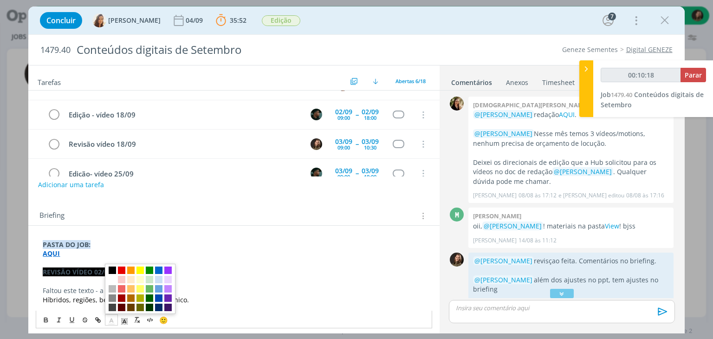
click at [113, 283] on span "dialog" at bounding box center [140, 289] width 71 height 50
click at [109, 280] on span "dialog" at bounding box center [112, 279] width 7 height 7
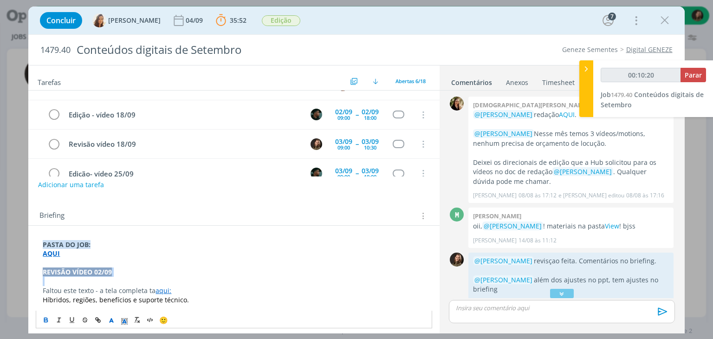
click at [110, 282] on p "dialog" at bounding box center [234, 281] width 382 height 9
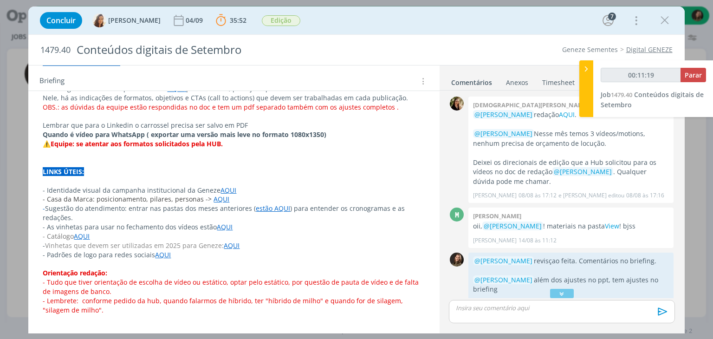
scroll to position [803, 0]
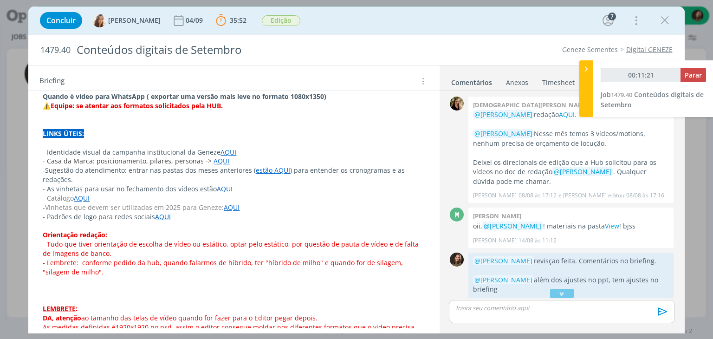
click at [225, 184] on link "AQUI" at bounding box center [225, 188] width 16 height 9
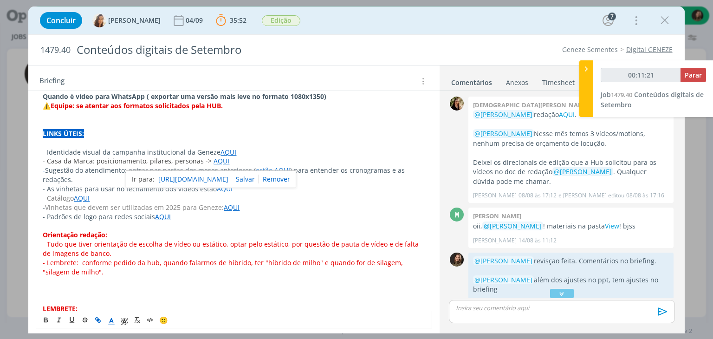
click at [222, 176] on link "https://sobeae.sharepoint.com/:f:/s/SOBEAE/EgszlTC3EWROvNDv5RqVHiQBF7VFVOH9cfma…" at bounding box center [193, 179] width 70 height 12
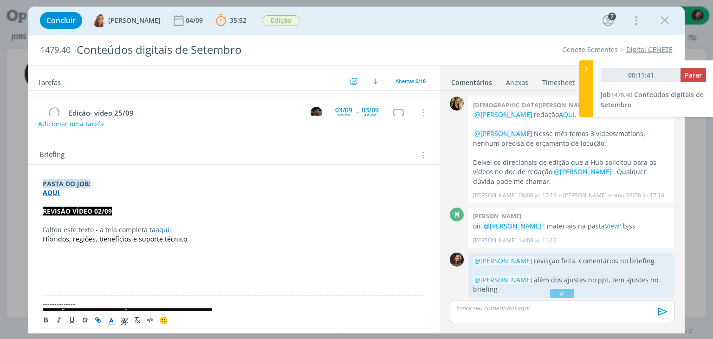
scroll to position [232, 0]
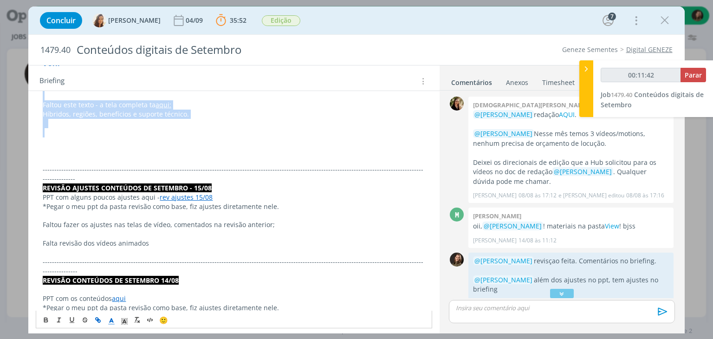
drag, startPoint x: 74, startPoint y: 129, endPoint x: 21, endPoint y: 96, distance: 63.2
click at [21, 96] on div "Concluir Vanessa Feron 04/09 35:52 Parar Apontar Data * 01/09/2025 Horas * 00:0…" at bounding box center [356, 169] width 713 height 339
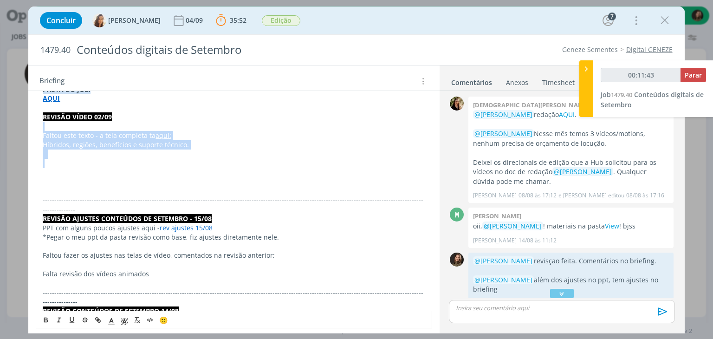
scroll to position [186, 0]
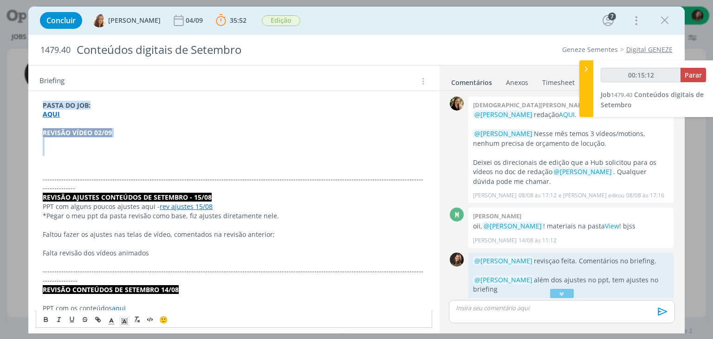
drag, startPoint x: 84, startPoint y: 147, endPoint x: 37, endPoint y: 129, distance: 49.5
click at [493, 309] on p "dialog" at bounding box center [561, 308] width 211 height 8
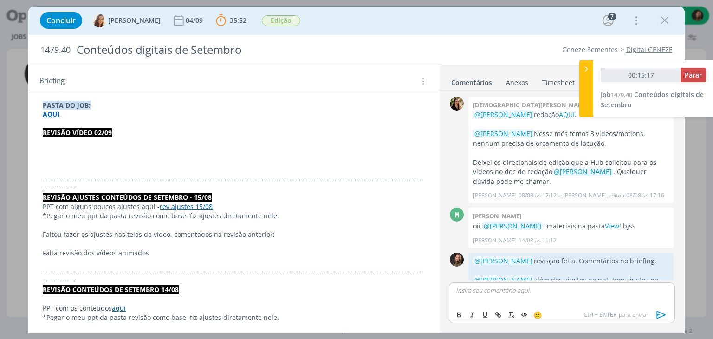
type input "00:15:18"
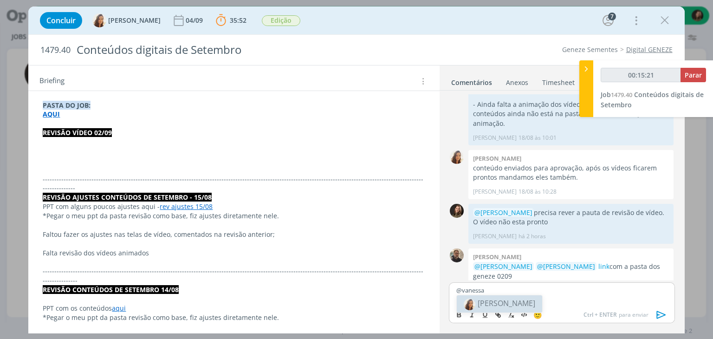
click at [497, 305] on span "[PERSON_NAME]" at bounding box center [507, 303] width 58 height 10
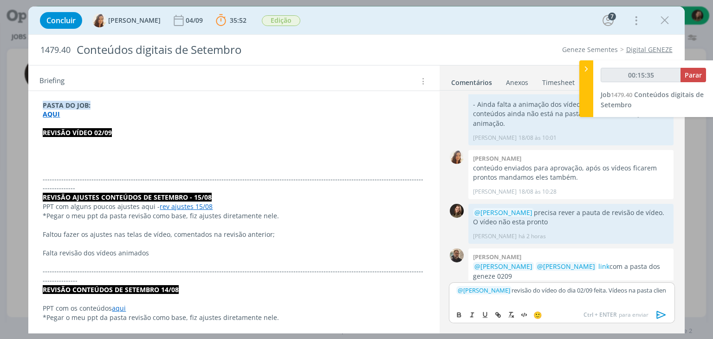
scroll to position [401, 0]
drag, startPoint x: 477, startPoint y: 297, endPoint x: 461, endPoint y: 307, distance: 18.3
click at [453, 298] on div "﻿ @ Vanessa Feron ﻿ revisão do vídeo do dia 02/09 feita. Vídeos na pasta cliente" at bounding box center [562, 294] width 226 height 24
type input "00:16:09"
click at [497, 314] on icon "dialog" at bounding box center [497, 314] width 7 height 7
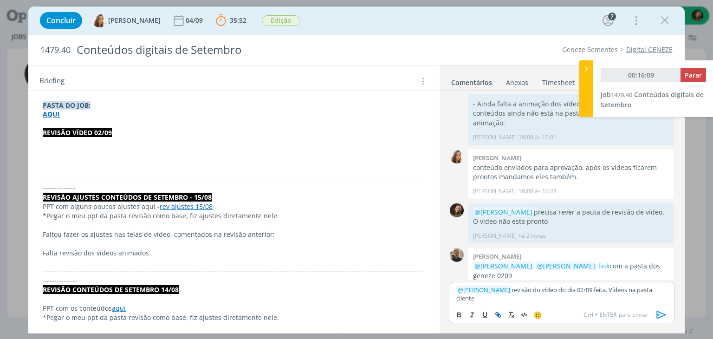
type input "cliente"
type input "00:16:10"
paste input "https://sobeae.sharepoint.com/sites/SOBEAE/Documentos%20Compartilhados/Forms/Al…"
type input "https://sobeae.sharepoint.com/sites/SOBEAE/Documentos%20Compartilhados/Forms/Al…"
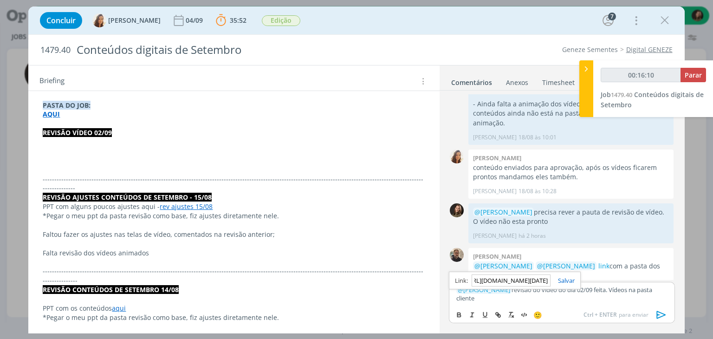
click at [567, 280] on link "dialog" at bounding box center [562, 280] width 24 height 8
click at [657, 310] on icon "dialog" at bounding box center [661, 315] width 14 height 14
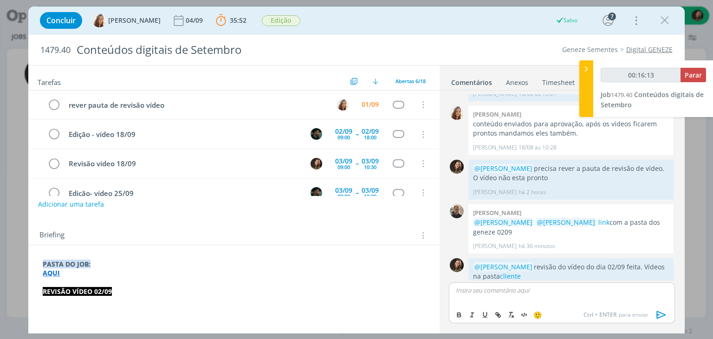
scroll to position [139, 0]
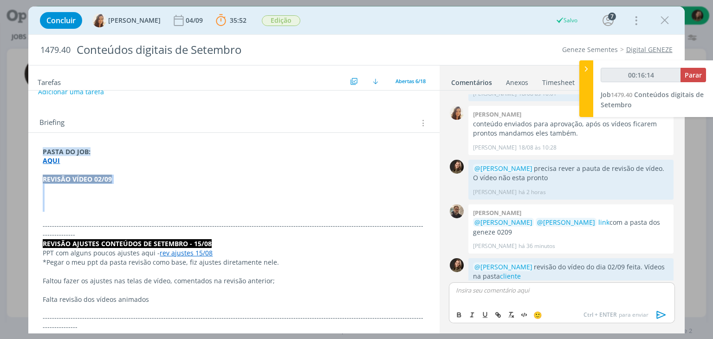
drag, startPoint x: 54, startPoint y: 199, endPoint x: 25, endPoint y: 179, distance: 35.7
click at [25, 179] on div "Concluir Vanessa Feron 04/09 35:52 Parar Apontar Data * 01/09/2025 Horas * 00:0…" at bounding box center [356, 169] width 713 height 339
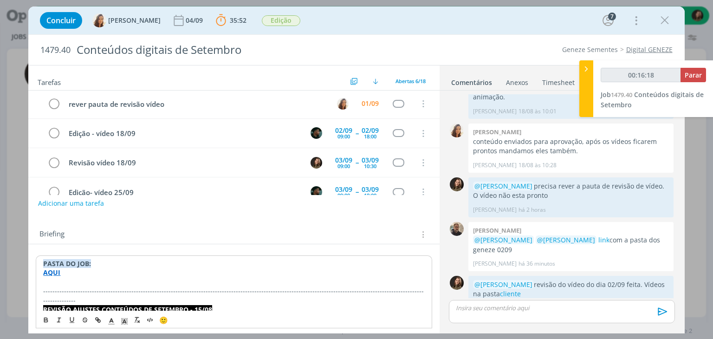
scroll to position [0, 0]
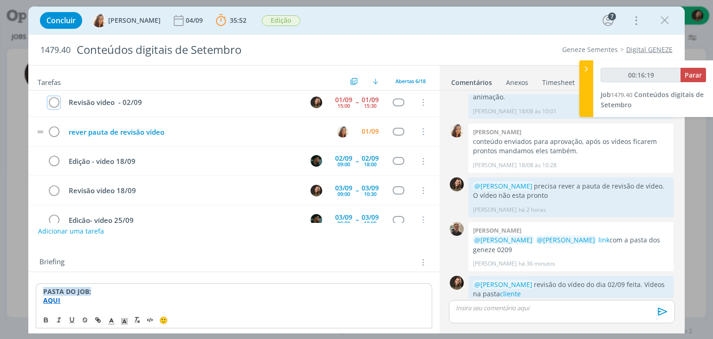
click at [50, 101] on icon "dialog" at bounding box center [53, 103] width 13 height 14
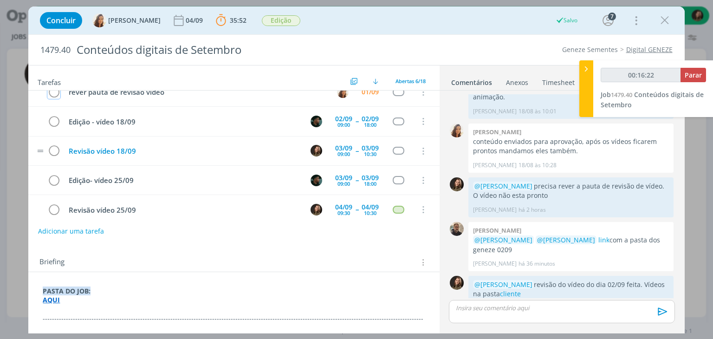
scroll to position [20, 0]
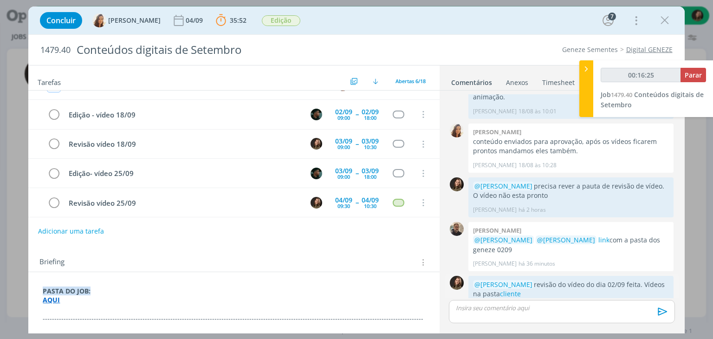
type input "00:16:26"
click at [684, 76] on button "Parar" at bounding box center [693, 75] width 26 height 14
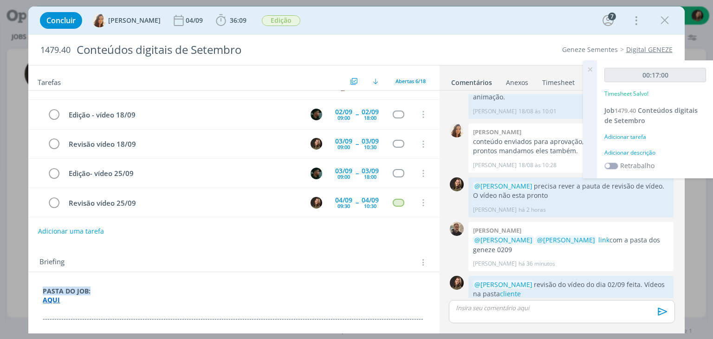
click at [643, 154] on div "Adicionar descrição" at bounding box center [655, 153] width 102 height 8
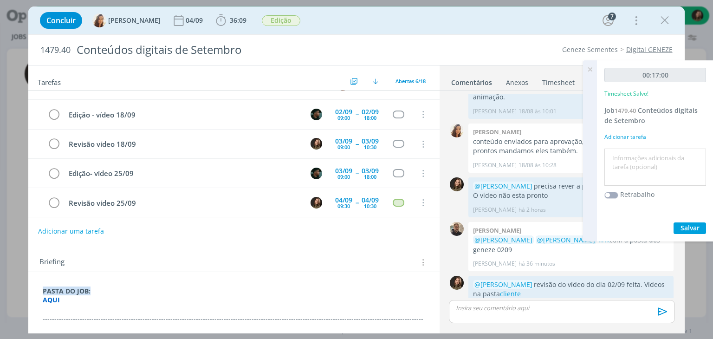
click at [644, 154] on textarea at bounding box center [655, 167] width 97 height 33
type textarea "revisão vídeos 02/09"
click at [678, 230] on button "Salvar" at bounding box center [689, 228] width 32 height 12
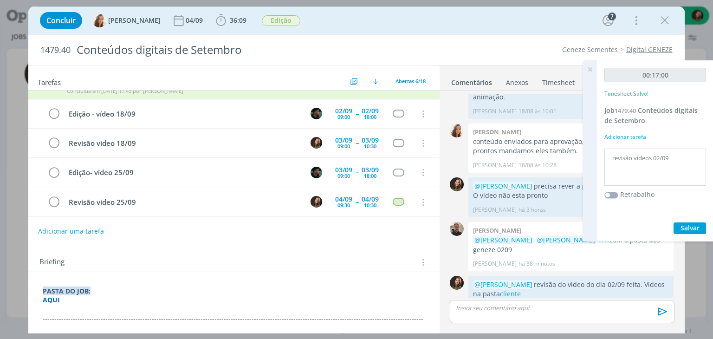
scroll to position [19, 0]
click at [687, 231] on span "Salvar" at bounding box center [689, 227] width 19 height 9
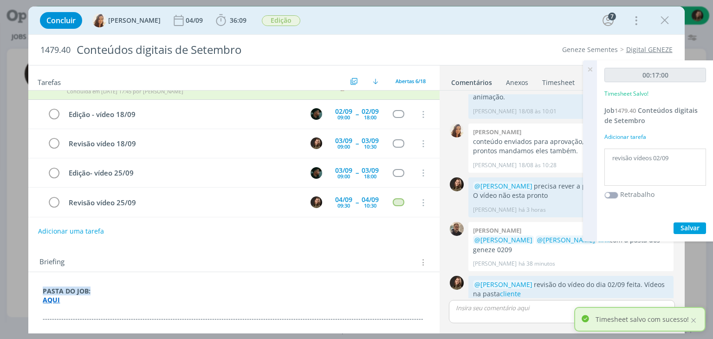
click at [586, 74] on icon at bounding box center [589, 69] width 17 height 18
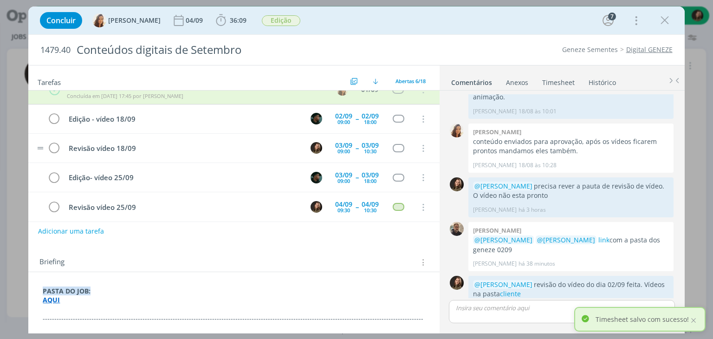
scroll to position [0, 0]
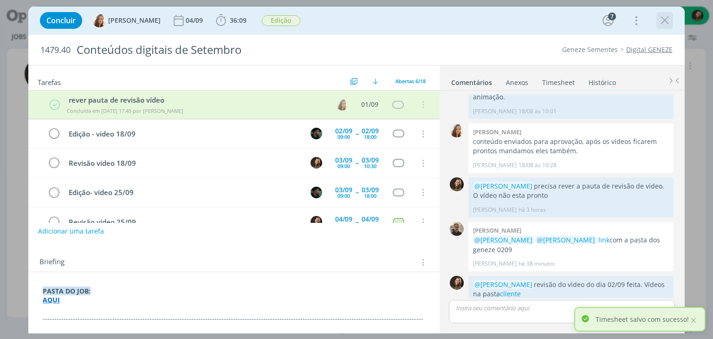
click at [667, 18] on icon "dialog" at bounding box center [665, 20] width 14 height 14
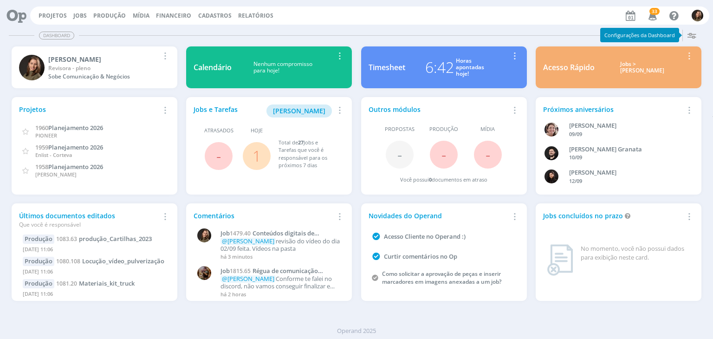
click at [256, 157] on link "1" at bounding box center [256, 156] width 8 height 20
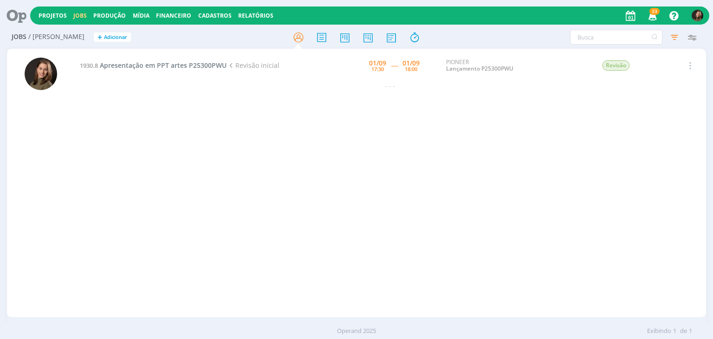
click at [15, 11] on icon at bounding box center [13, 15] width 19 height 18
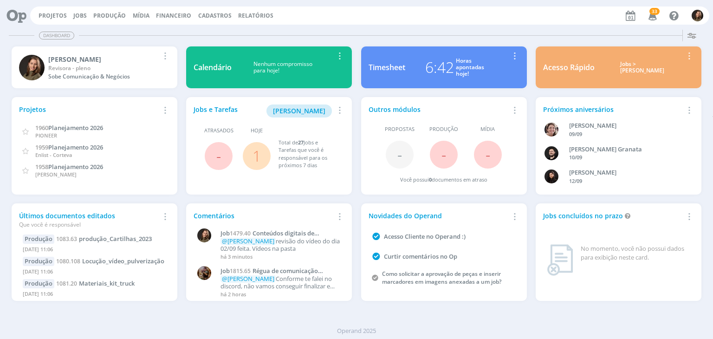
click at [252, 156] on link "1" at bounding box center [256, 156] width 8 height 20
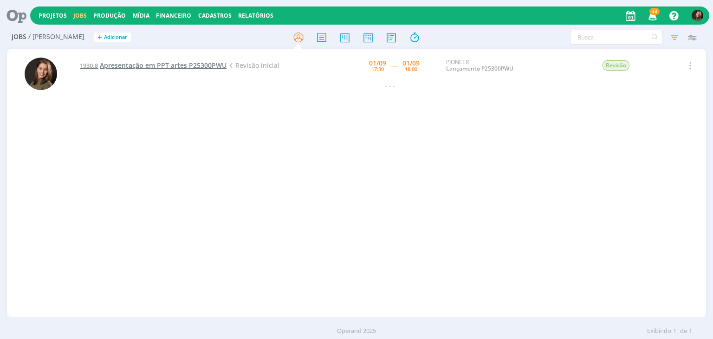
click at [164, 62] on span "Apresentação em PPT artes P25300PWU" at bounding box center [163, 65] width 127 height 9
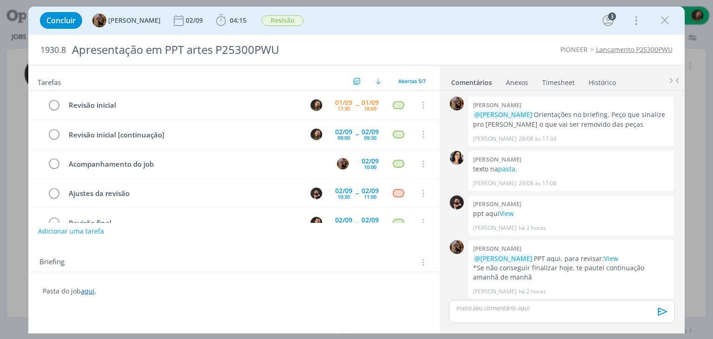
scroll to position [3, 0]
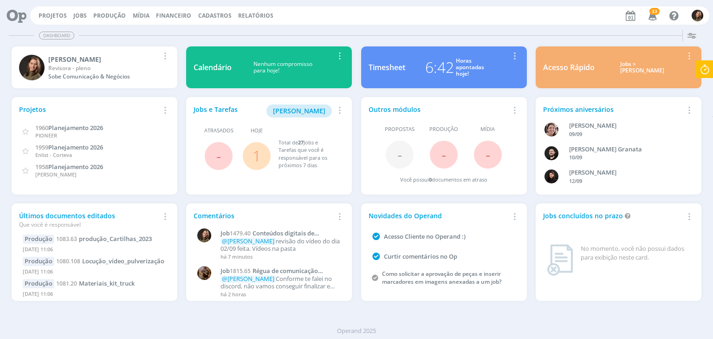
click at [261, 155] on span "1" at bounding box center [257, 156] width 28 height 28
click at [260, 155] on link "1" at bounding box center [256, 156] width 8 height 20
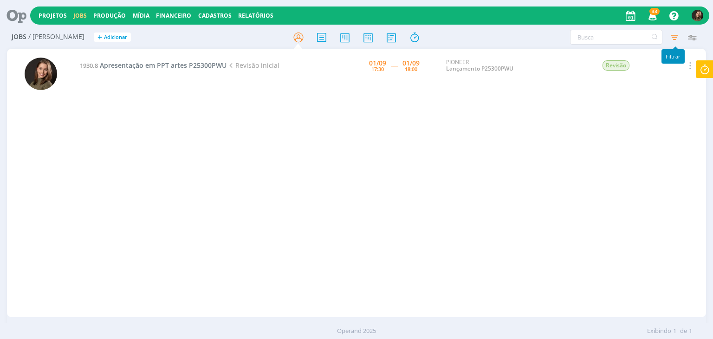
drag, startPoint x: 673, startPoint y: 38, endPoint x: 670, endPoint y: 54, distance: 16.1
click at [673, 38] on icon "button" at bounding box center [674, 37] width 17 height 17
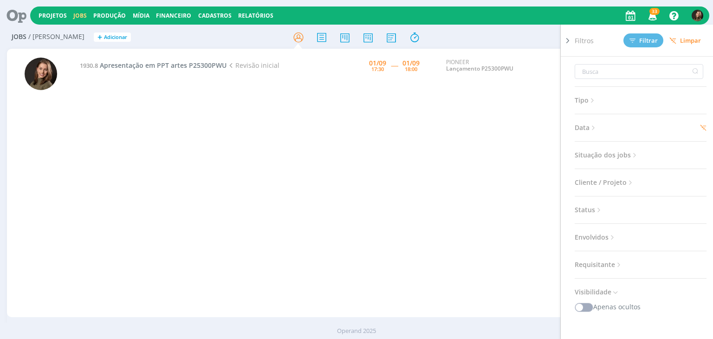
click at [688, 40] on span "Limpar" at bounding box center [685, 40] width 32 height 7
click at [689, 41] on span "Limpar" at bounding box center [685, 40] width 32 height 7
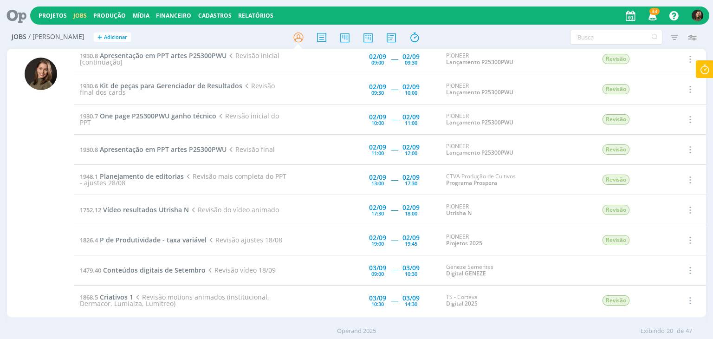
scroll to position [46, 0]
